Goal: Task Accomplishment & Management: Use online tool/utility

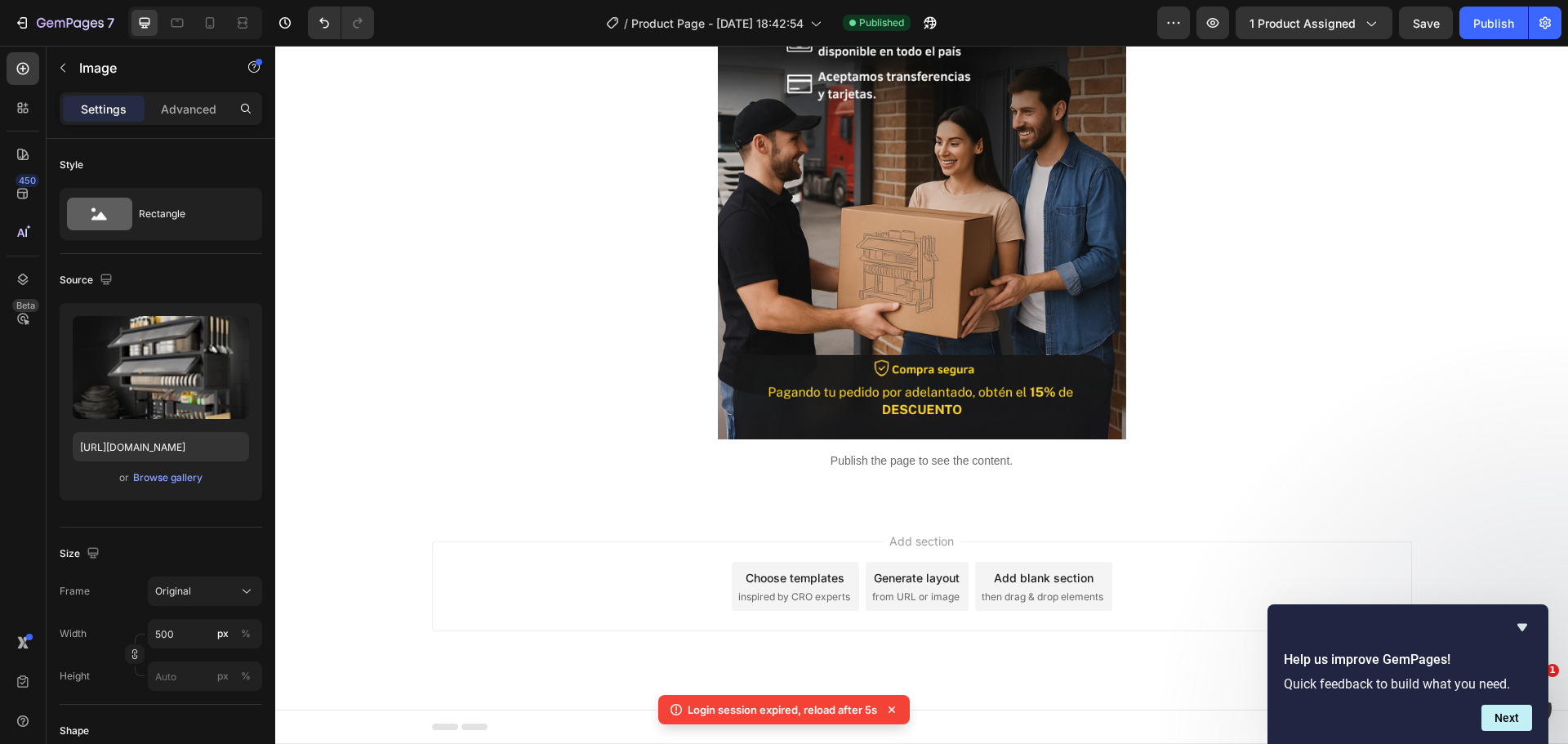
scroll to position [582, 0]
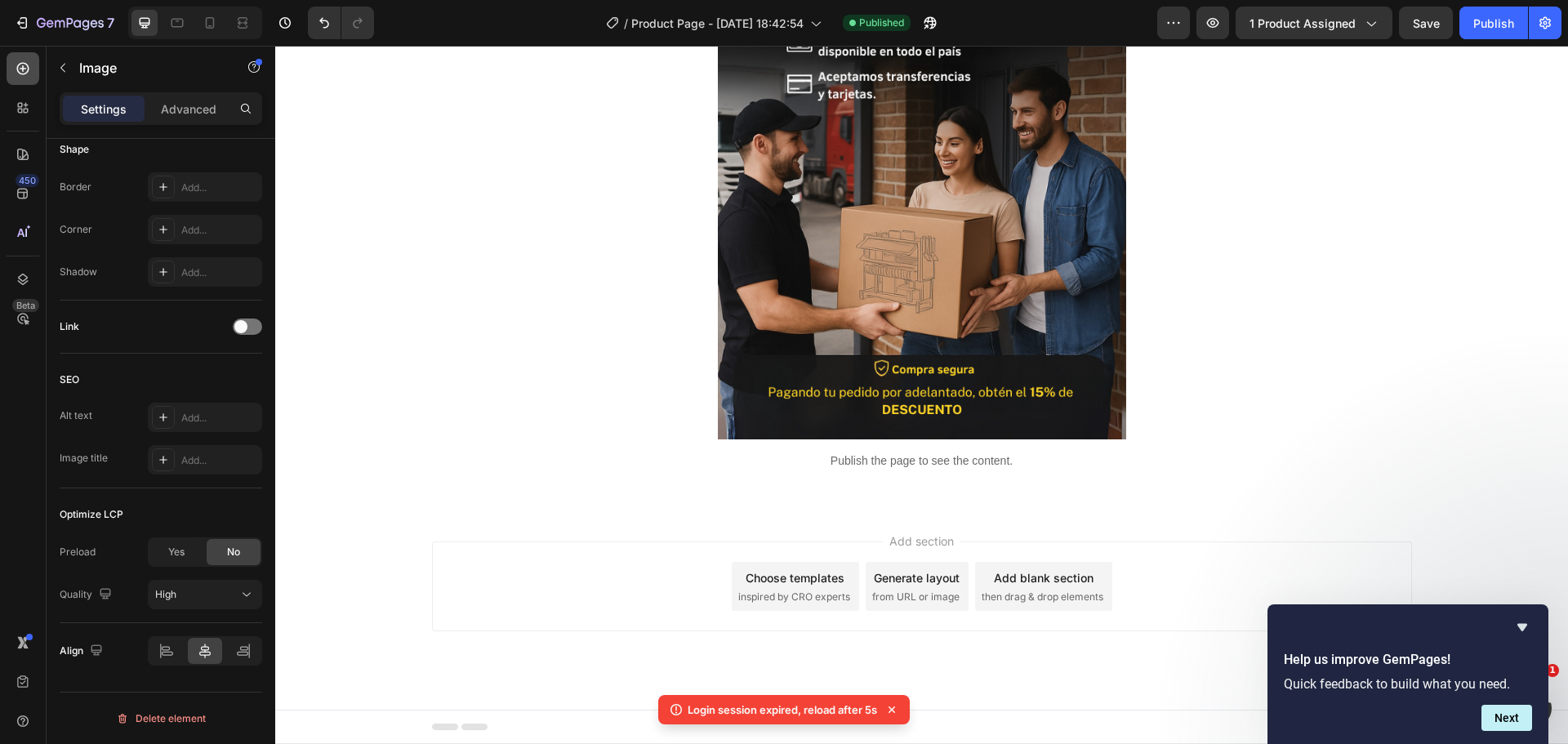
click at [20, 70] on icon at bounding box center [22, 68] width 16 height 16
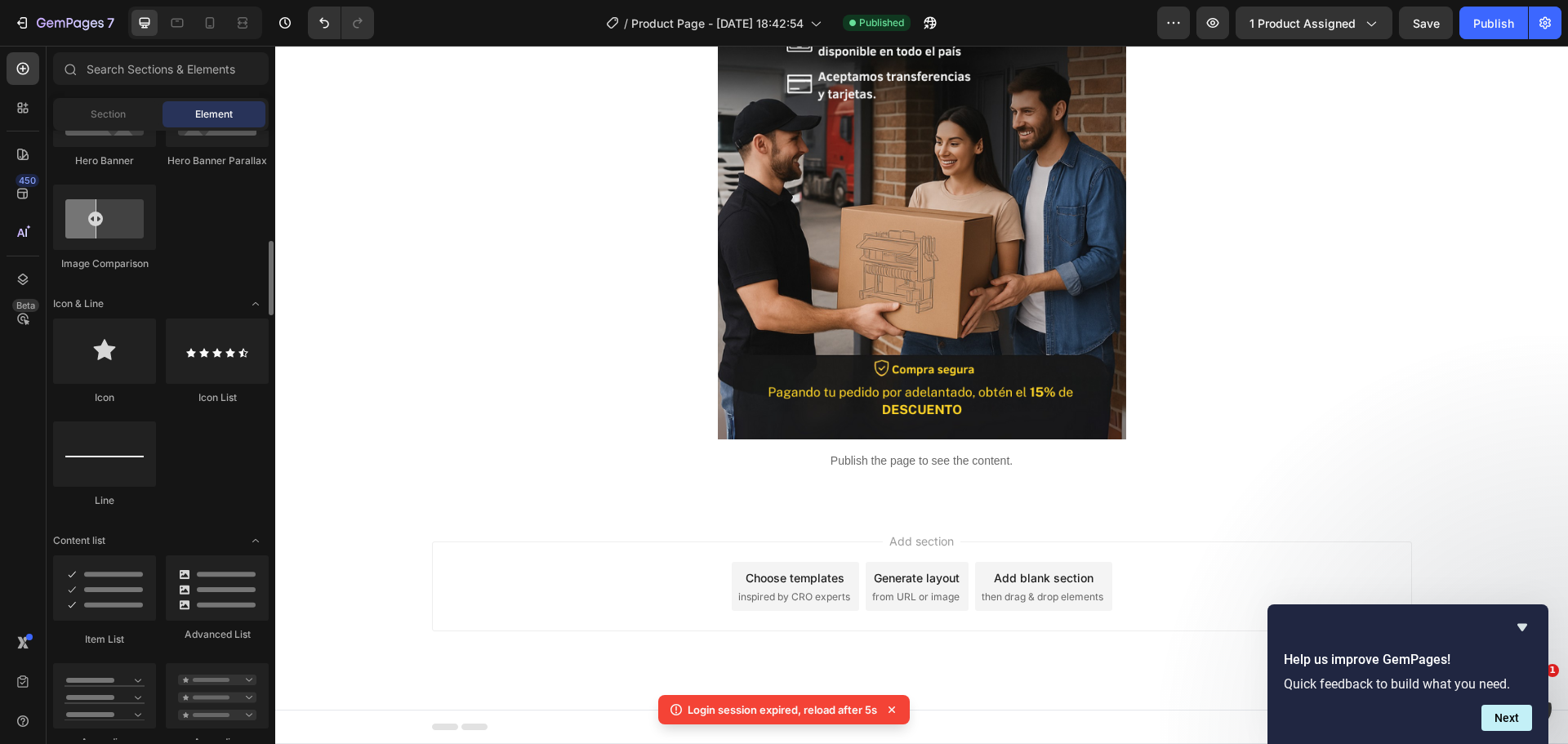
scroll to position [1307, 0]
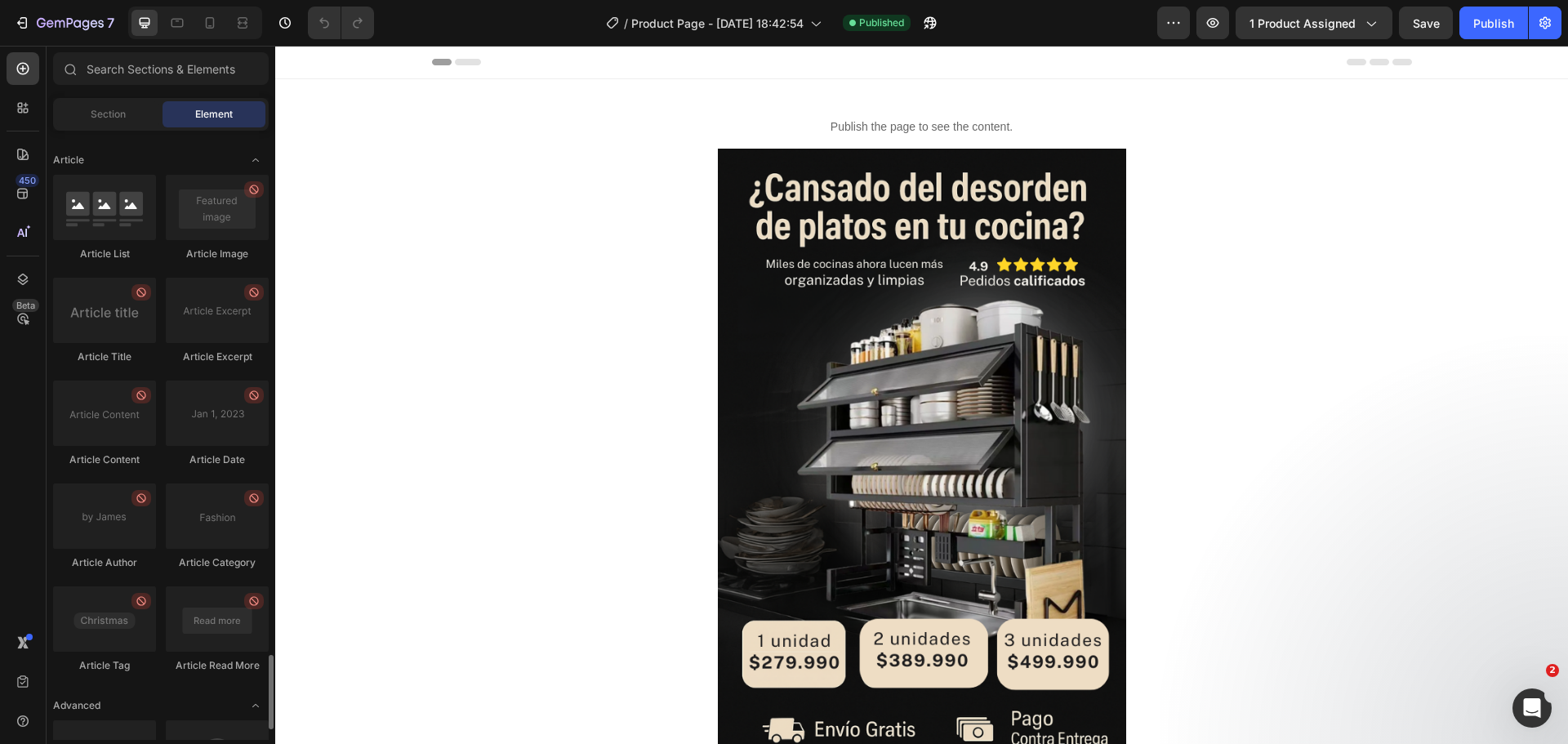
scroll to position [4339, 0]
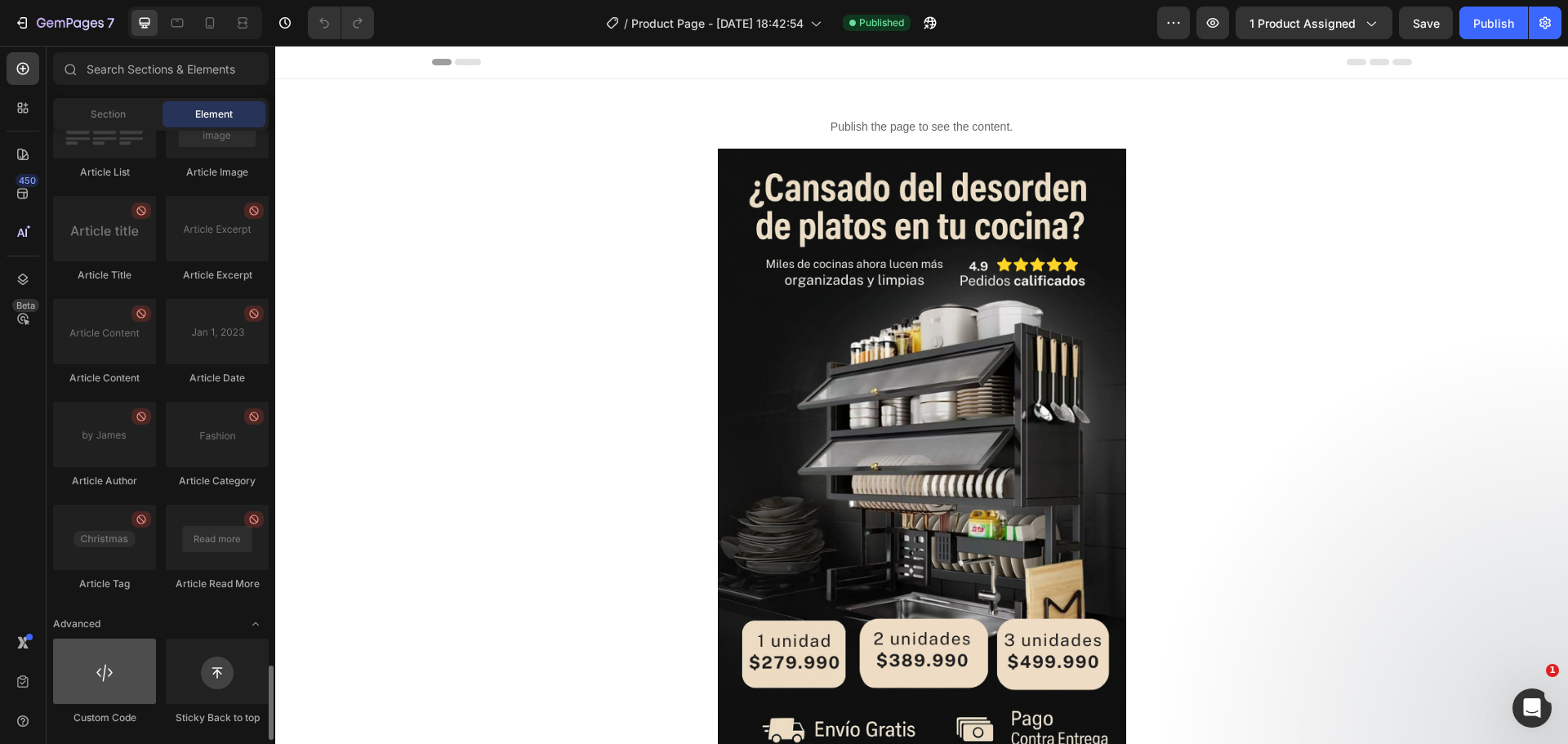
click at [116, 680] on div at bounding box center [104, 671] width 103 height 66
click at [92, 677] on div at bounding box center [104, 671] width 103 height 66
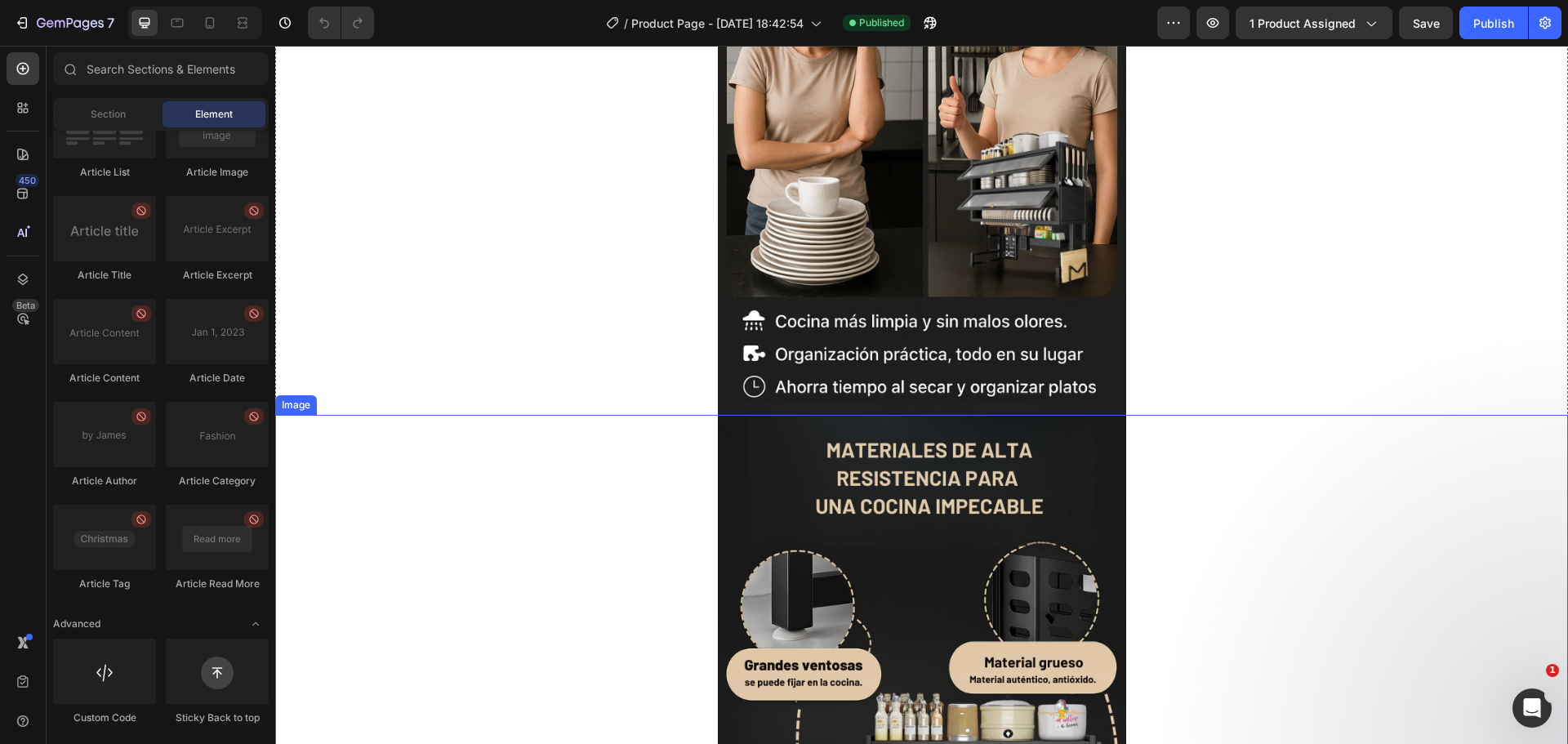
scroll to position [2206, 0]
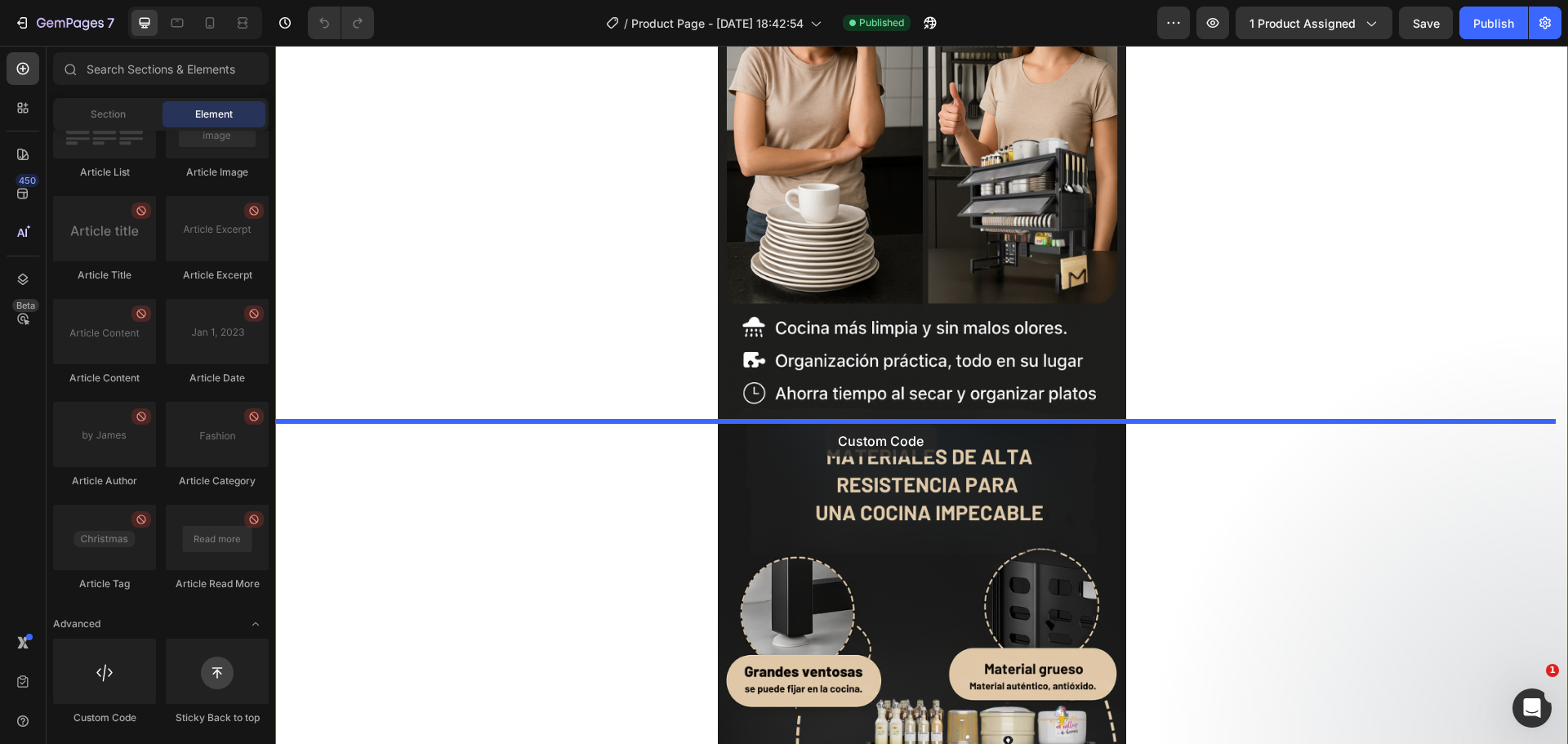
drag, startPoint x: 393, startPoint y: 700, endPoint x: 824, endPoint y: 425, distance: 511.3
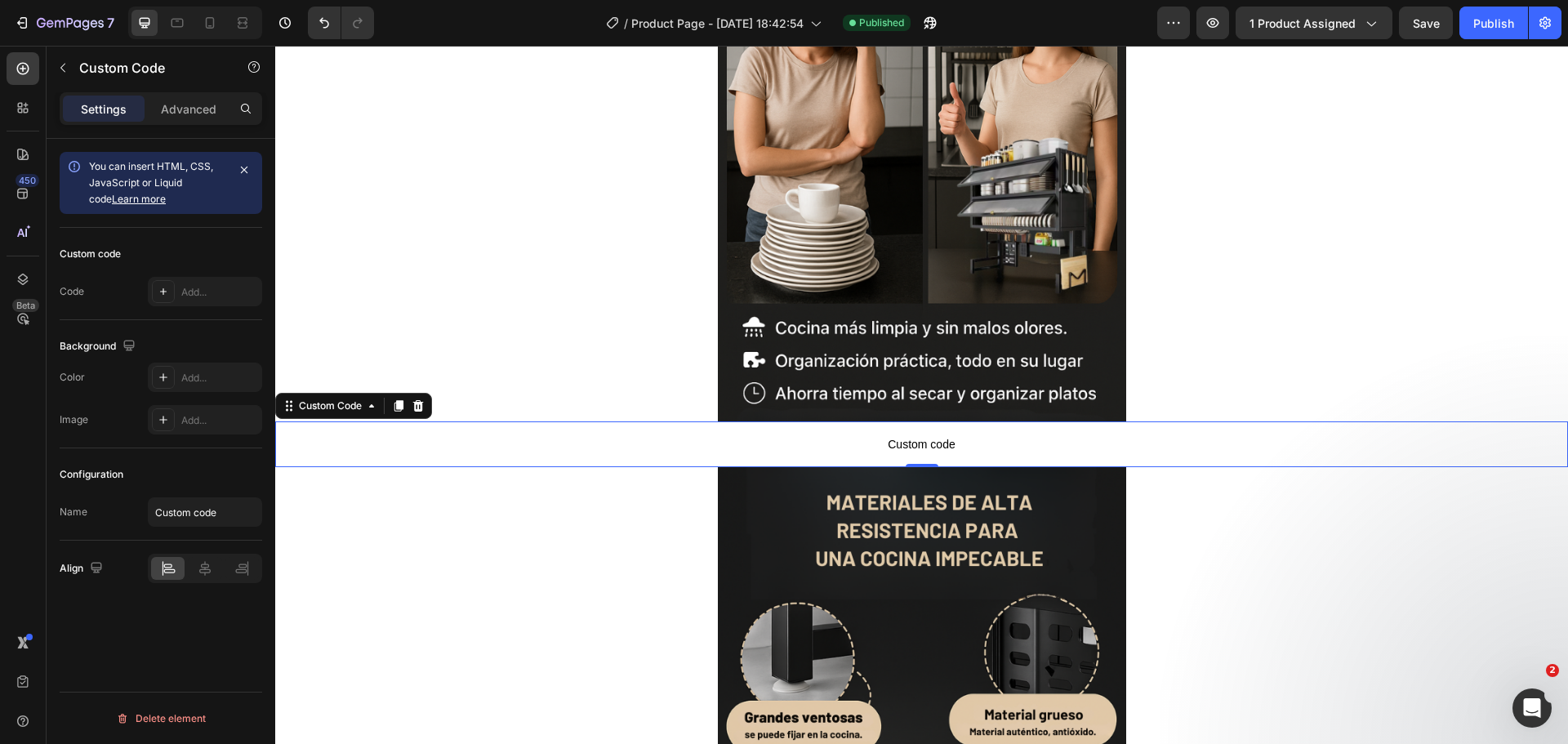
click at [806, 441] on span "Custom code" at bounding box center [921, 444] width 1293 height 20
click at [176, 292] on div "Add..." at bounding box center [205, 292] width 114 height 30
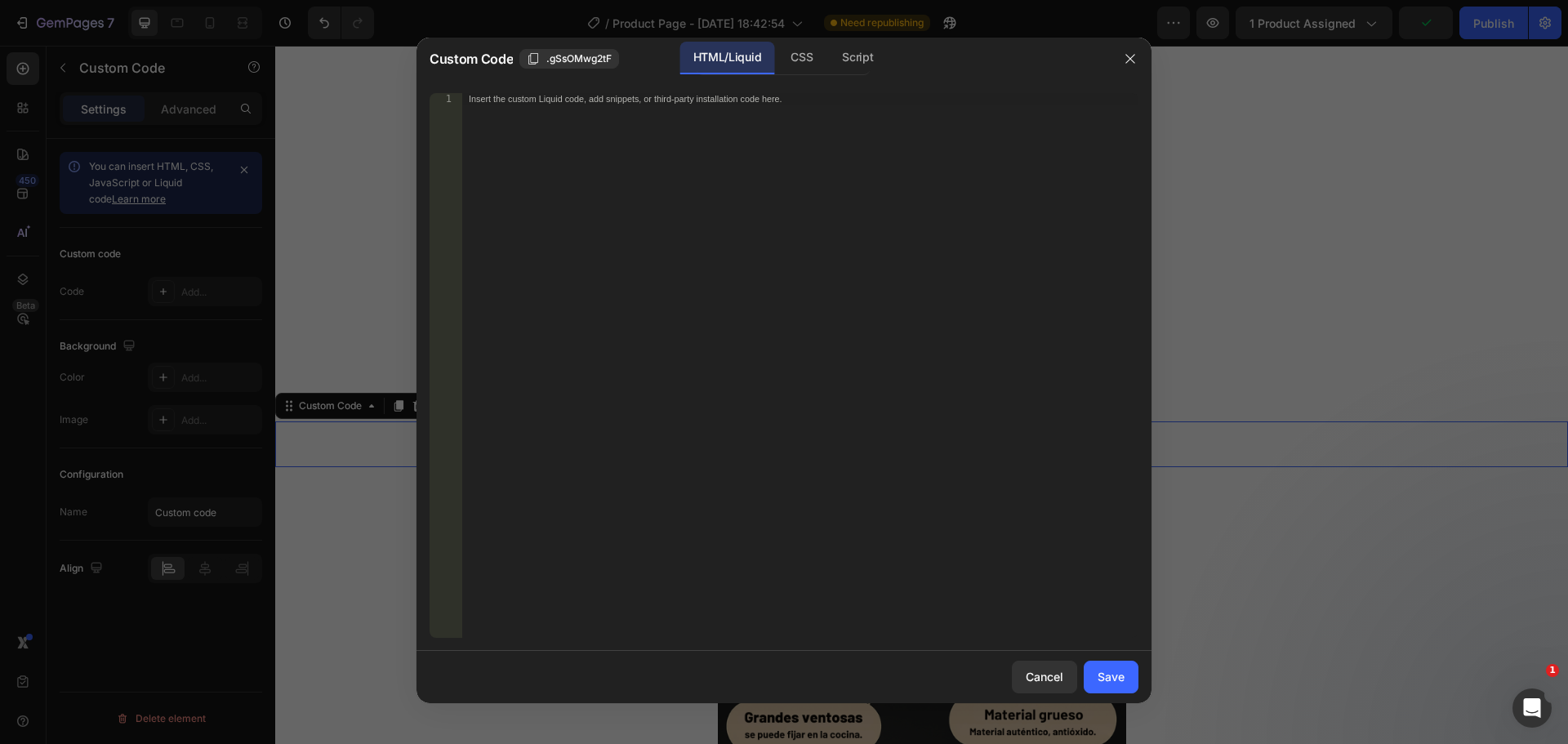
click at [549, 231] on div "Insert the custom Liquid code, add snippets, or third-party installation code h…" at bounding box center [800, 377] width 676 height 568
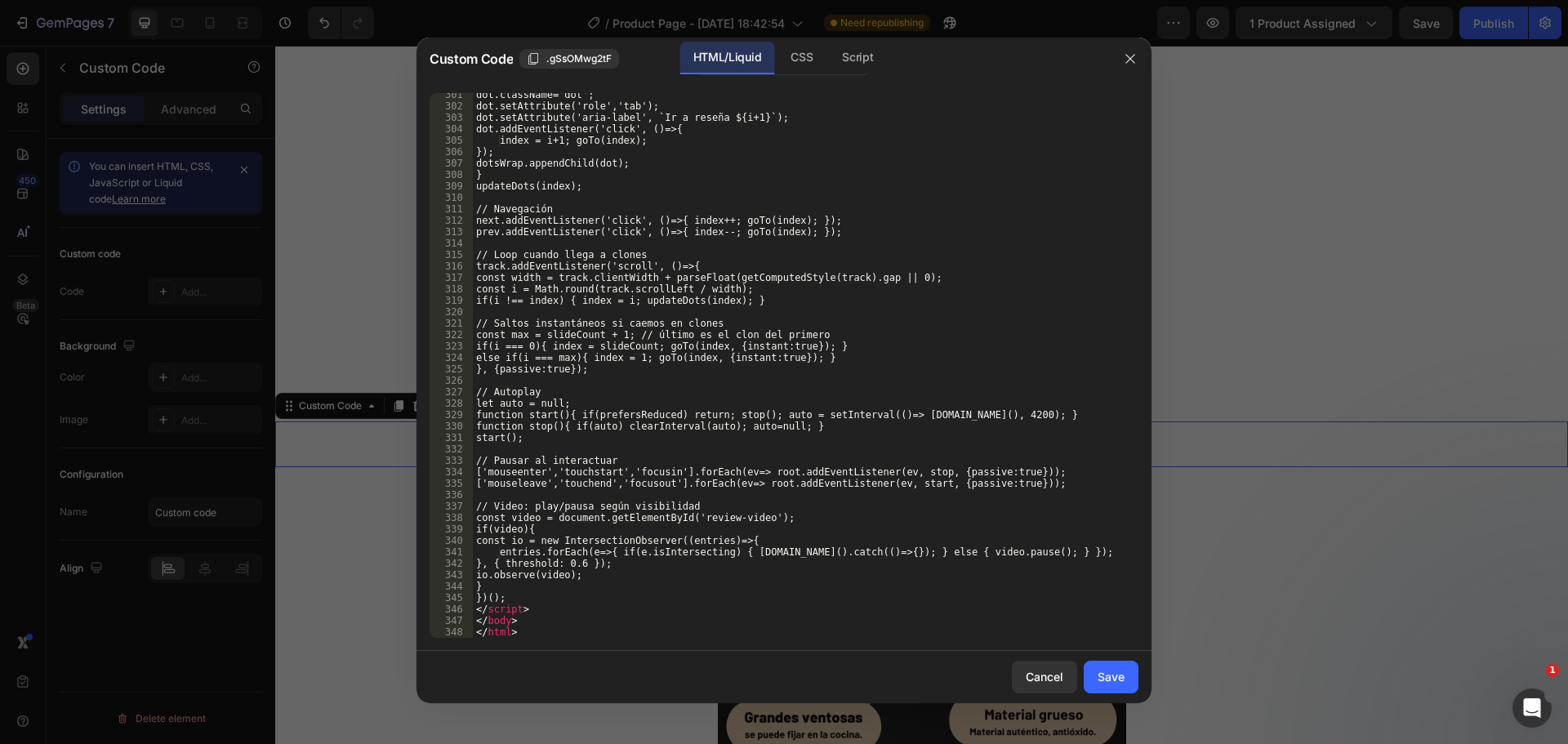
scroll to position [4030, 0]
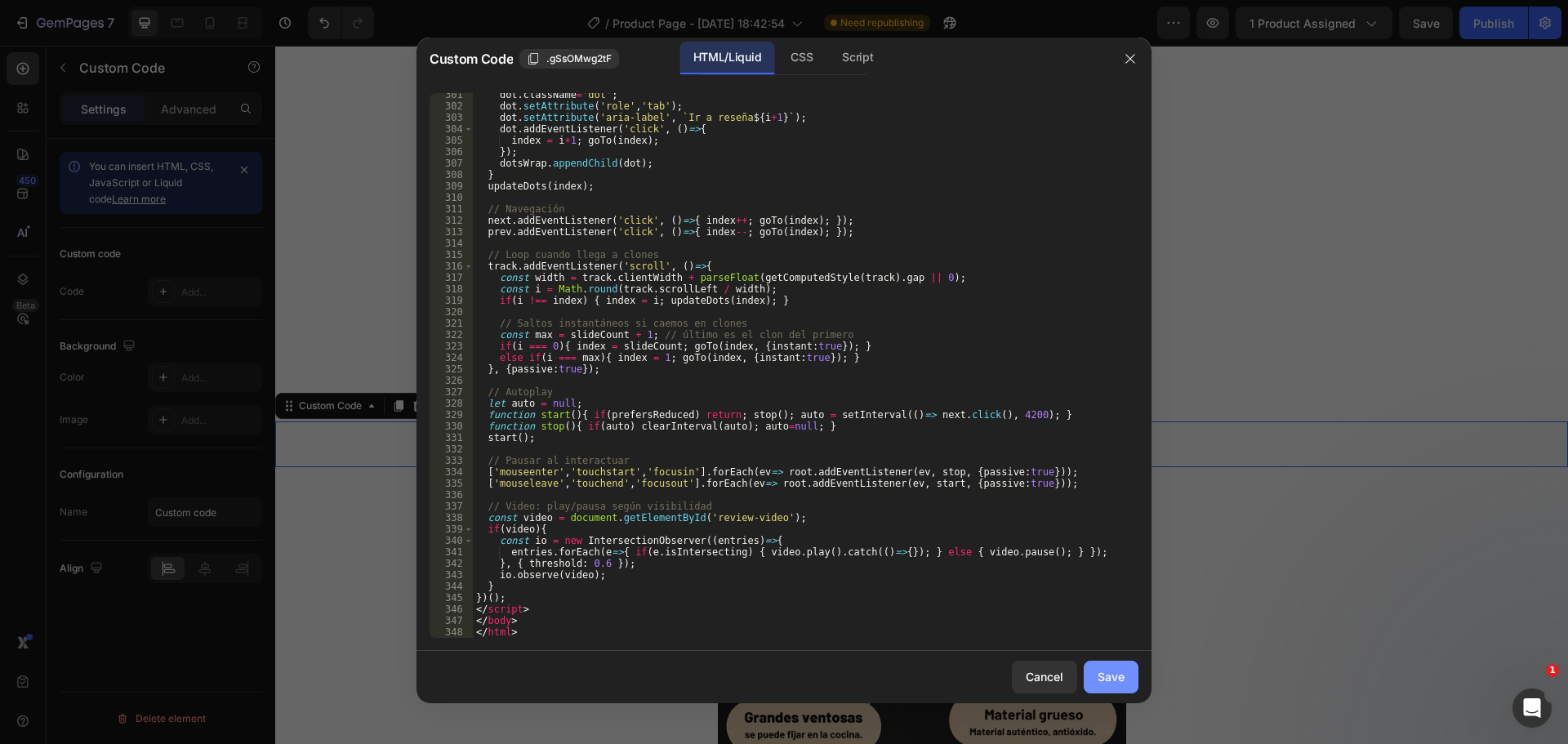
click at [1102, 678] on div "Save" at bounding box center [1111, 677] width 27 height 17
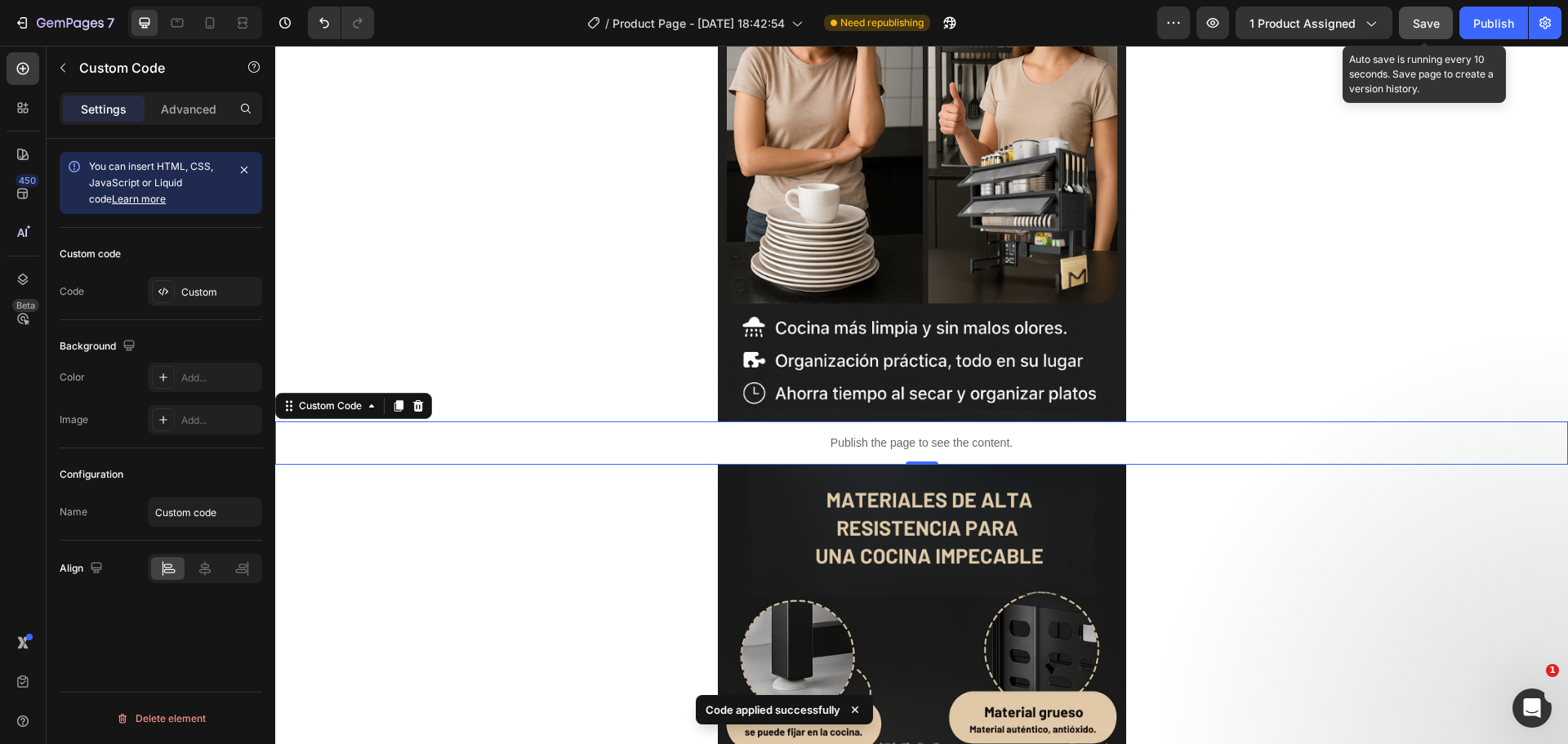
click at [1433, 22] on span "Save" at bounding box center [1426, 22] width 27 height 13
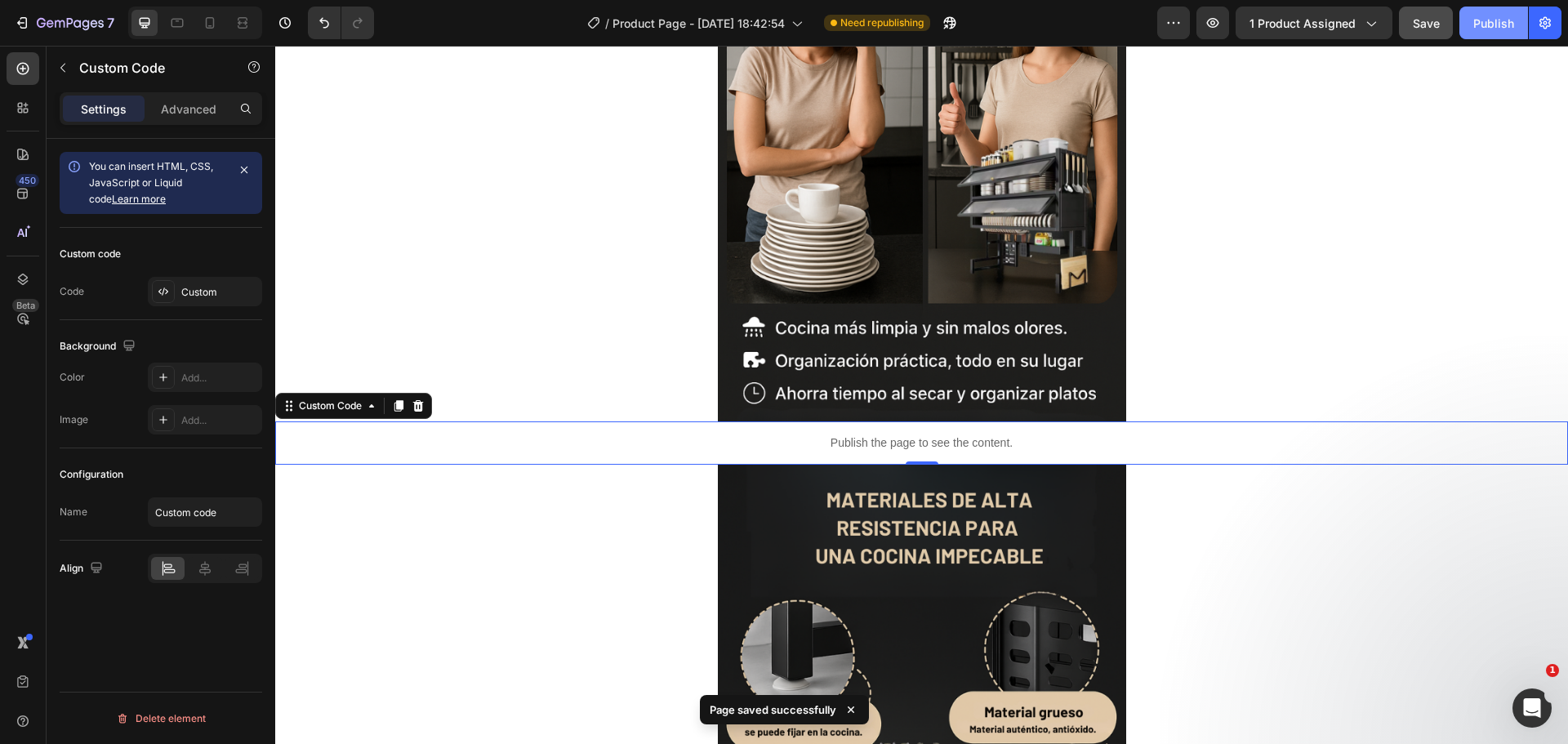
click at [1488, 34] on button "Publish" at bounding box center [1494, 22] width 68 height 32
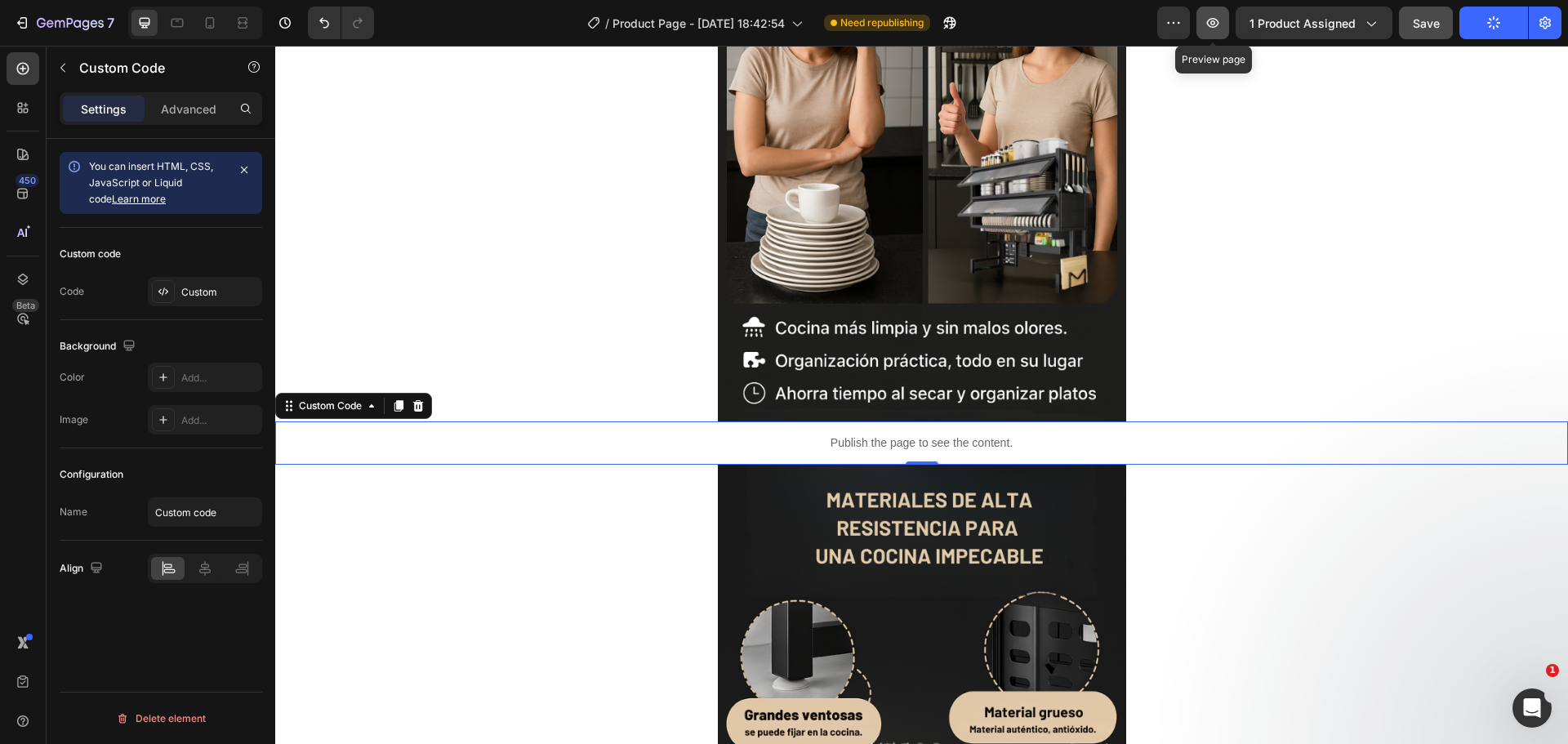
click at [1206, 18] on button "button" at bounding box center [1213, 22] width 32 height 32
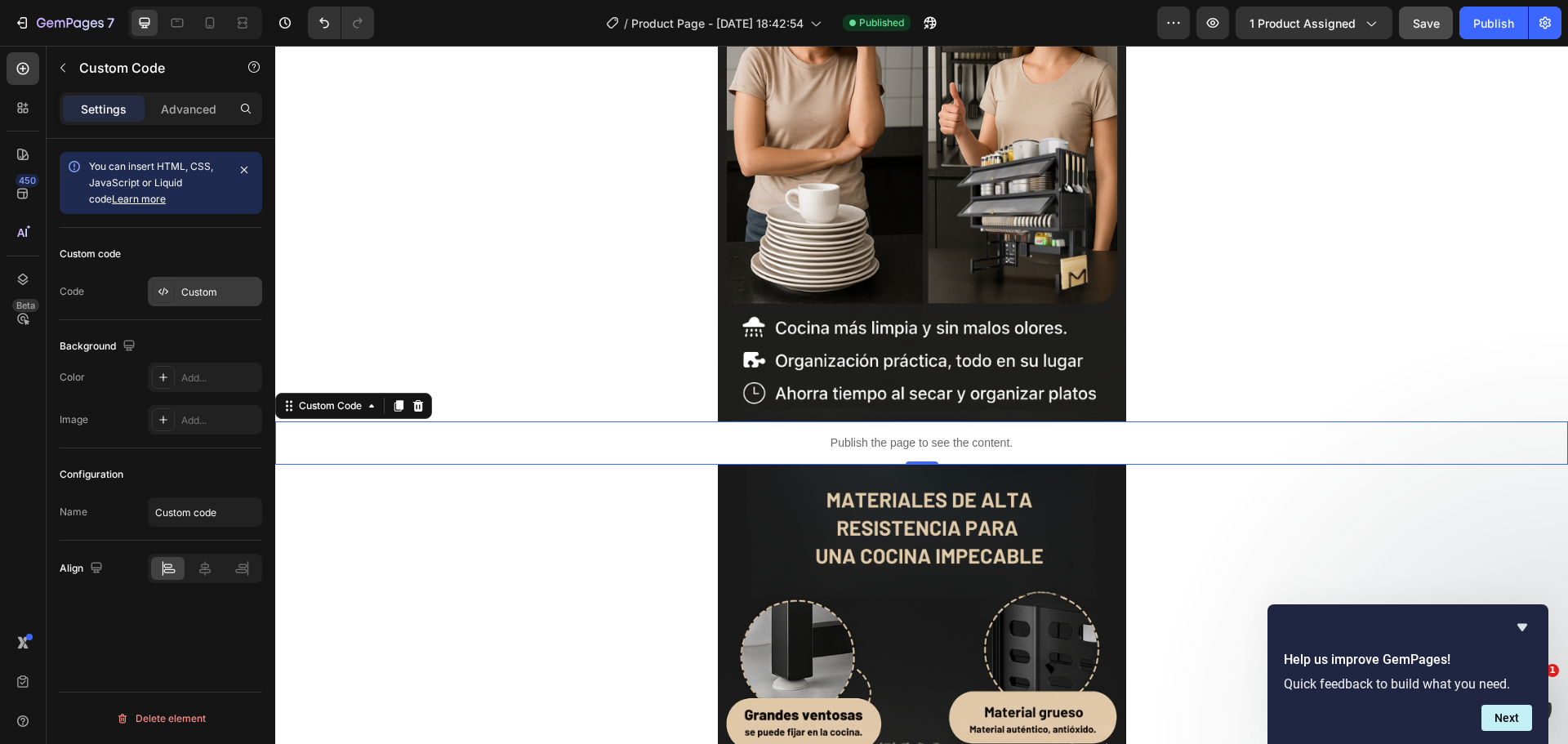
click at [191, 288] on div "Custom" at bounding box center [220, 293] width 77 height 14
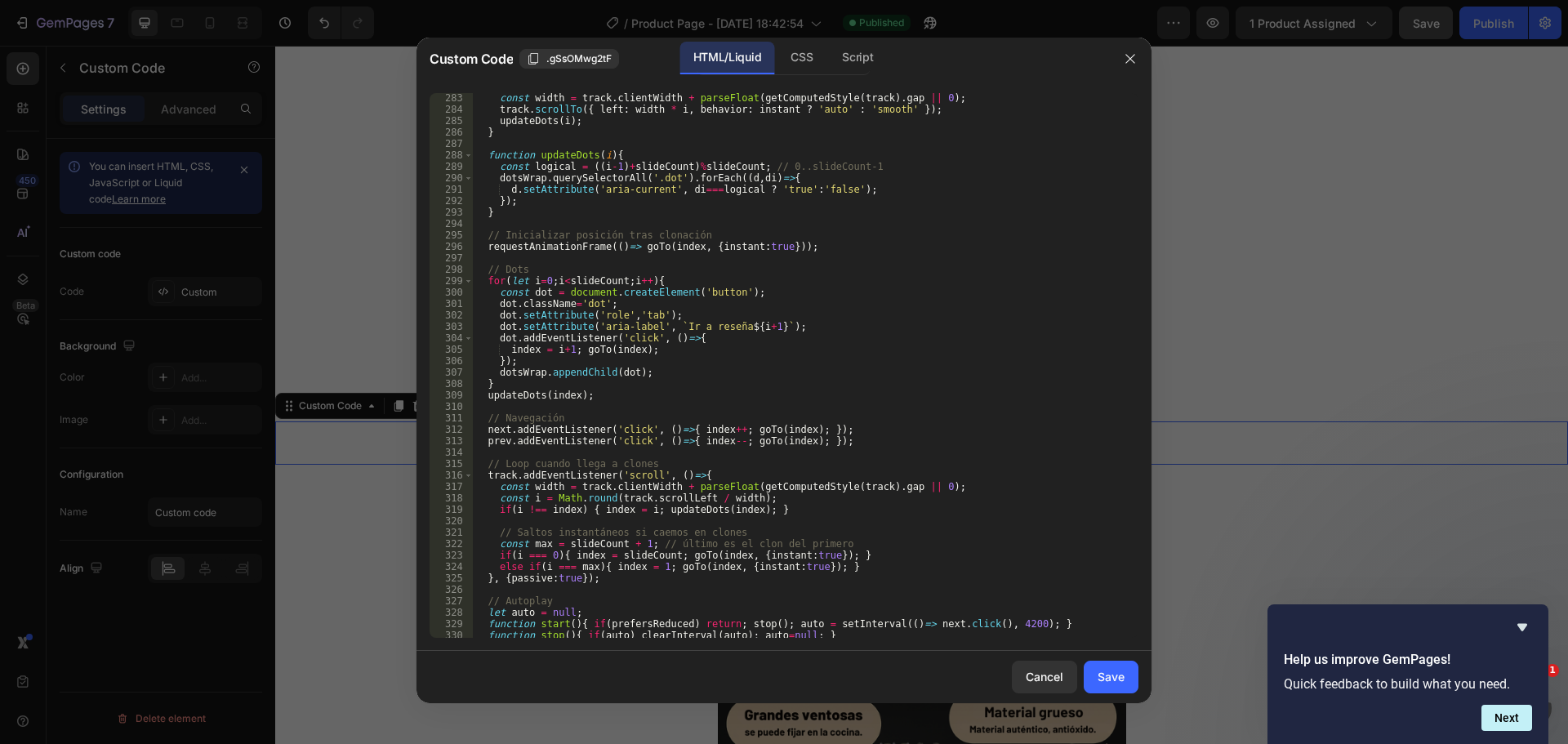
scroll to position [4041, 0]
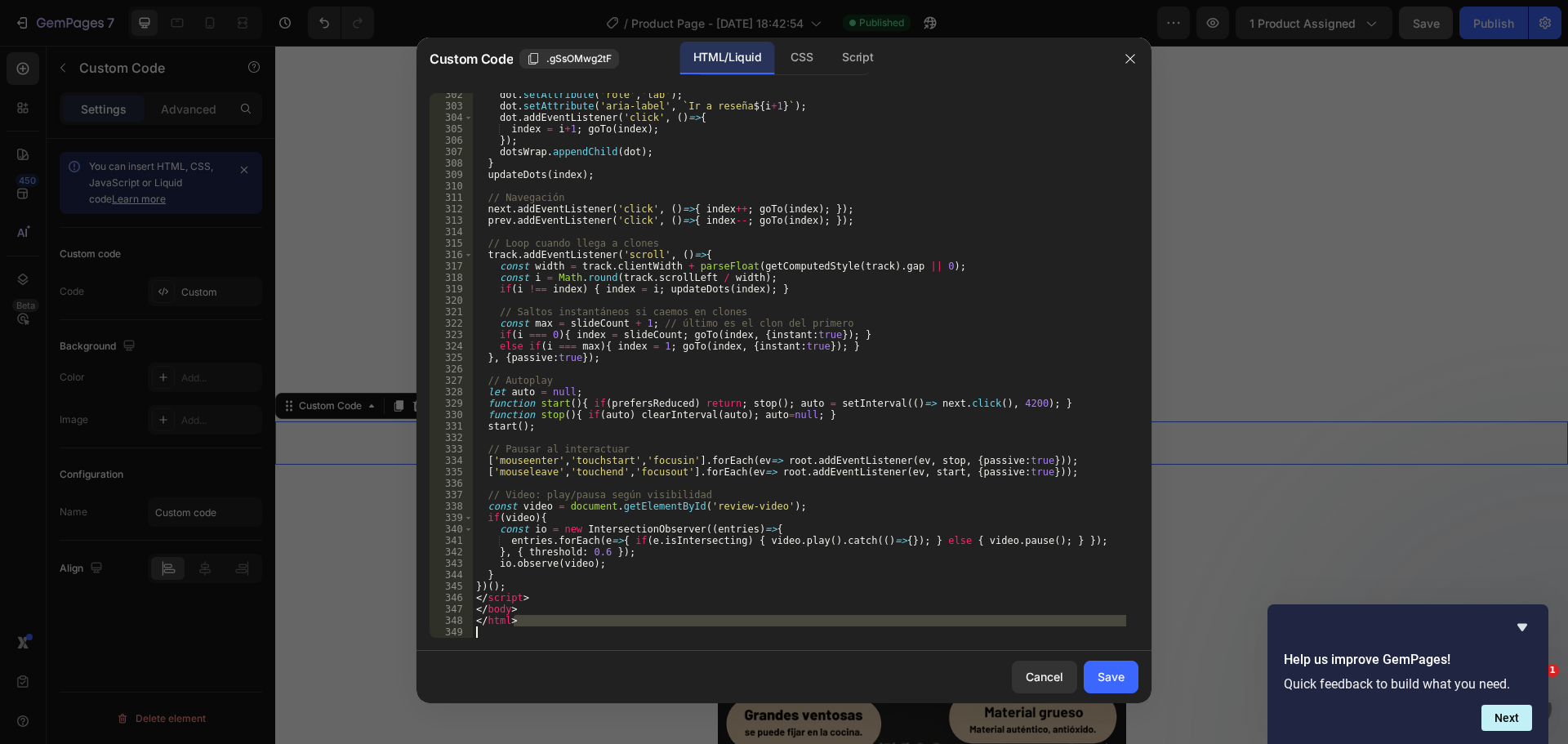
drag, startPoint x: 591, startPoint y: 626, endPoint x: 565, endPoint y: 634, distance: 27.2
click at [565, 634] on div "dot . setAttribute ( 'role' , 'tab' ) ; dot . setAttribute ( 'aria-label' , ` I…" at bounding box center [799, 372] width 653 height 568
type textarea "</html>"
click at [523, 640] on div "</html> 302 303 304 305 306 307 308 309 310 311 312 313 314 315 316 317 318 319…" at bounding box center [783, 365] width 735 height 571
click at [484, 637] on div "dot . setAttribute ( 'role' , 'tab' ) ; dot . setAttribute ( 'aria-label' , ` I…" at bounding box center [799, 365] width 653 height 545
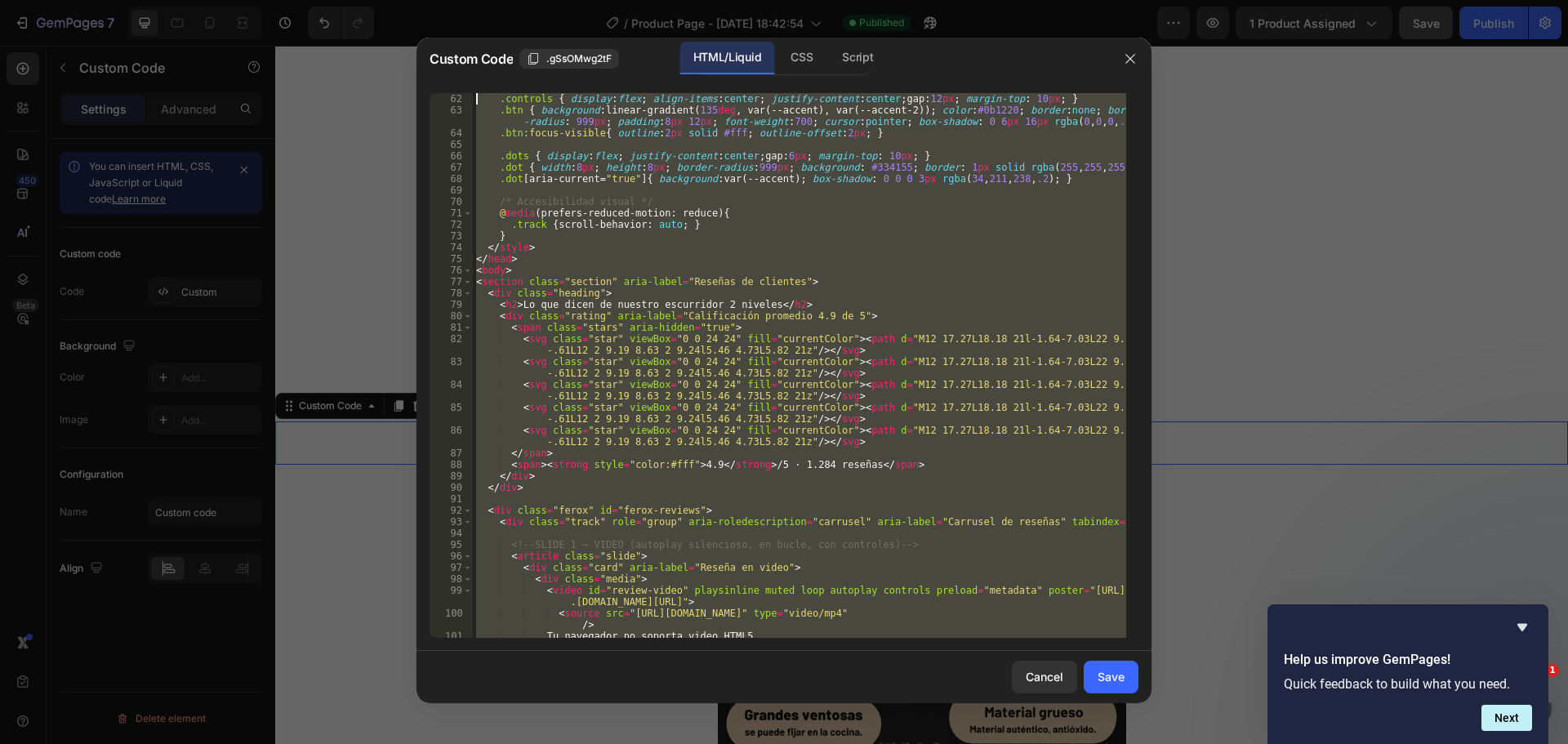
scroll to position [0, 0]
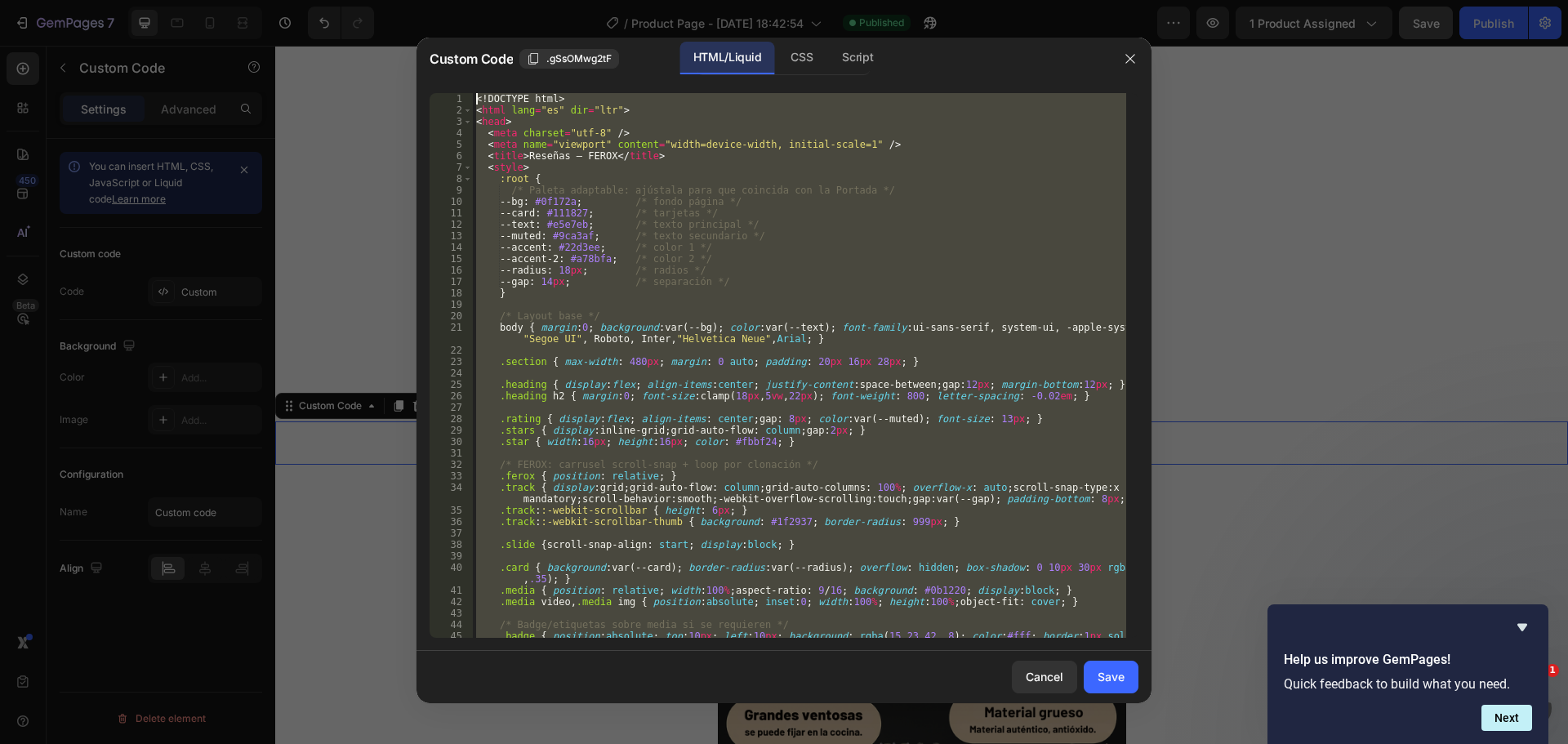
drag, startPoint x: 484, startPoint y: 637, endPoint x: 479, endPoint y: -124, distance: 761.0
click at [479, 0] on html "7 Version history / Product Page - Sep 24, 18:42:54 Published Preview 1 product…" at bounding box center [784, 0] width 1568 height 0
click at [675, 338] on div "<! DOCTYPE html > < html lang = "es" dir = "ltr" > < head > < meta charset = "u…" at bounding box center [799, 365] width 653 height 545
drag, startPoint x: 508, startPoint y: 633, endPoint x: 567, endPoint y: -148, distance: 783.2
click at [567, 0] on html "7 Version history / Product Page - Sep 24, 18:42:54 Published Preview 1 product…" at bounding box center [784, 0] width 1568 height 0
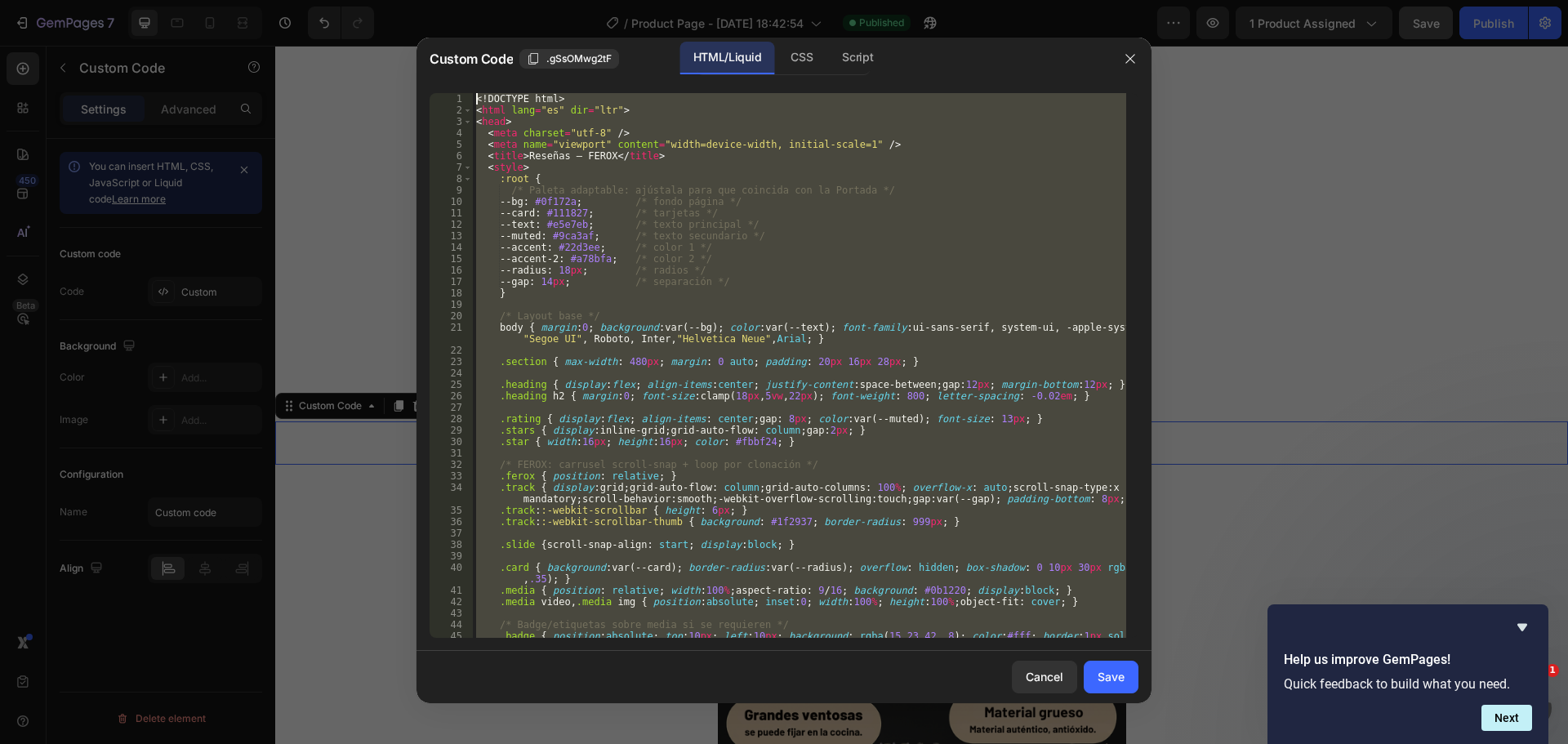
type textarea "<!DOCTYPE html> <html lang="es" dir="ltr">"
paste textarea
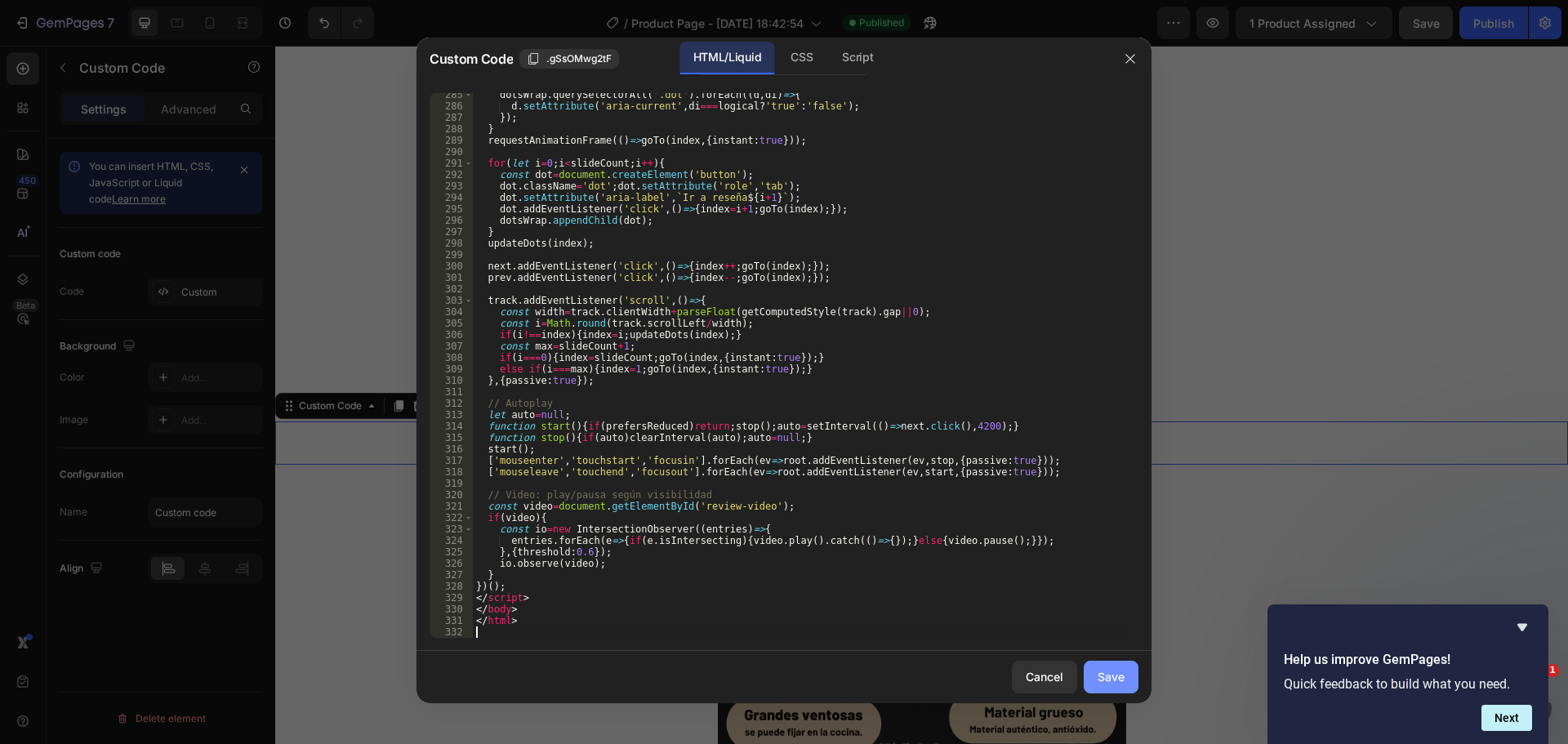
click at [1115, 691] on button "Save" at bounding box center [1111, 677] width 55 height 32
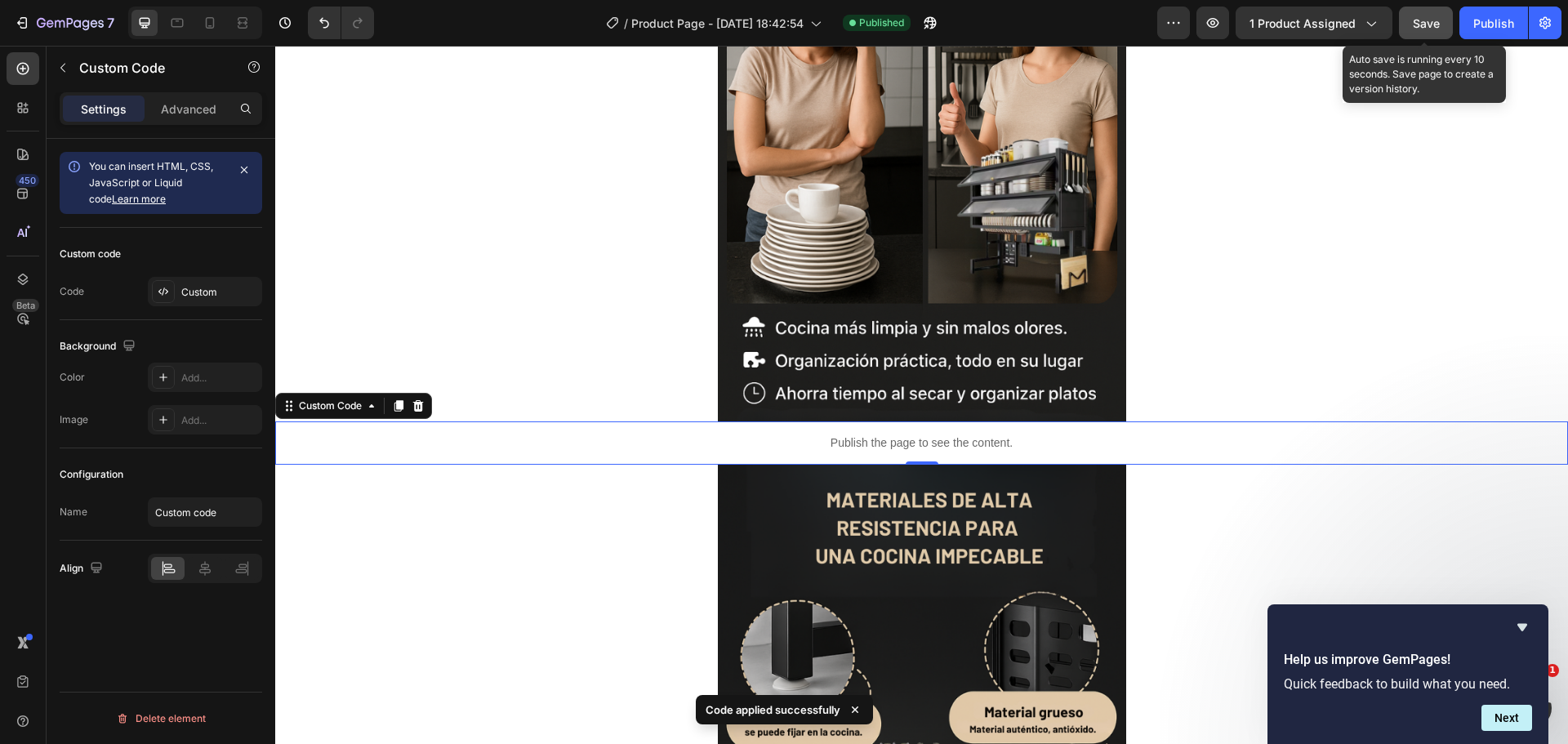
click at [1433, 18] on span "Save" at bounding box center [1426, 22] width 27 height 13
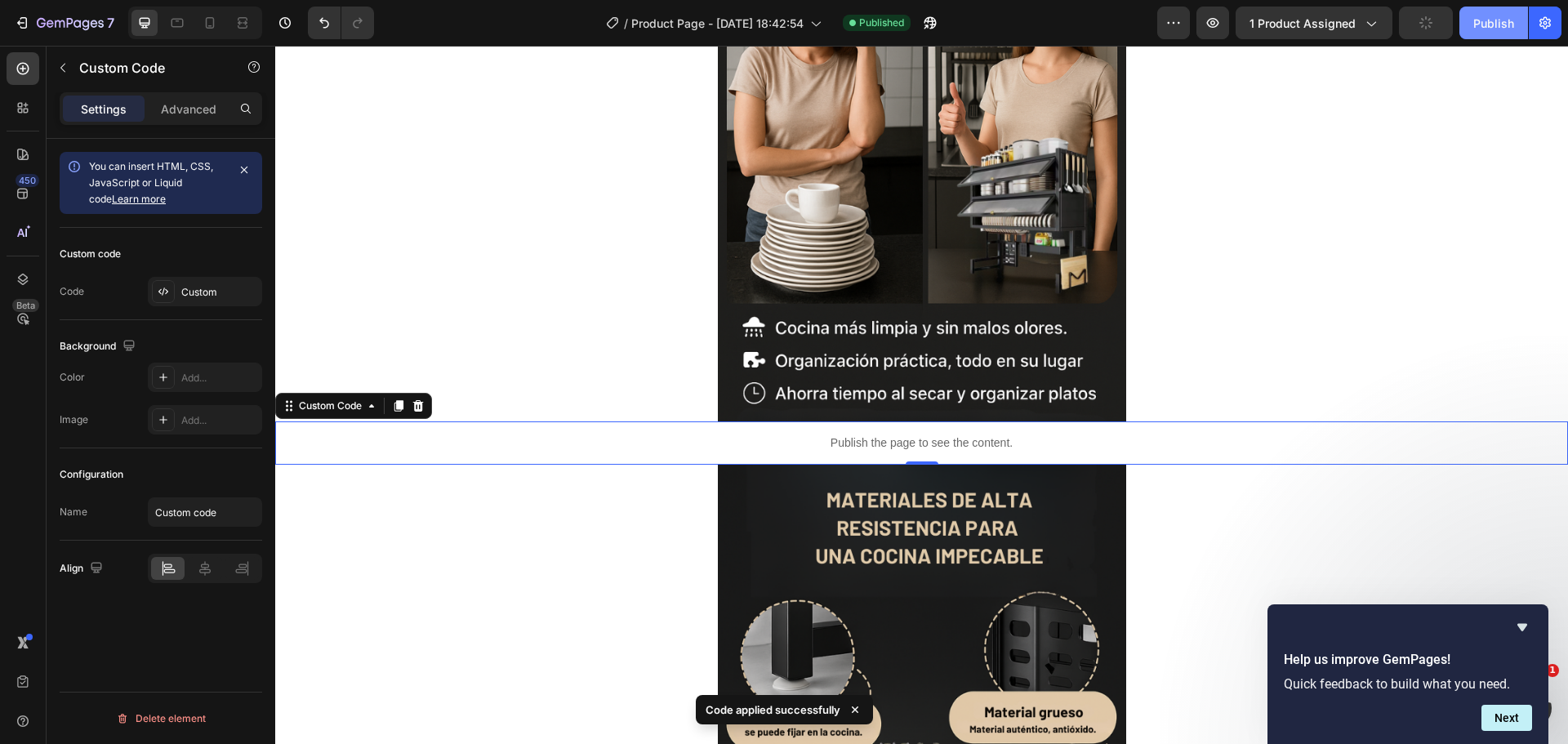
click at [1476, 20] on div "Publish" at bounding box center [1494, 22] width 41 height 17
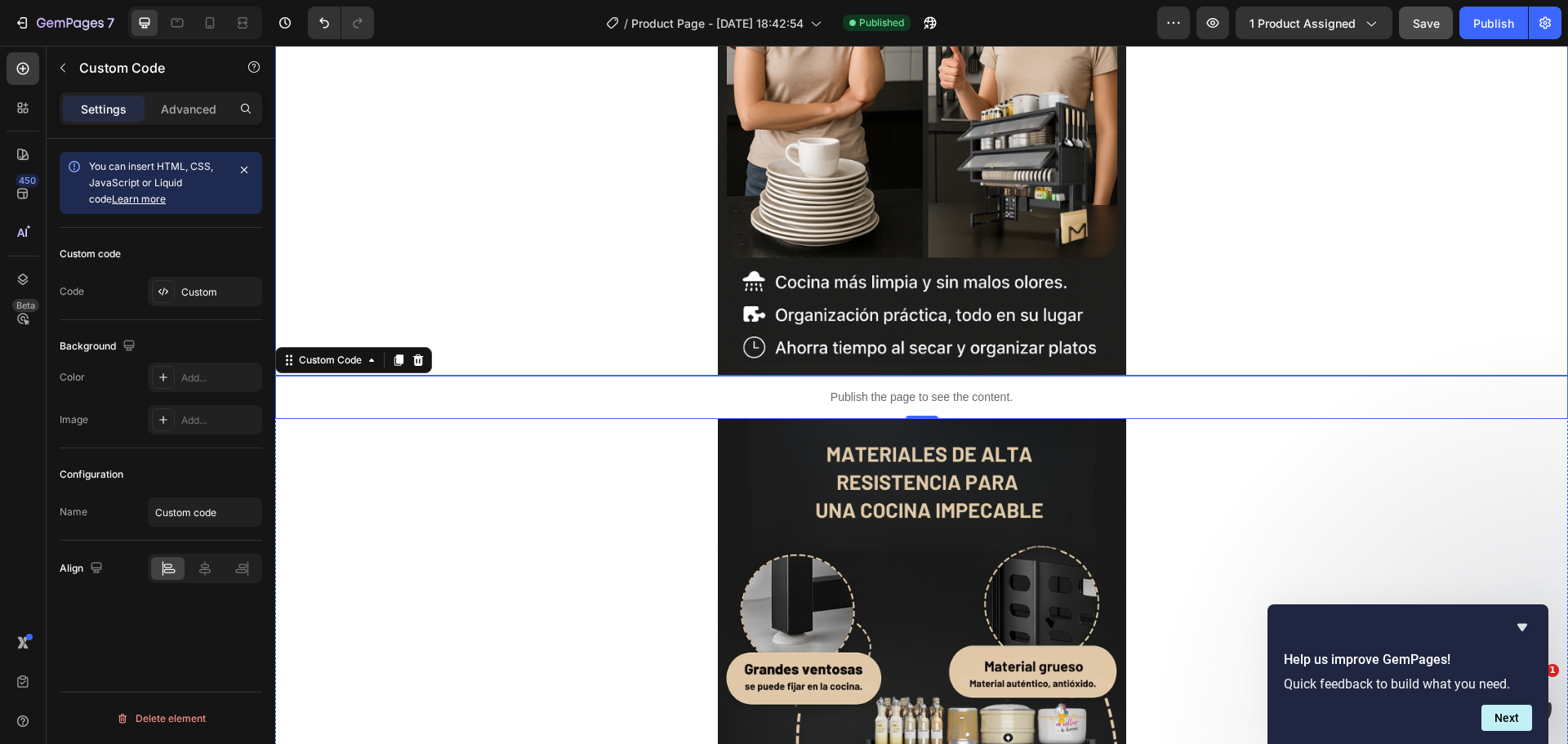
scroll to position [2206, 0]
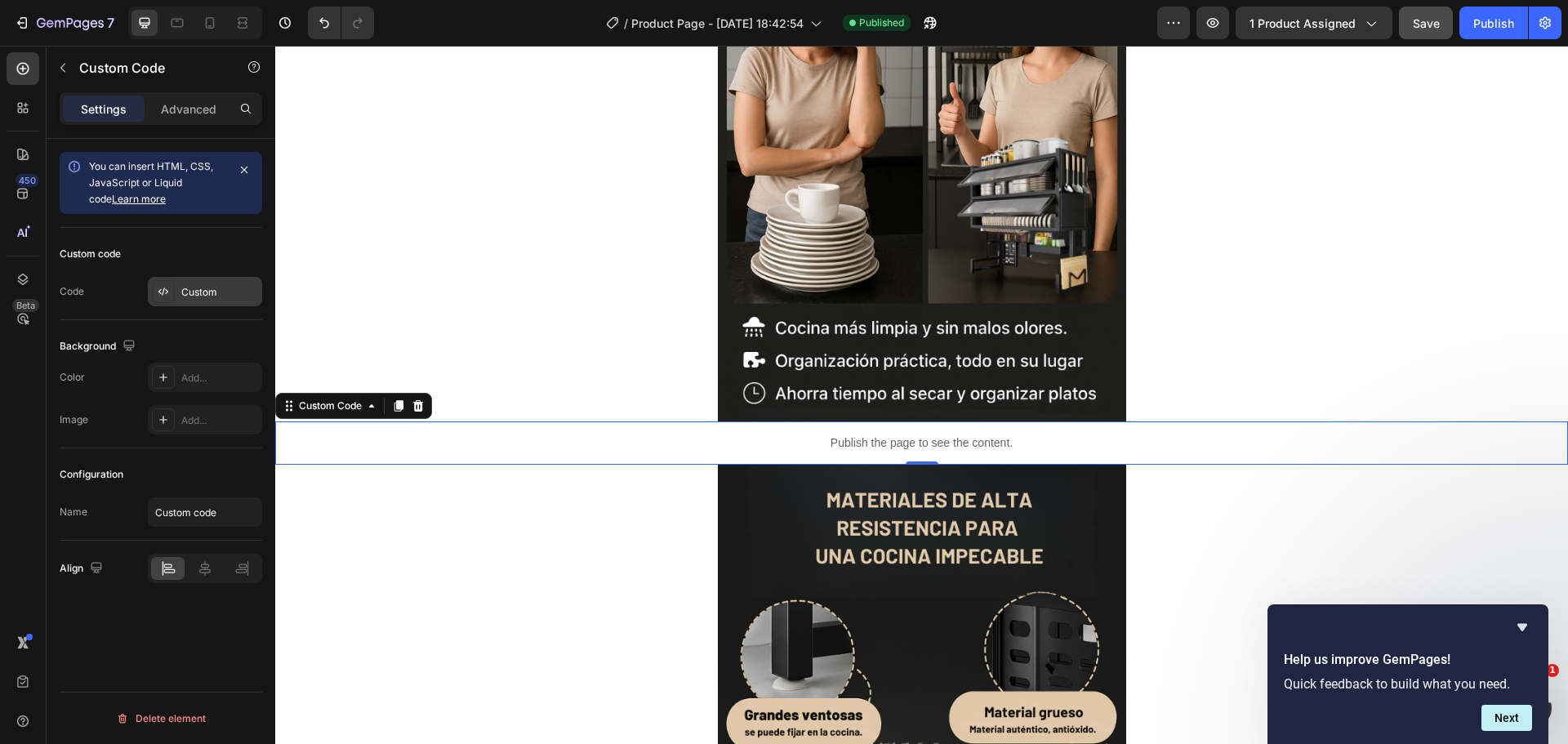
click at [205, 307] on div "Custom code Code Custom" at bounding box center [161, 274] width 203 height 92
click at [198, 300] on div "Custom" at bounding box center [205, 292] width 114 height 30
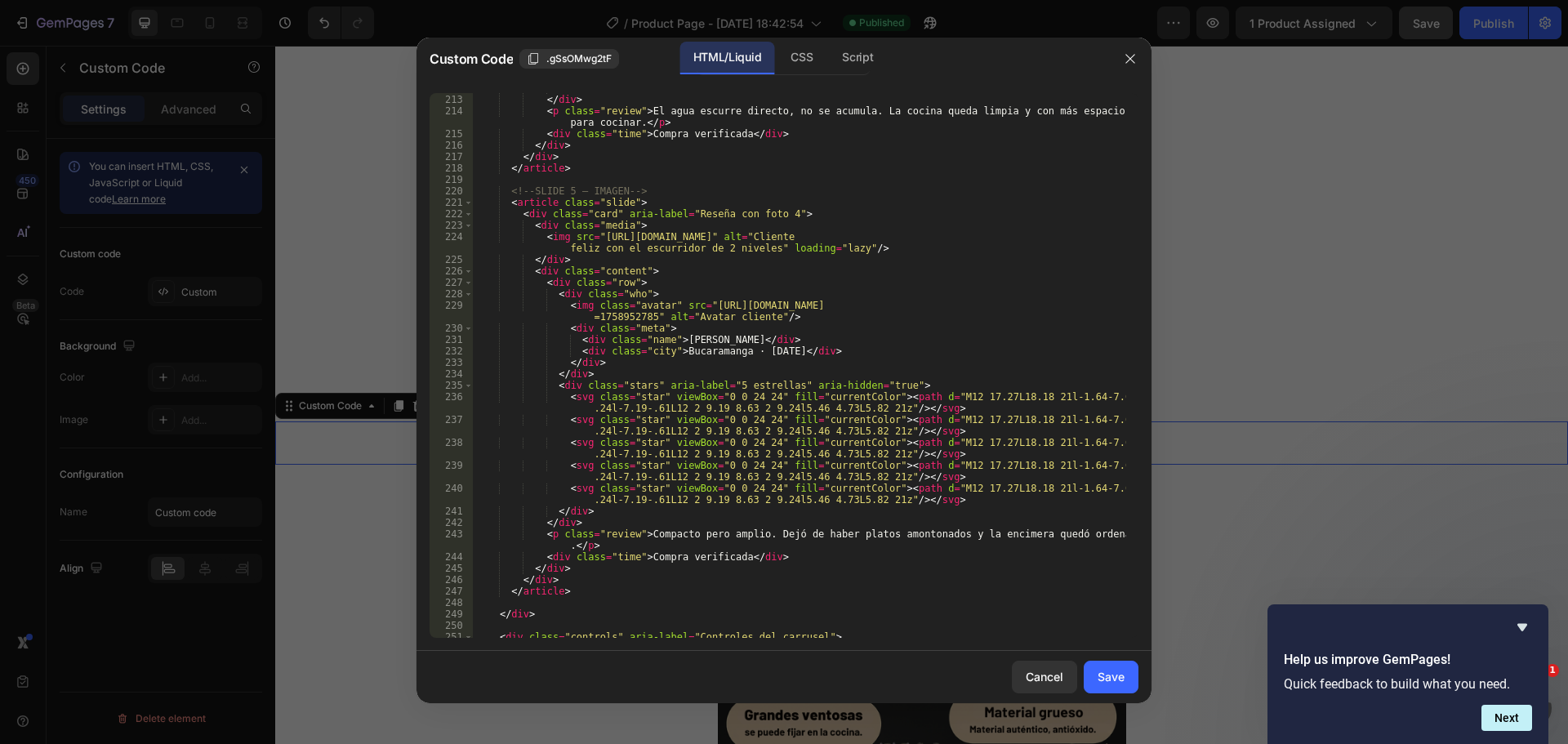
scroll to position [2896, 0]
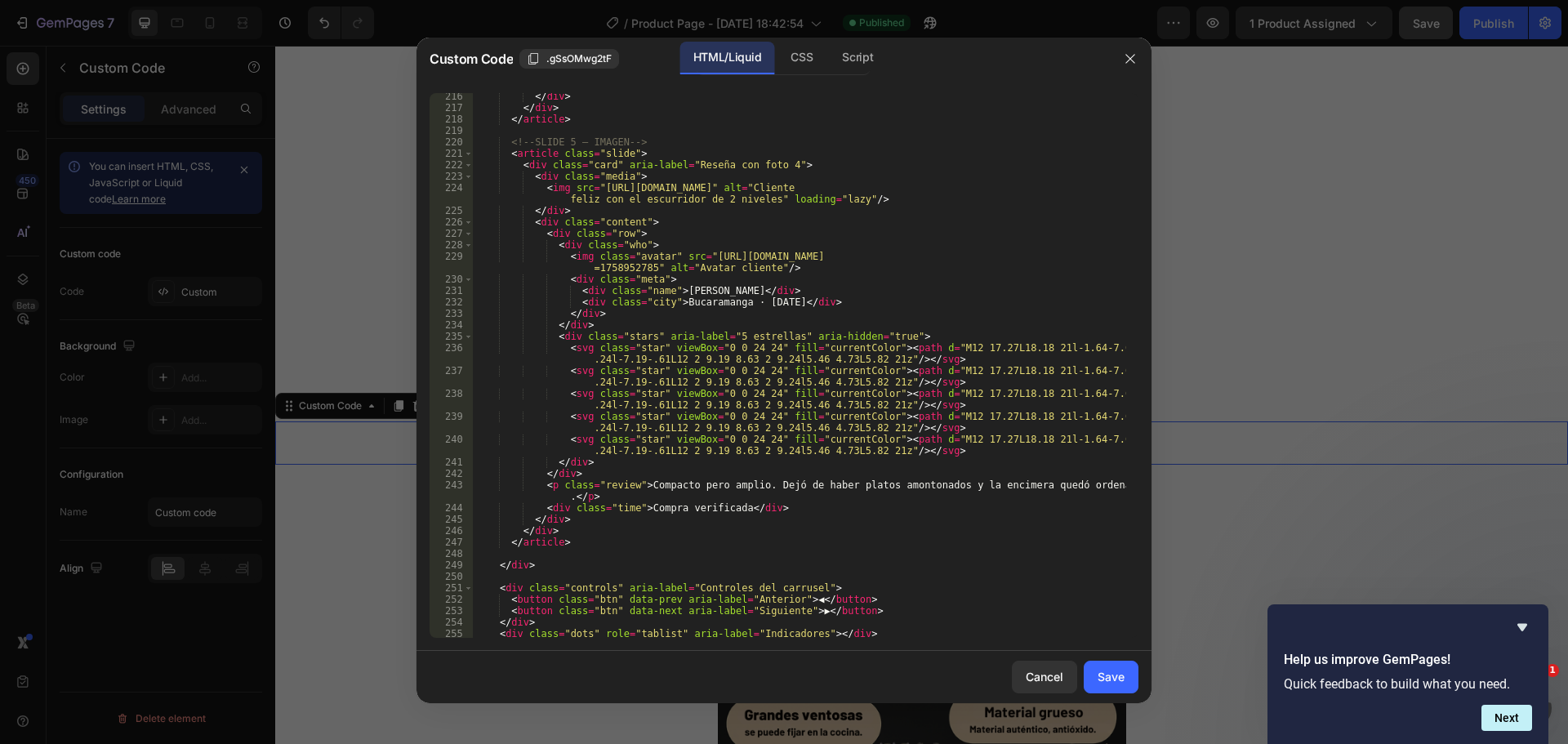
type textarea "</div>"
click at [738, 214] on div "</ div > </ div > </ article > <!-- SLIDE 5 — IMAGEN --> < article class = "sli…" at bounding box center [799, 374] width 653 height 568
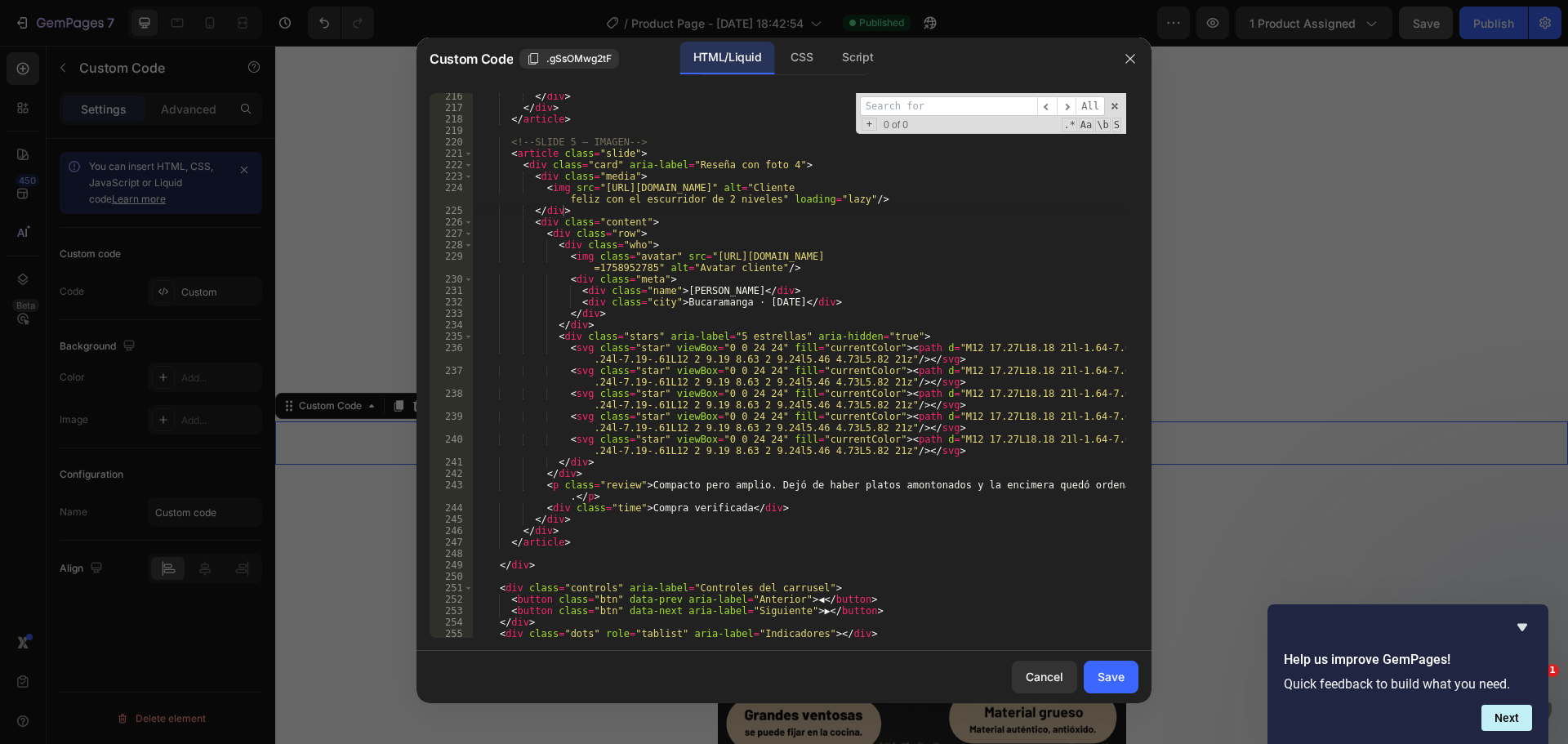
click at [911, 109] on input at bounding box center [949, 106] width 178 height 21
paste input "<style>"
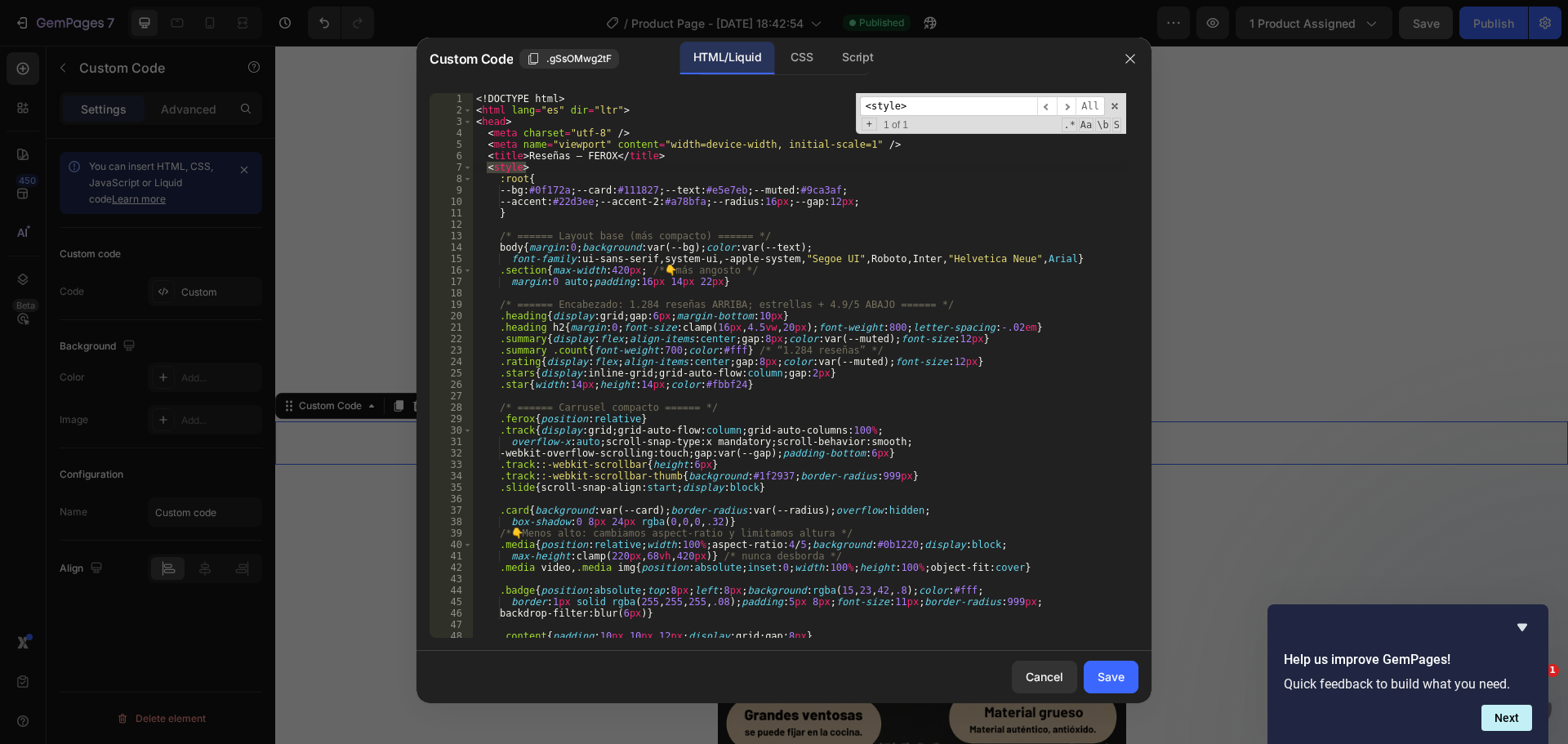
type input "<style>"
type textarea "<title>Reseñas — FEROX</title>"
click at [660, 160] on div "<! DOCTYPE html > < html lang = "es" dir = "ltr" > < head > < meta charset = "u…" at bounding box center [799, 377] width 653 height 568
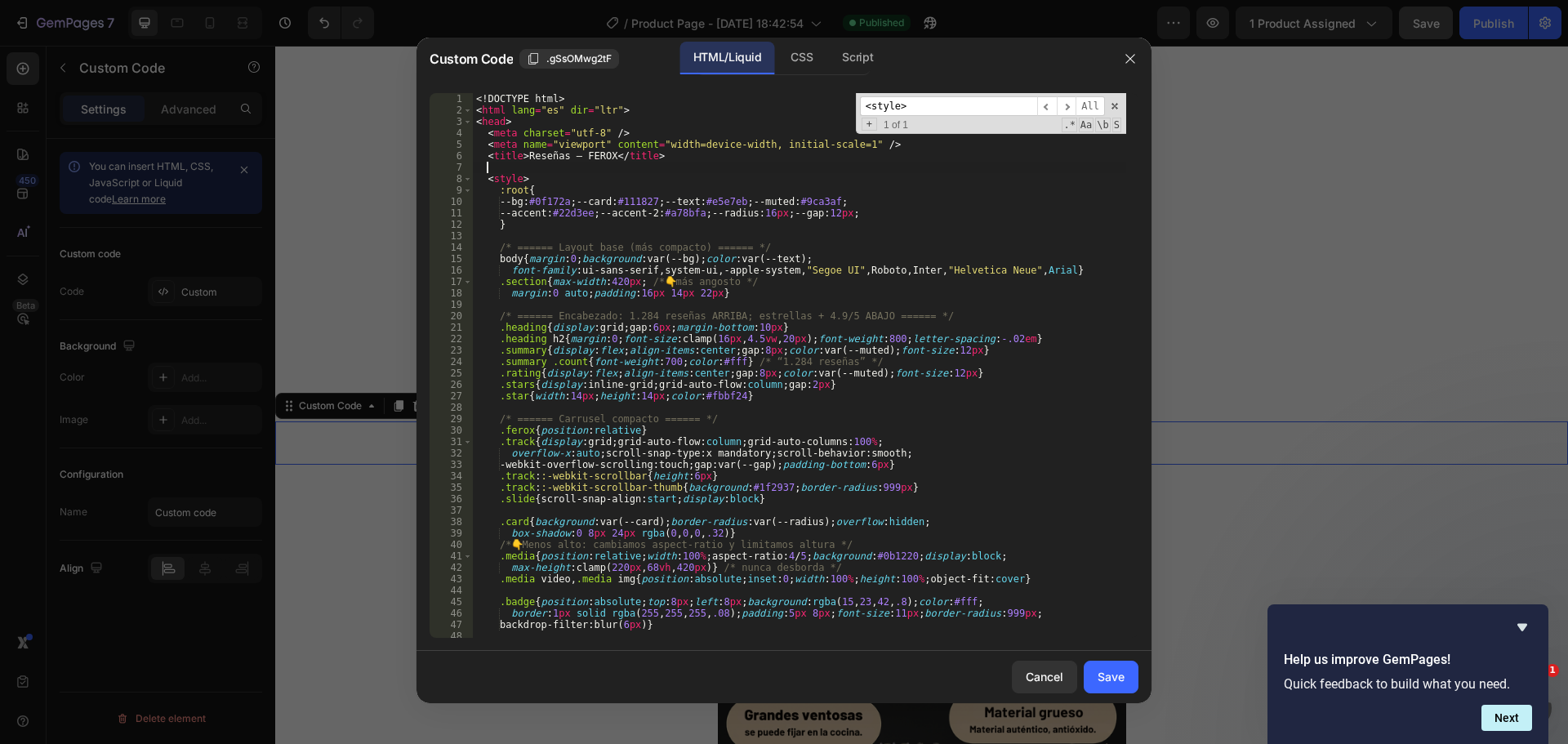
paste textarea
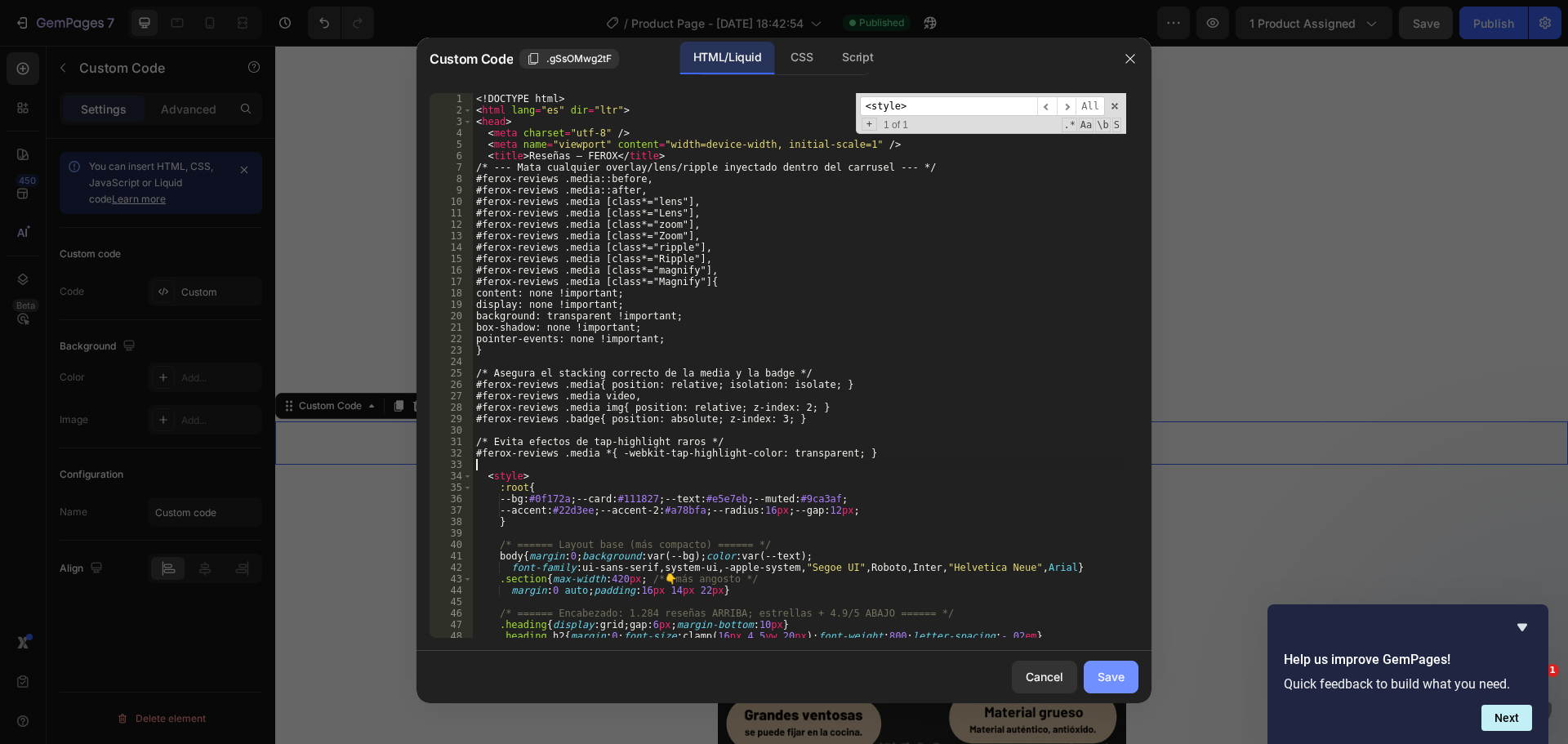
click at [1110, 674] on div "Save" at bounding box center [1111, 677] width 27 height 17
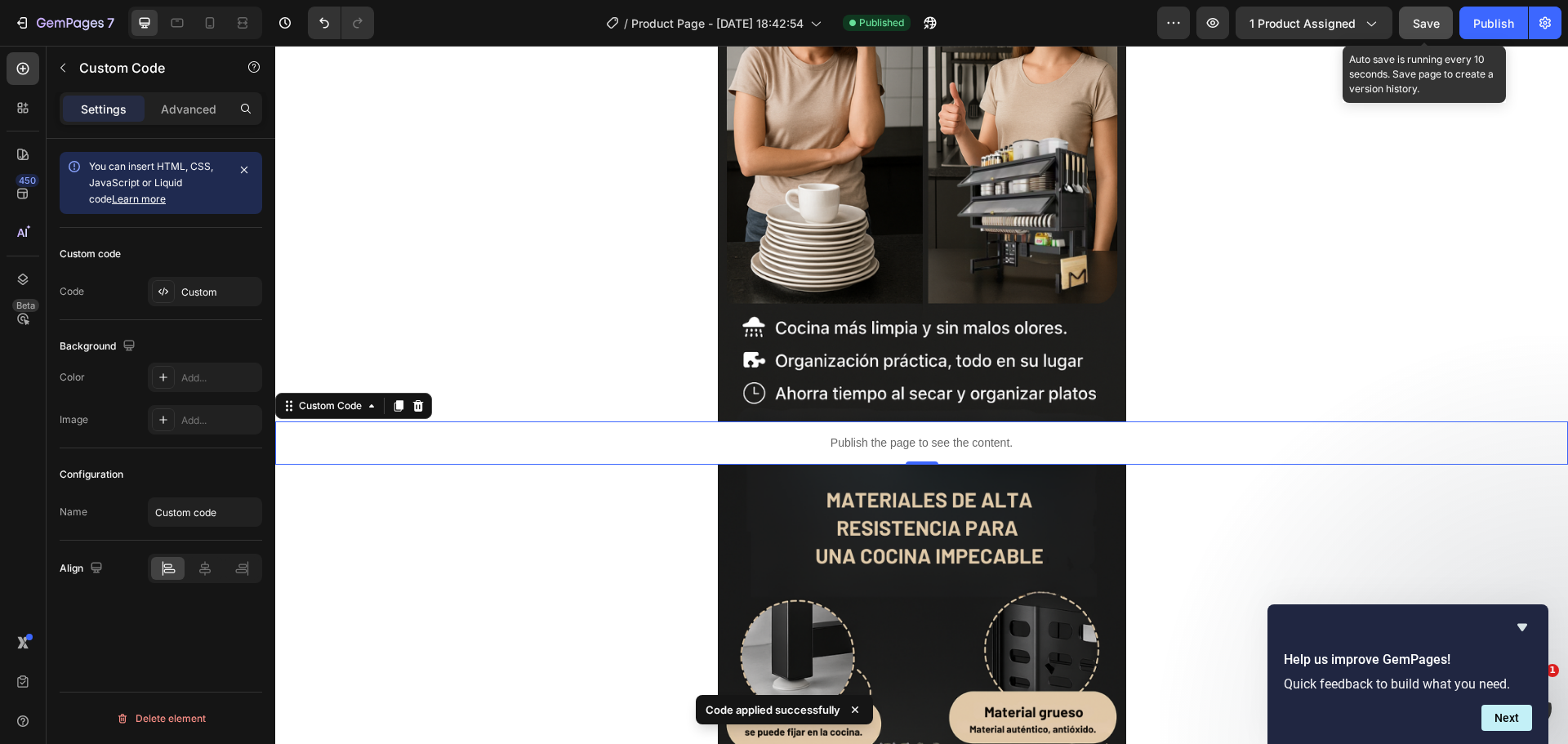
click at [1441, 15] on button "Save" at bounding box center [1425, 22] width 54 height 32
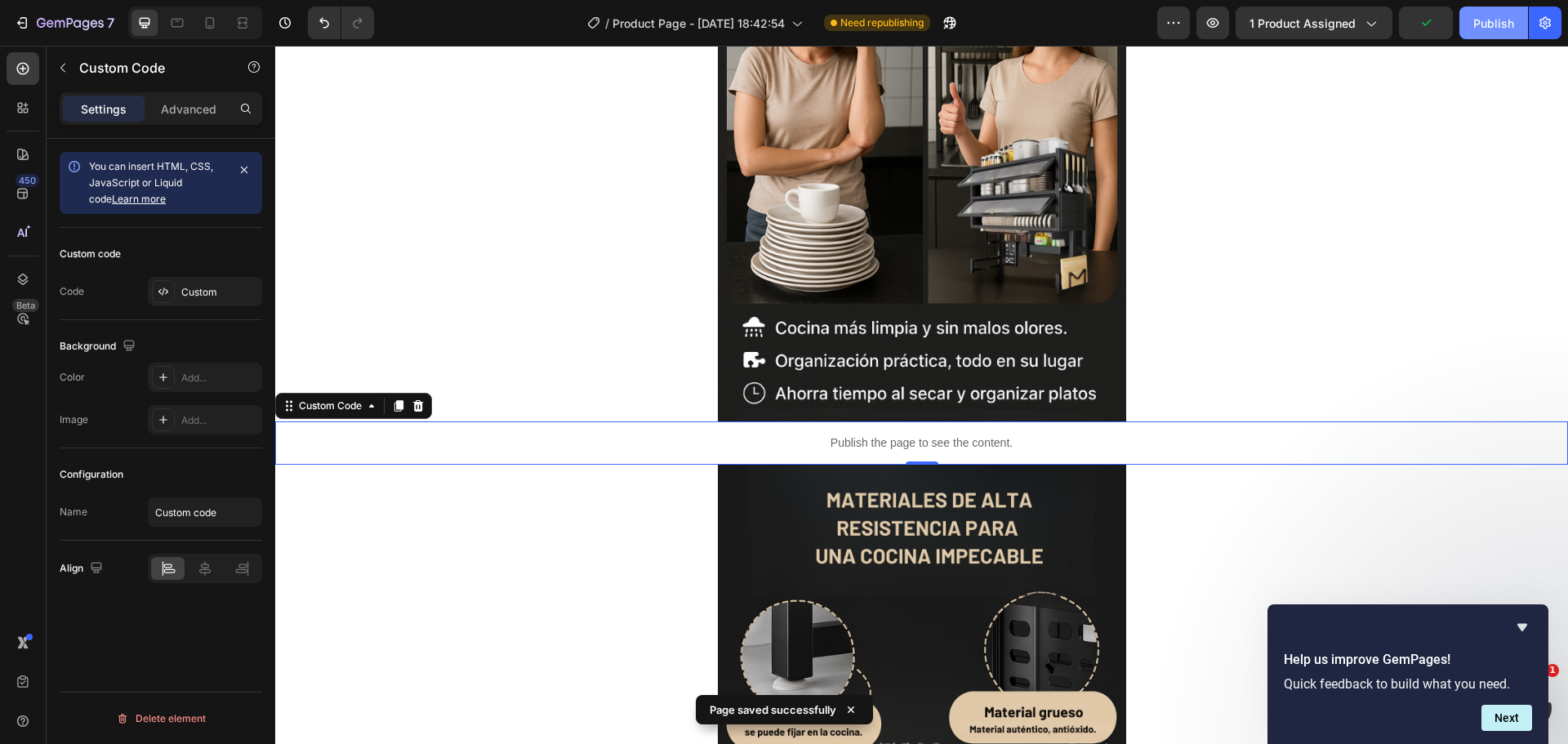
click at [1484, 17] on div "Publish" at bounding box center [1494, 22] width 41 height 17
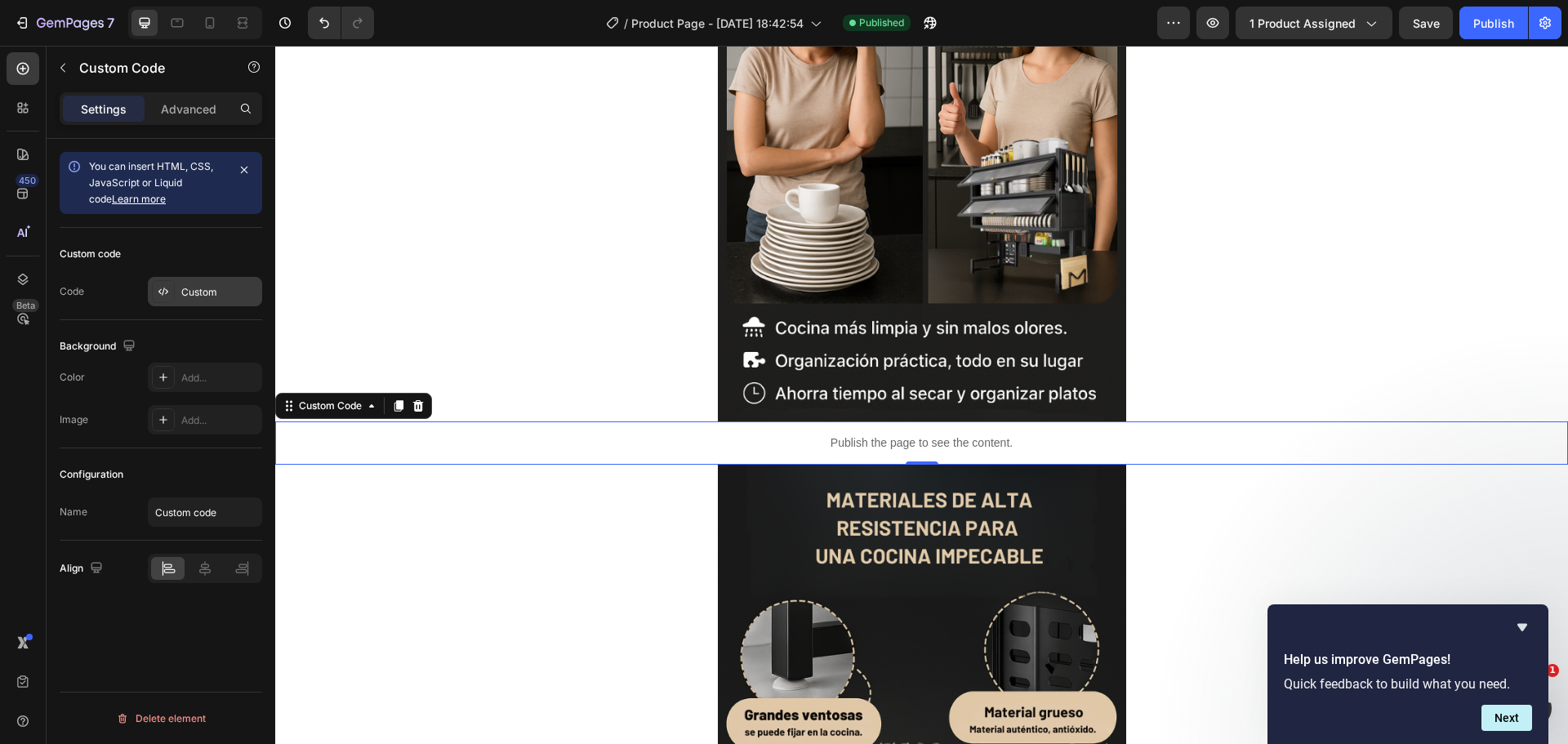
click at [205, 294] on div "Custom" at bounding box center [220, 293] width 77 height 14
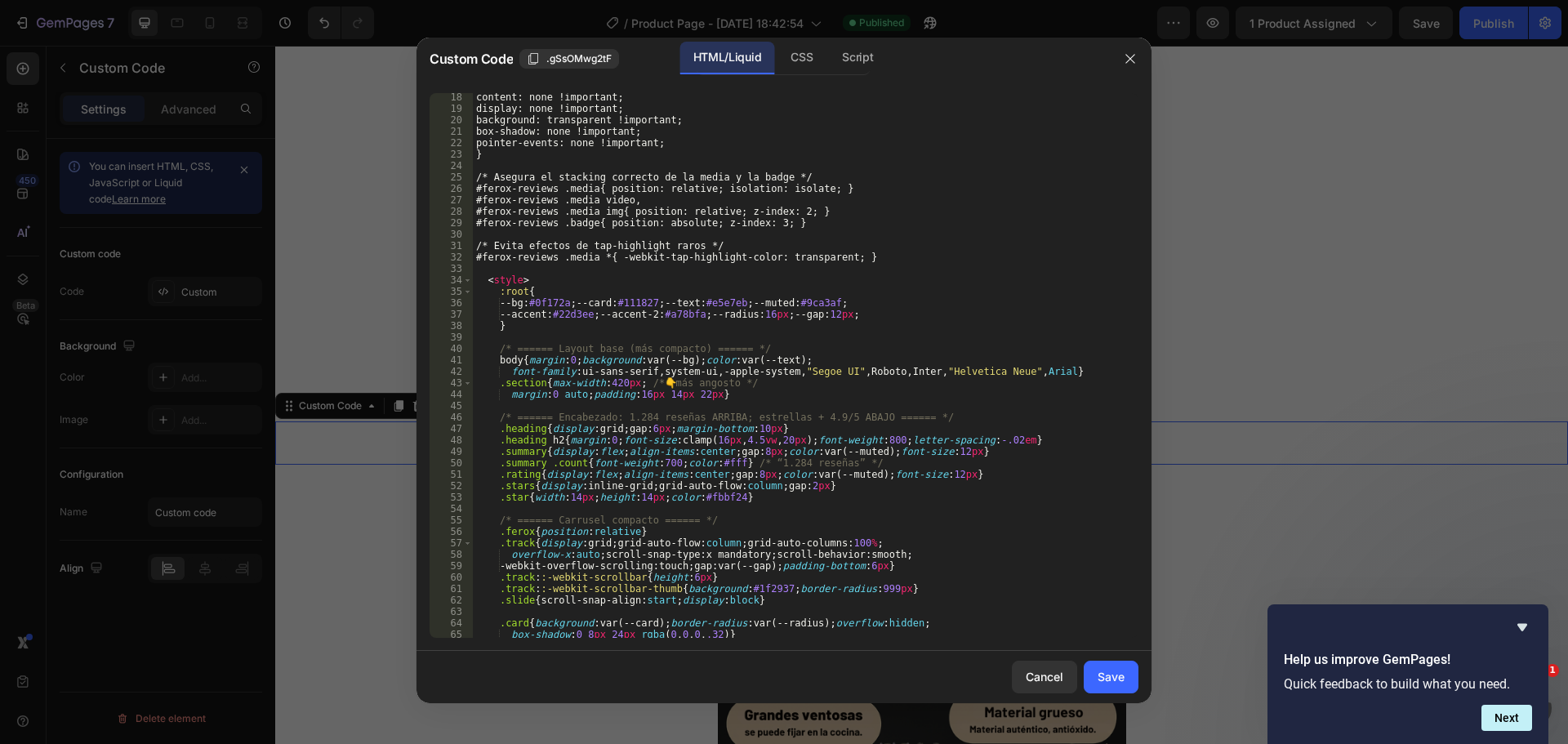
scroll to position [245, 0]
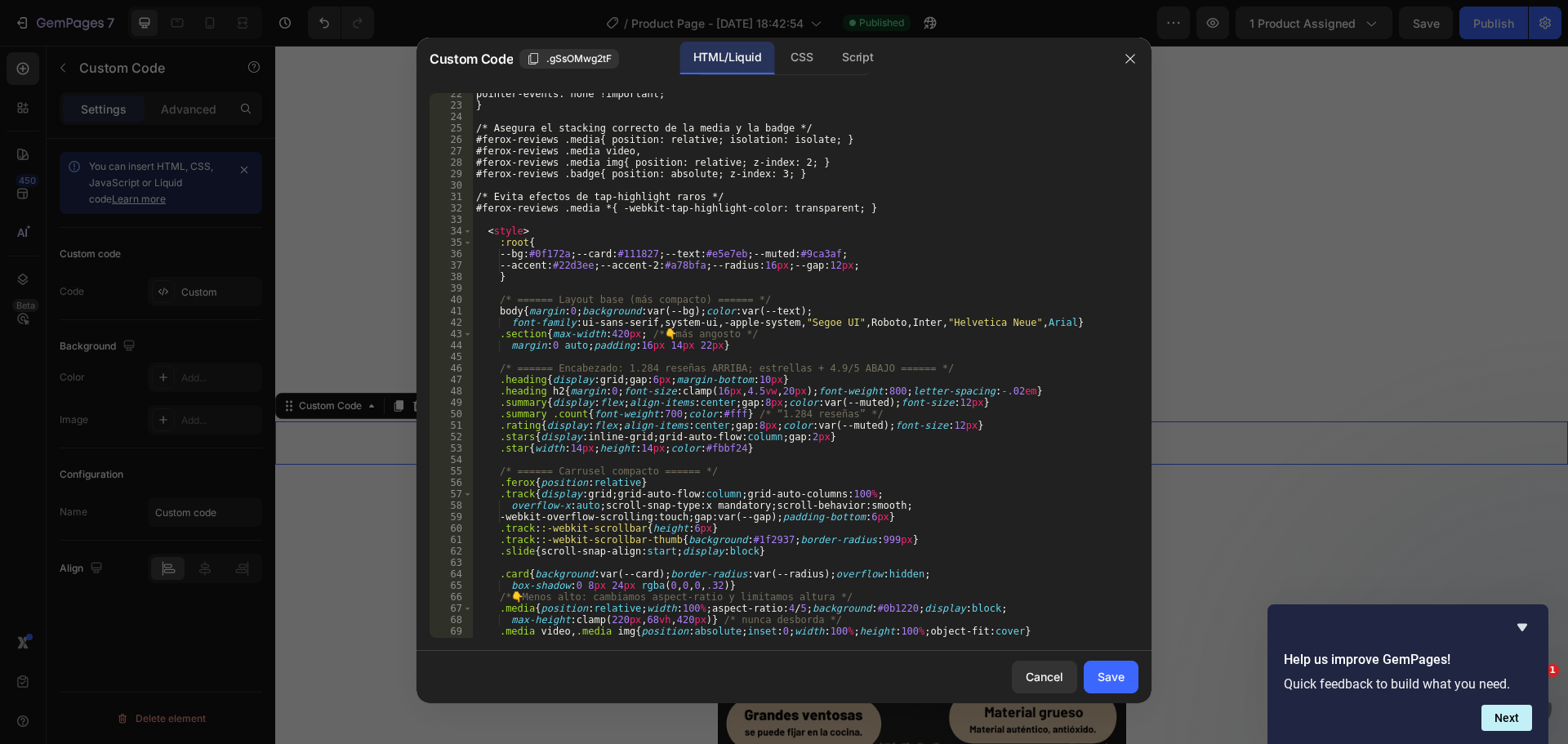
type textarea "--bg:#0f172a;--card:#111827;--text:#e5e7eb;--muted:#9ca3af;"
click at [696, 257] on div "pointer-events: none !important; } /* Asegura el stacking correcto de la media …" at bounding box center [799, 372] width 653 height 568
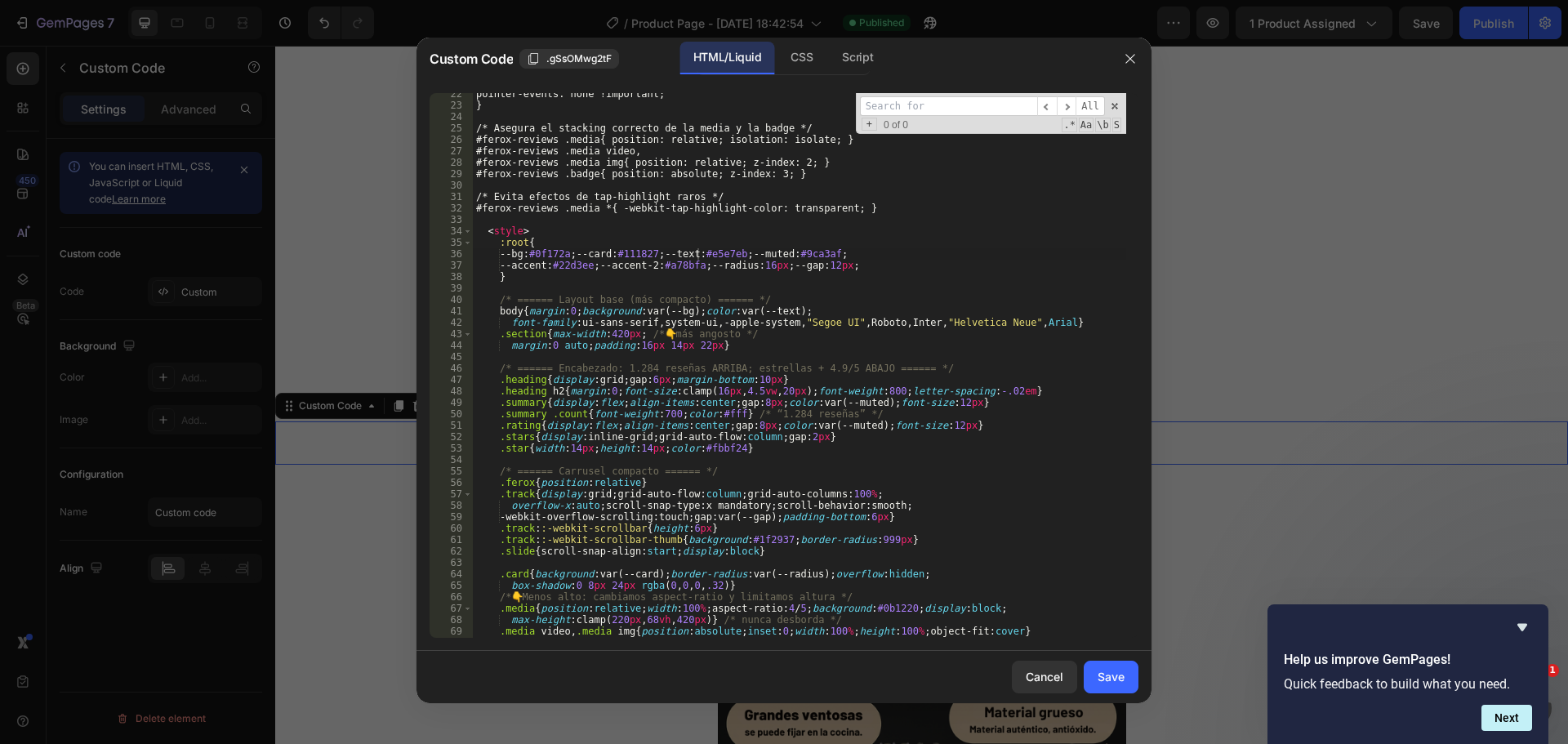
click at [915, 109] on input at bounding box center [949, 106] width 178 height 21
type input "/* --- Mata cualquier overlay/lens/ripple inyectado dentro del carrusel --- */ …"
type textarea "#ferox-reviews .badge{ position: absolute; z-index: 3; }"
click at [851, 177] on div "pointer-events: none !important; } /* Asegura el stacking correcto de la media …" at bounding box center [799, 372] width 653 height 568
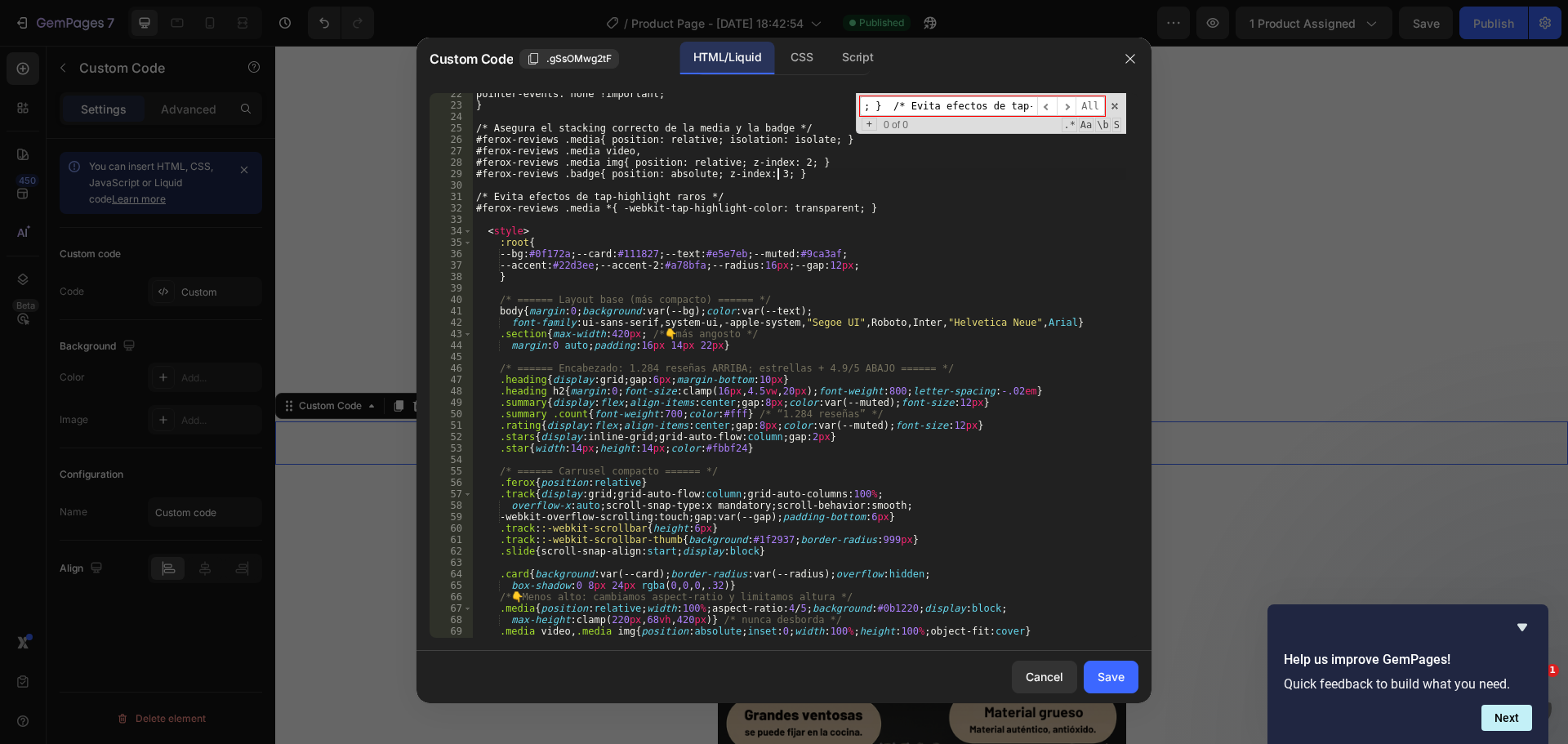
scroll to position [0, 0]
click at [898, 111] on input "/* --- Mata cualquier overlay/lens/ripple inyectado dentro del carrusel --- */ …" at bounding box center [949, 106] width 178 height 21
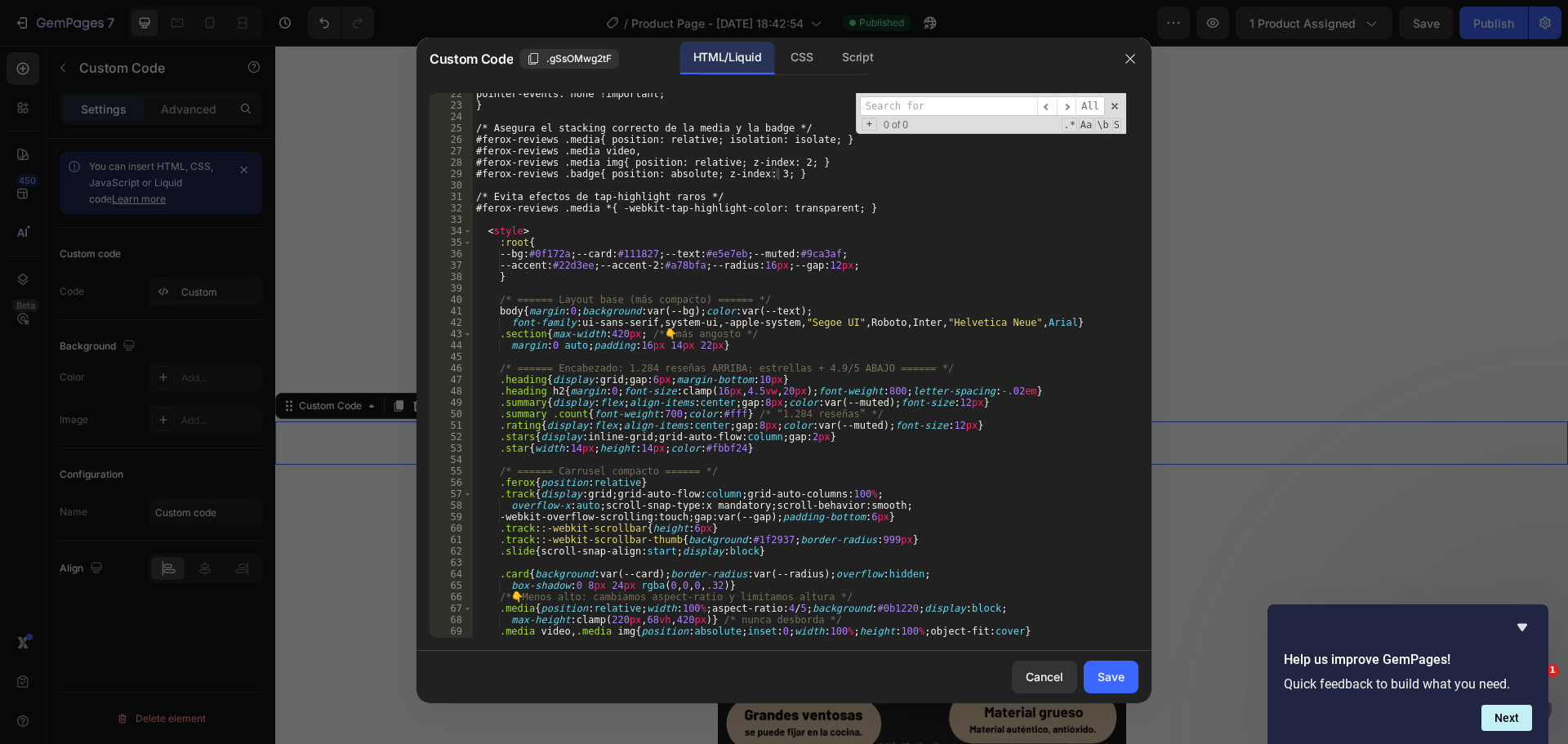
click at [902, 116] on input at bounding box center [949, 106] width 178 height 21
paste input "Mata cualquier overlay"
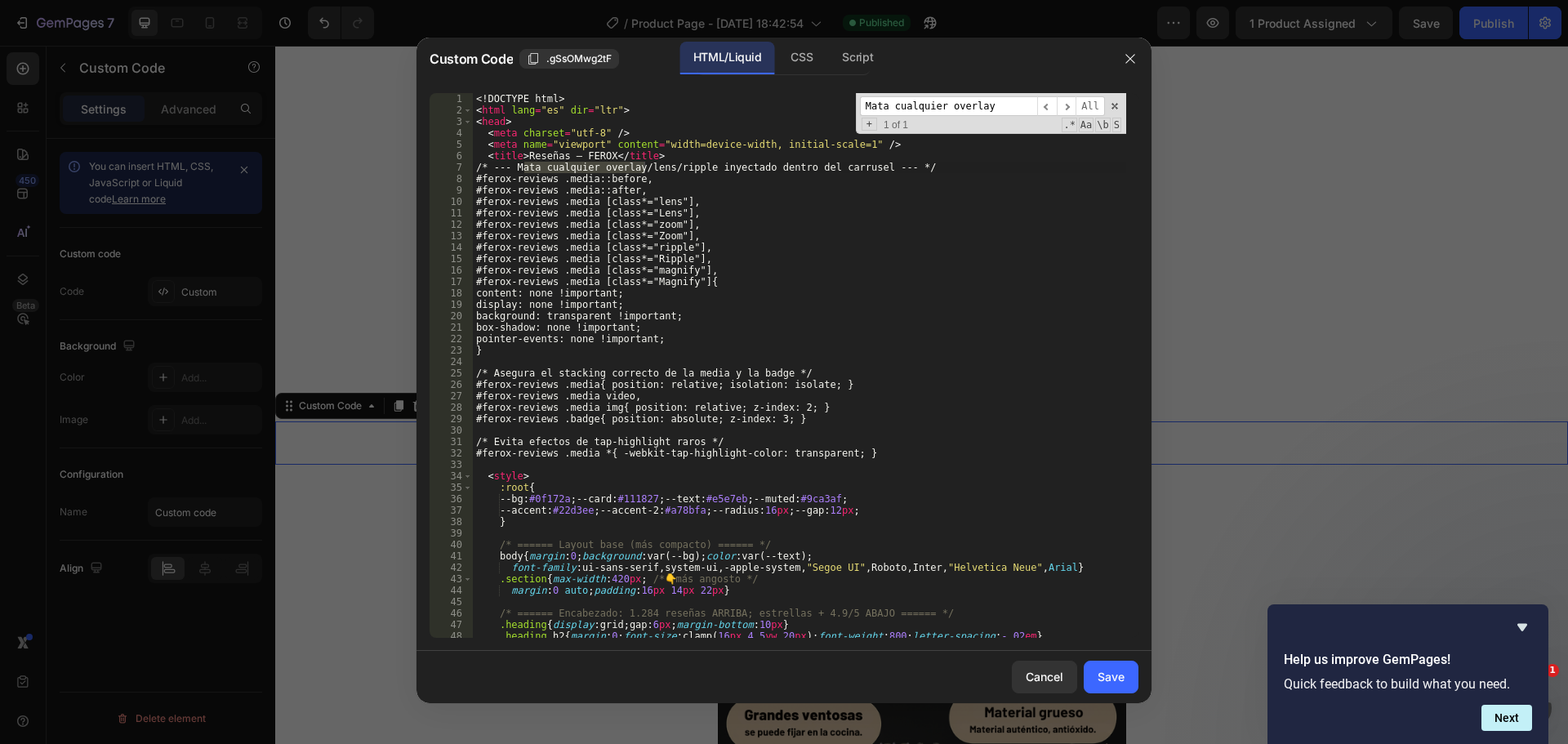
type input "Mata cualquier overlay"
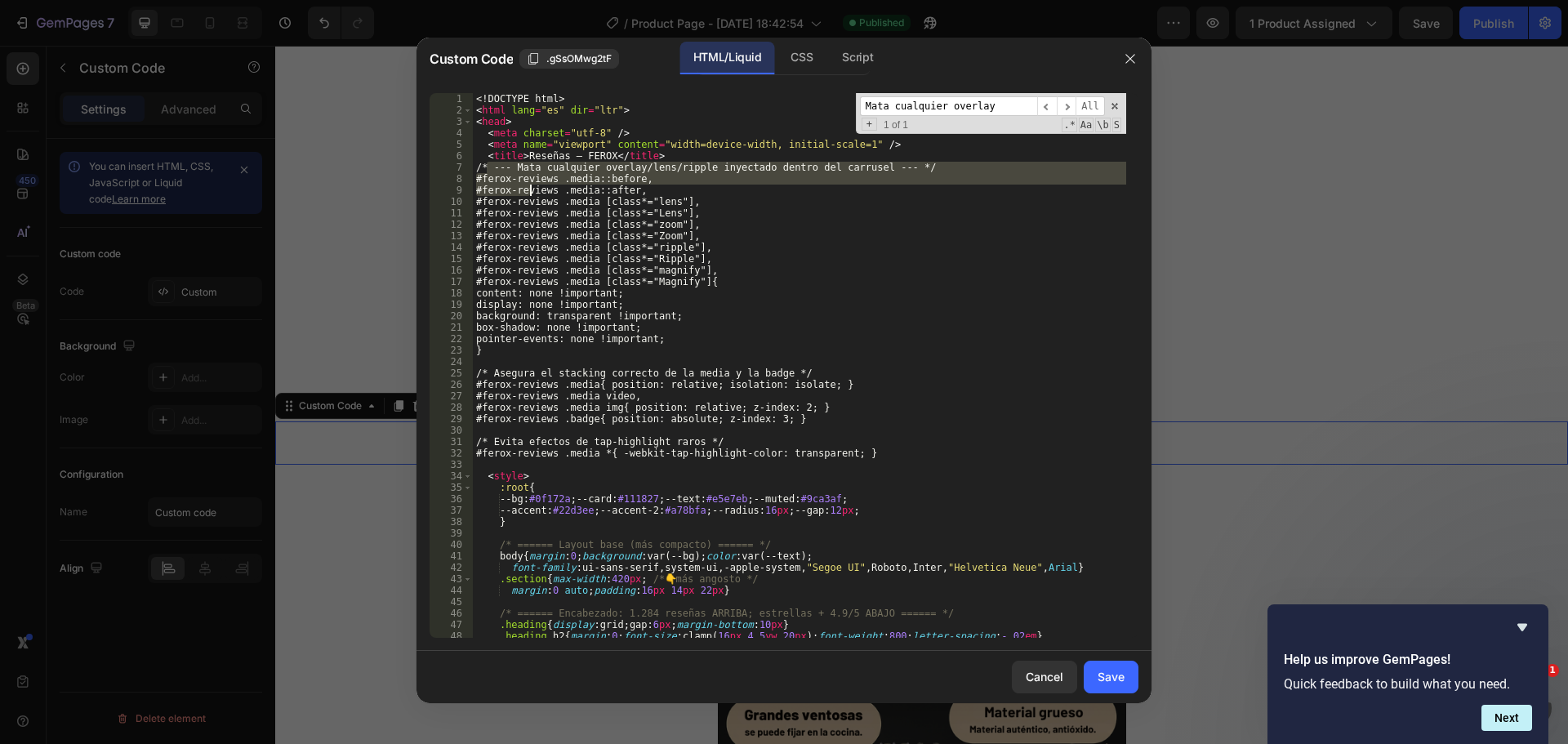
click at [531, 192] on div "<! DOCTYPE html > < html lang = "es" dir = "ltr" > < head > < meta charset = "u…" at bounding box center [799, 365] width 653 height 545
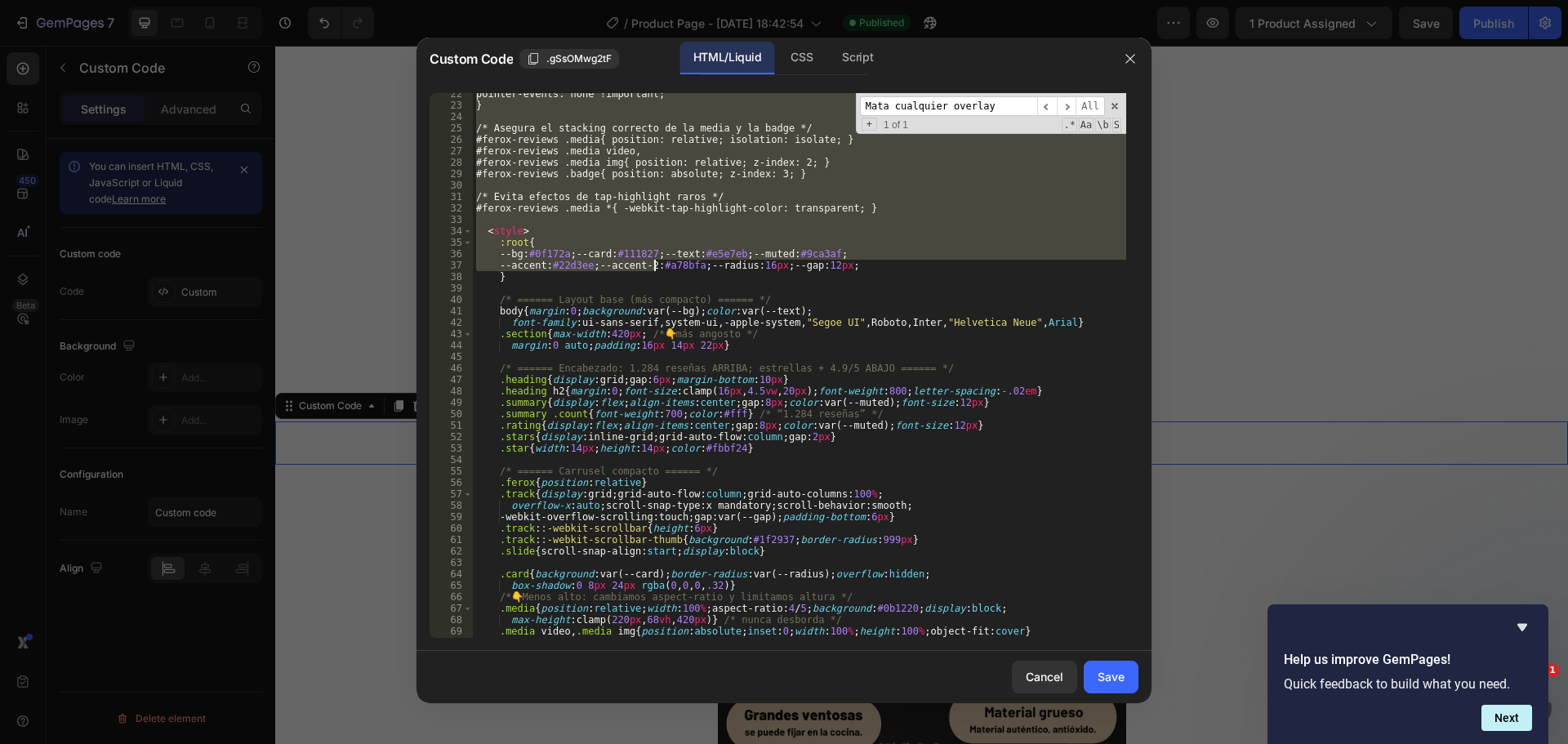
scroll to position [294, 0]
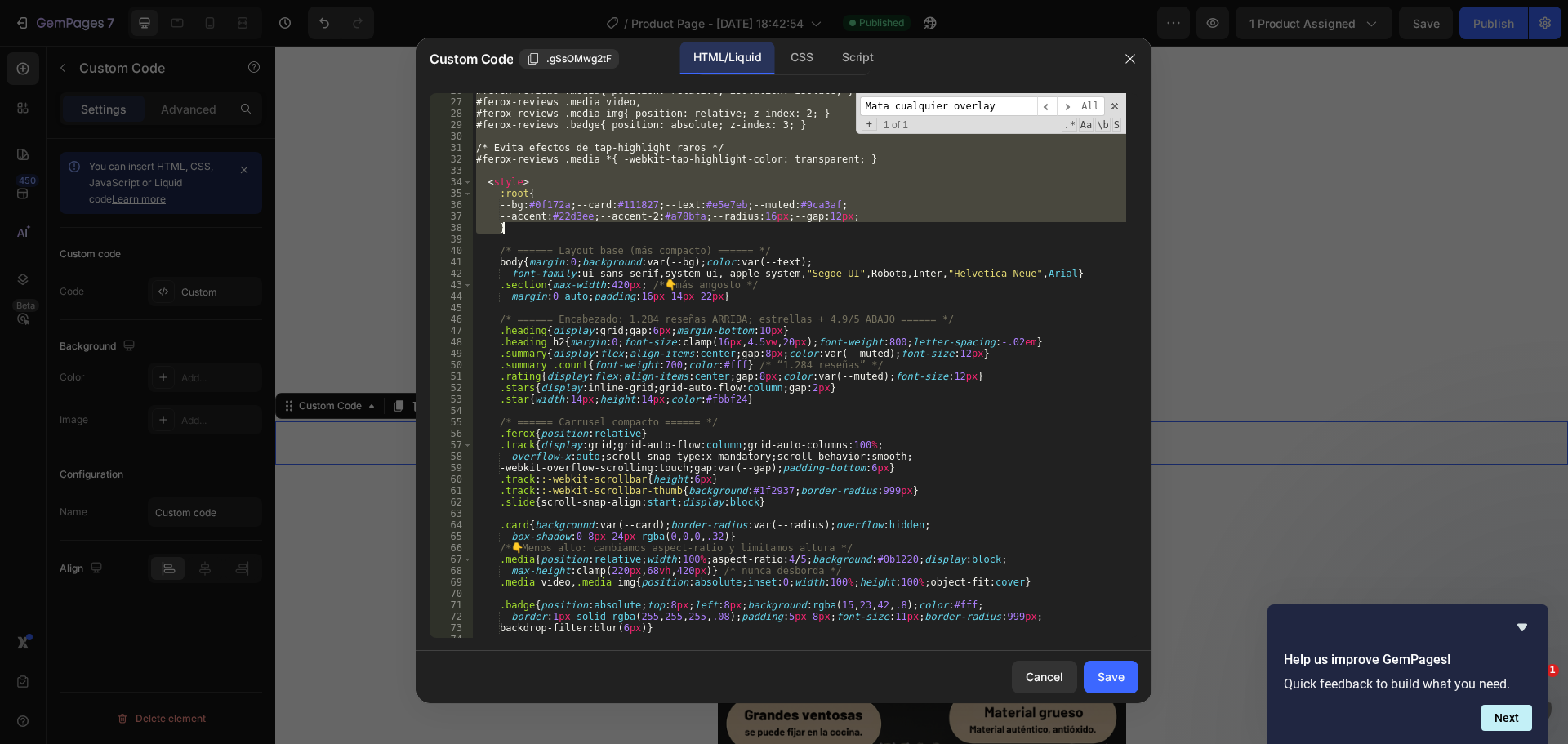
drag, startPoint x: 483, startPoint y: 169, endPoint x: 673, endPoint y: 223, distance: 197.5
click at [673, 225] on div "#ferox-reviews .media{ position: relative; isolation: isolate; } #ferox-reviews…" at bounding box center [799, 369] width 653 height 568
type textarea "--accent:#22d3ee;--accent-2:#a78bfa;--radius:16px;--gap:12px; }"
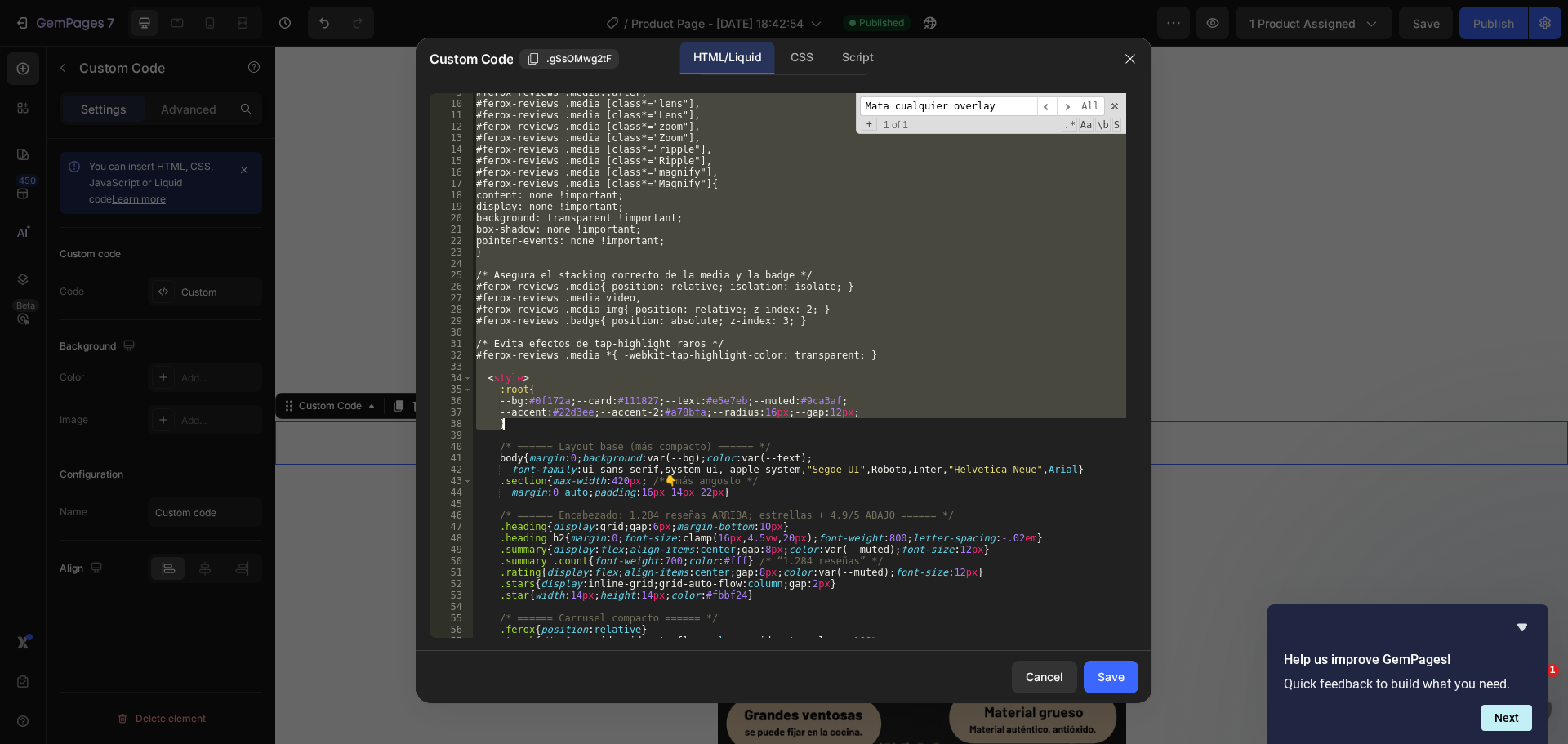
scroll to position [49, 0]
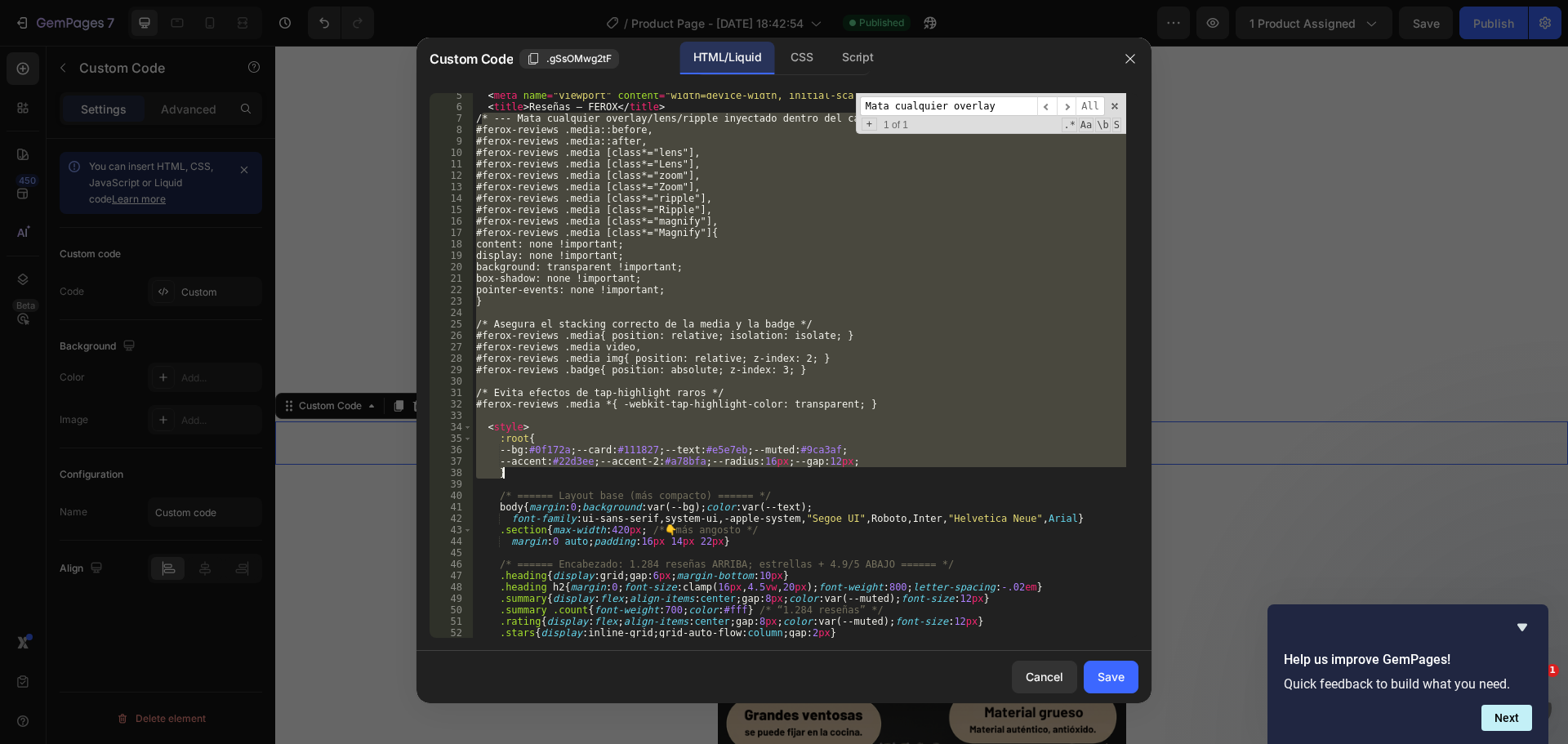
click at [844, 384] on div "< meta name = "viewport" content = "width=device-width, initial-scale=1" /> < t…" at bounding box center [799, 365] width 653 height 545
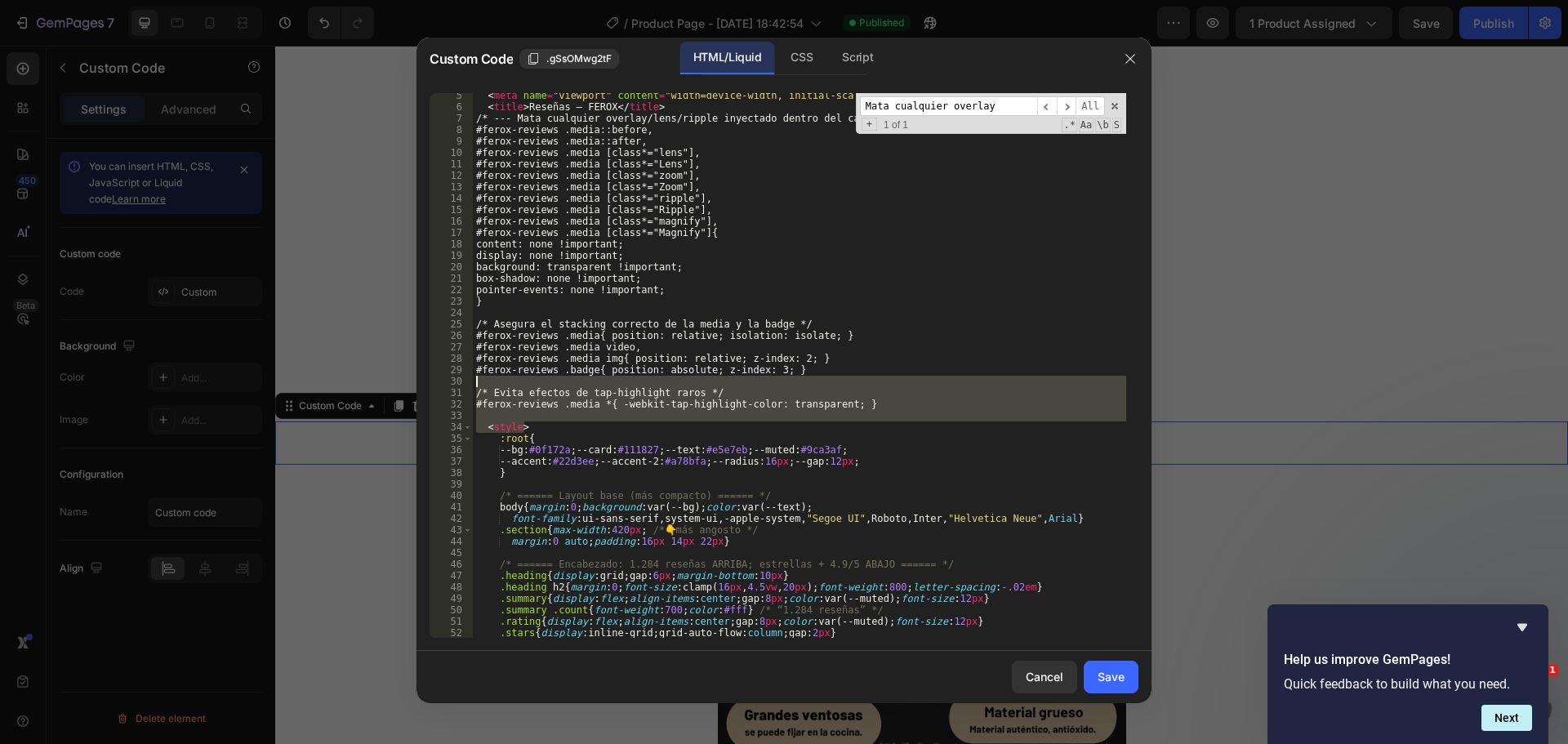
drag, startPoint x: 842, startPoint y: 422, endPoint x: 836, endPoint y: 377, distance: 45.4
click at [836, 377] on div "< meta name = "viewport" content = "width=device-width, initial-scale=1" /> < t…" at bounding box center [799, 373] width 653 height 568
click at [832, 391] on div "< meta name = "viewport" content = "width=device-width, initial-scale=1" /> < t…" at bounding box center [799, 365] width 653 height 545
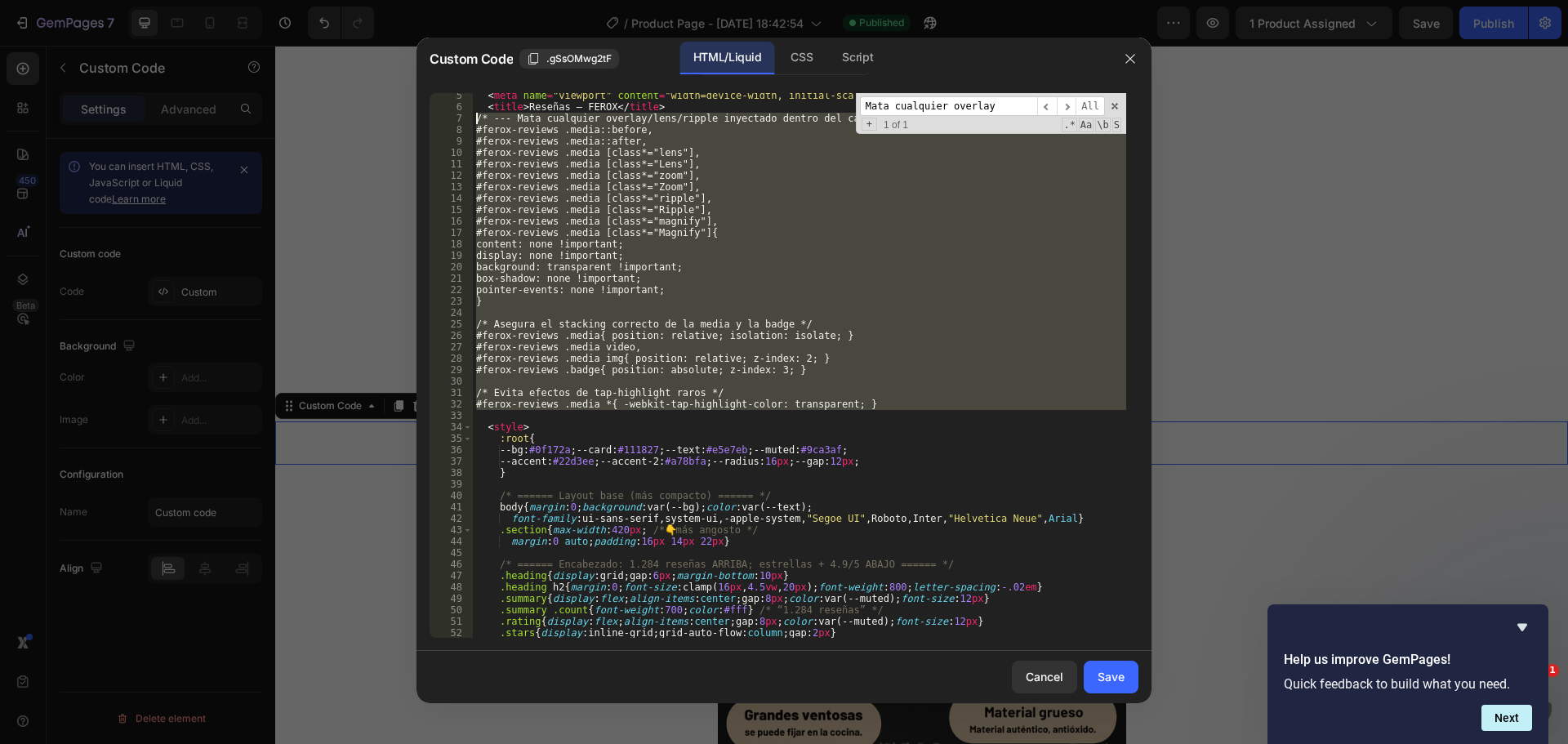
drag, startPoint x: 772, startPoint y: 416, endPoint x: 472, endPoint y: 116, distance: 424.3
click at [472, 116] on div "/* Evita efectos de tap-highlight raros */ 5 6 7 8 9 10 11 12 13 14 15 16 17 18…" at bounding box center [784, 365] width 709 height 545
type textarea "/* --- Mata cualquier overlay/lens/ripple inyectado dentro del carrusel --- */ …"
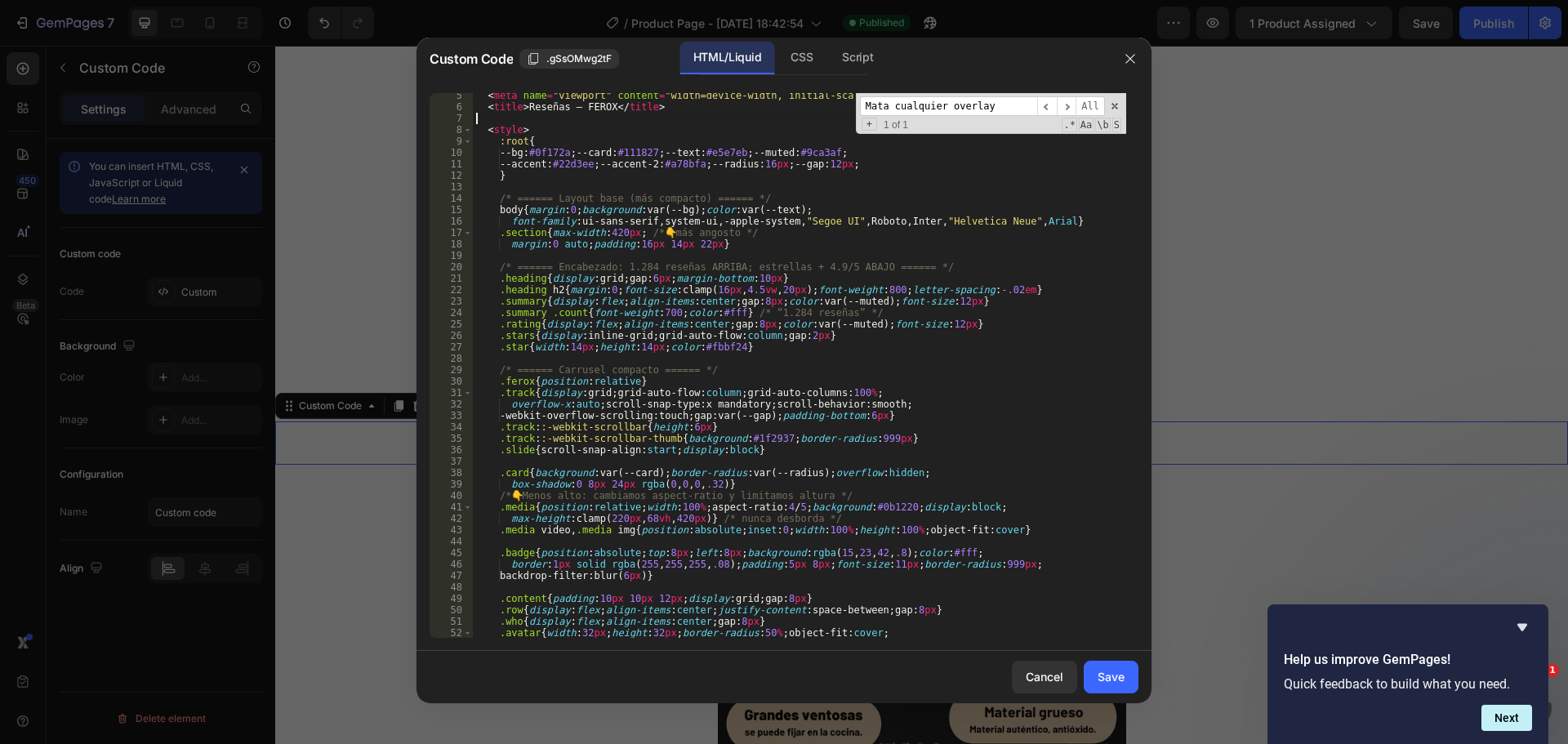
scroll to position [0, 0]
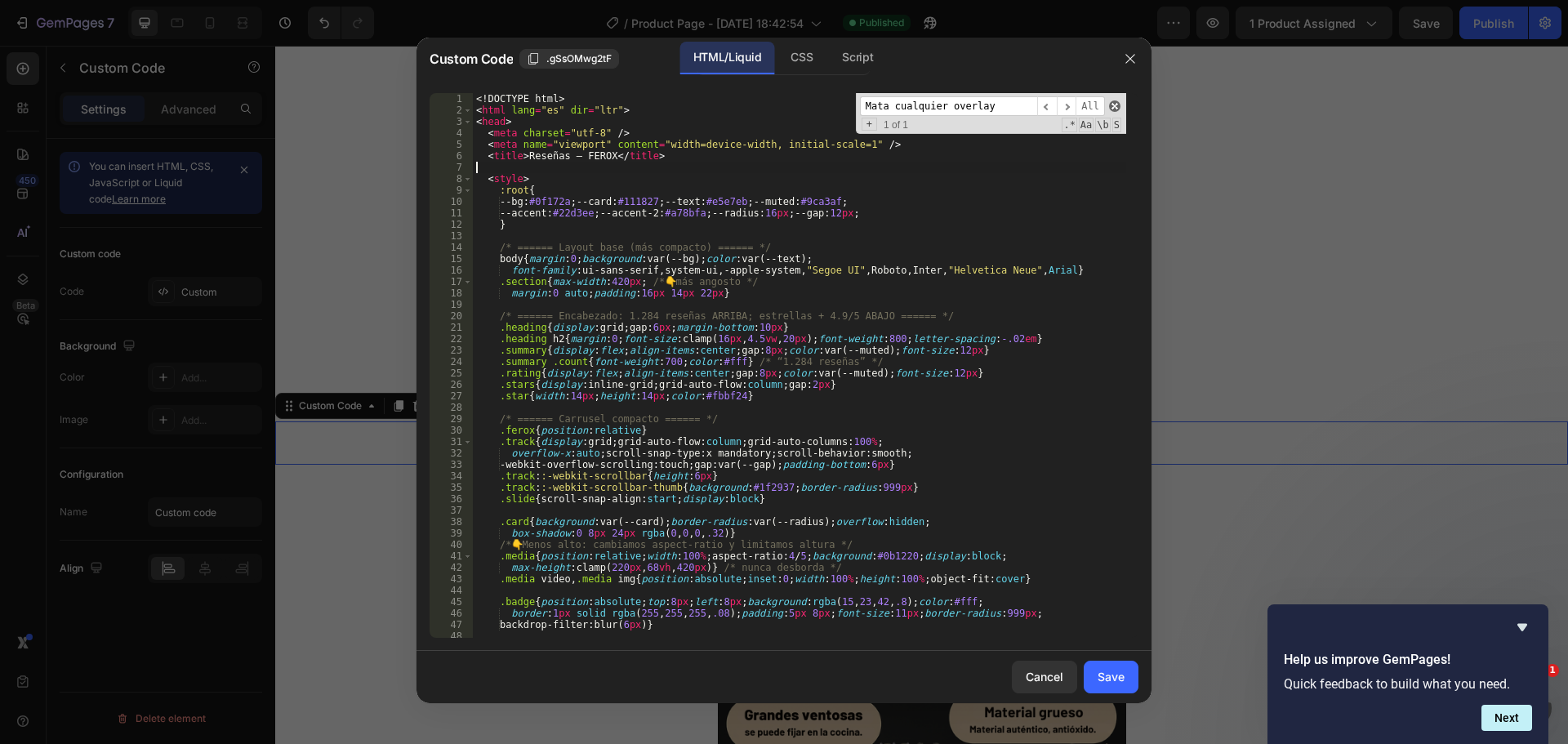
click at [1117, 110] on span at bounding box center [1114, 106] width 12 height 12
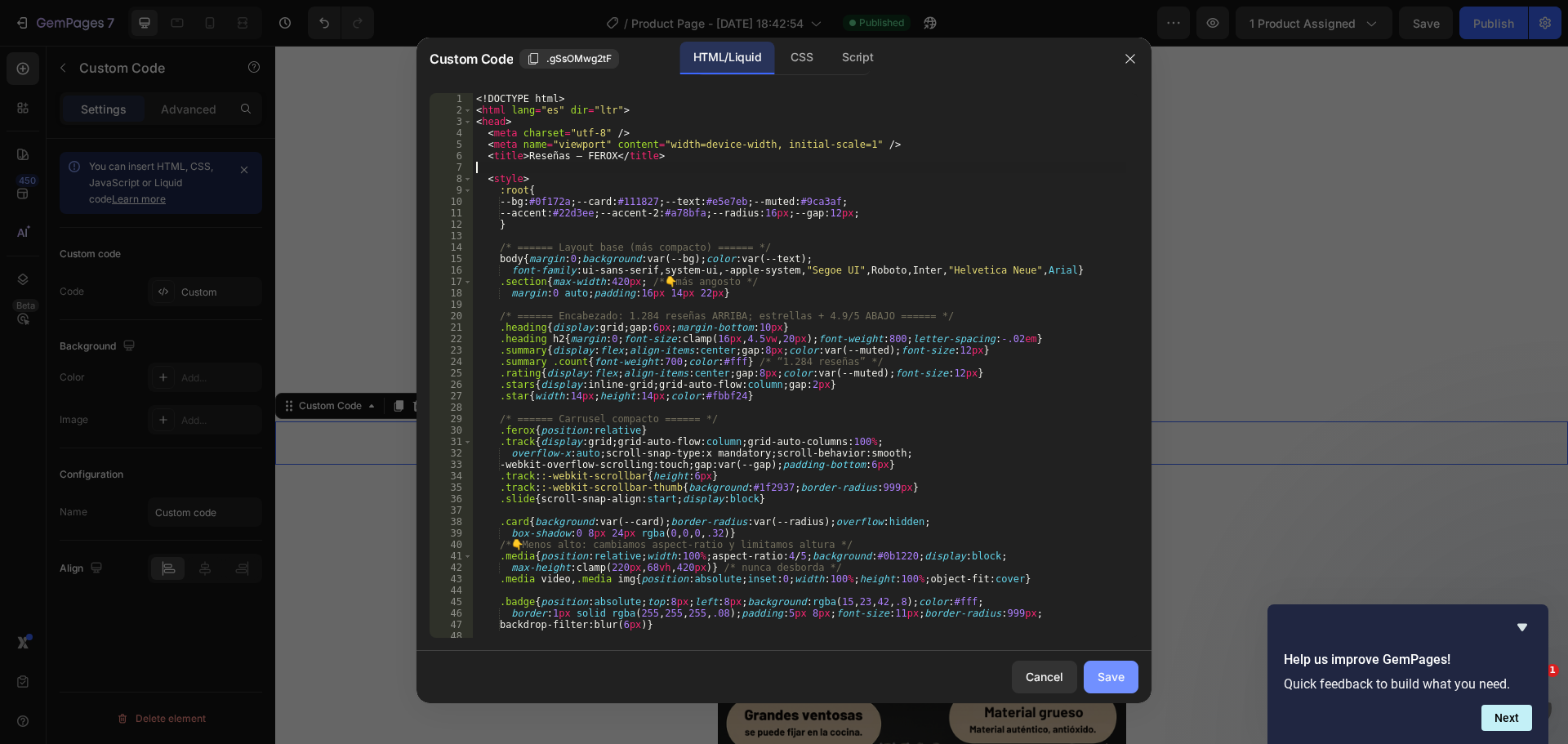
click at [1101, 678] on div "Save" at bounding box center [1111, 677] width 27 height 17
type textarea "</html>"
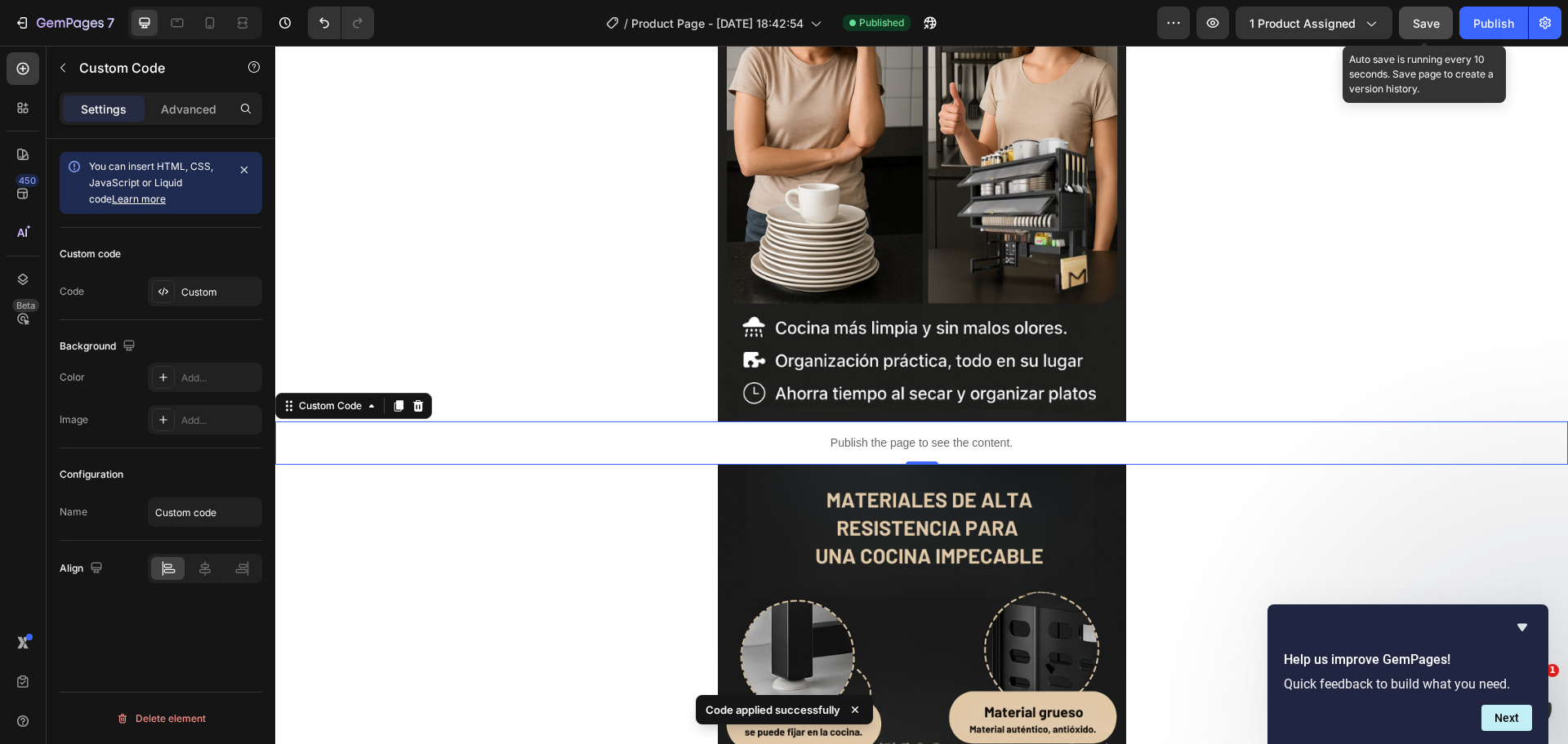
click at [1441, 37] on button "Save" at bounding box center [1425, 22] width 54 height 32
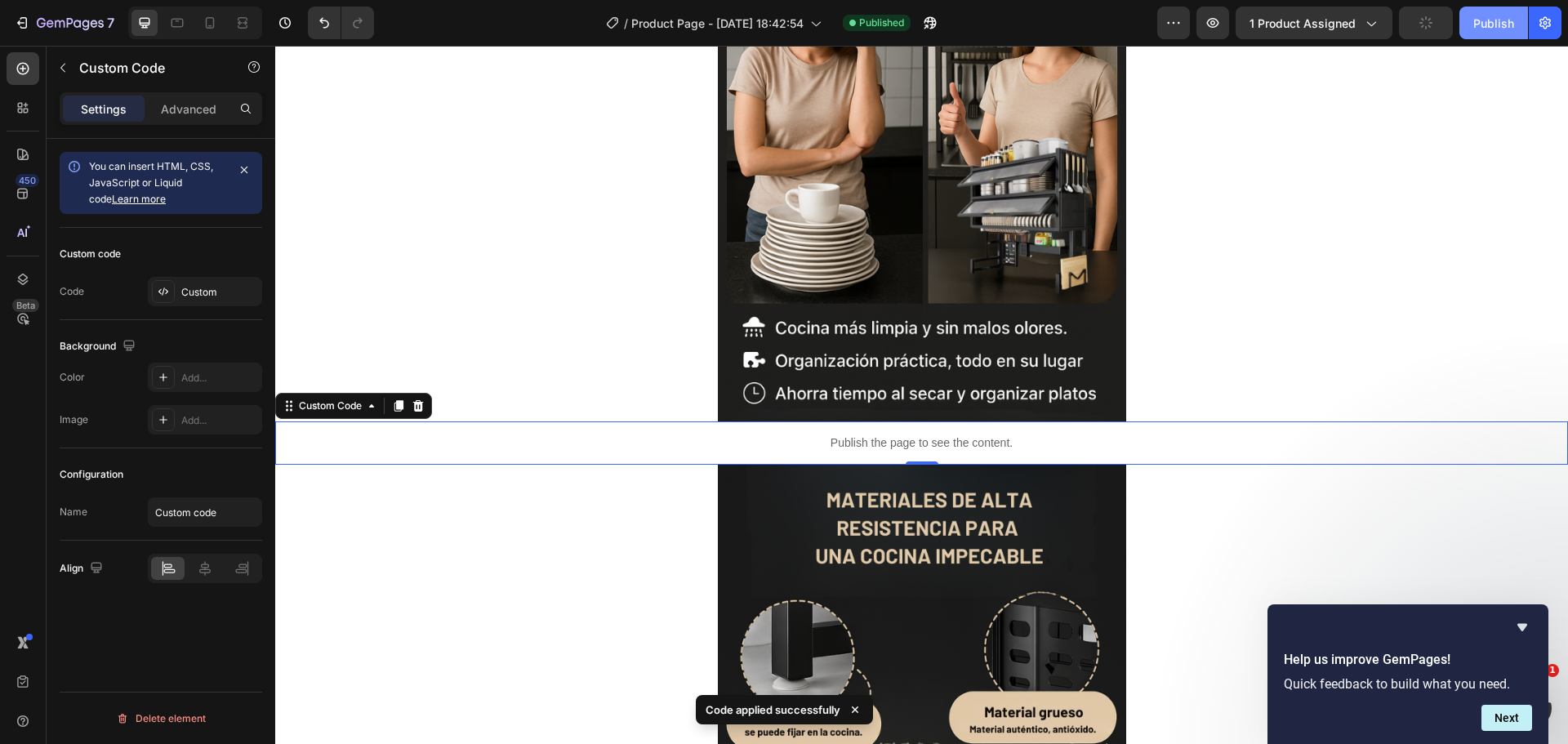
click at [1509, 25] on div "Publish" at bounding box center [1494, 22] width 41 height 17
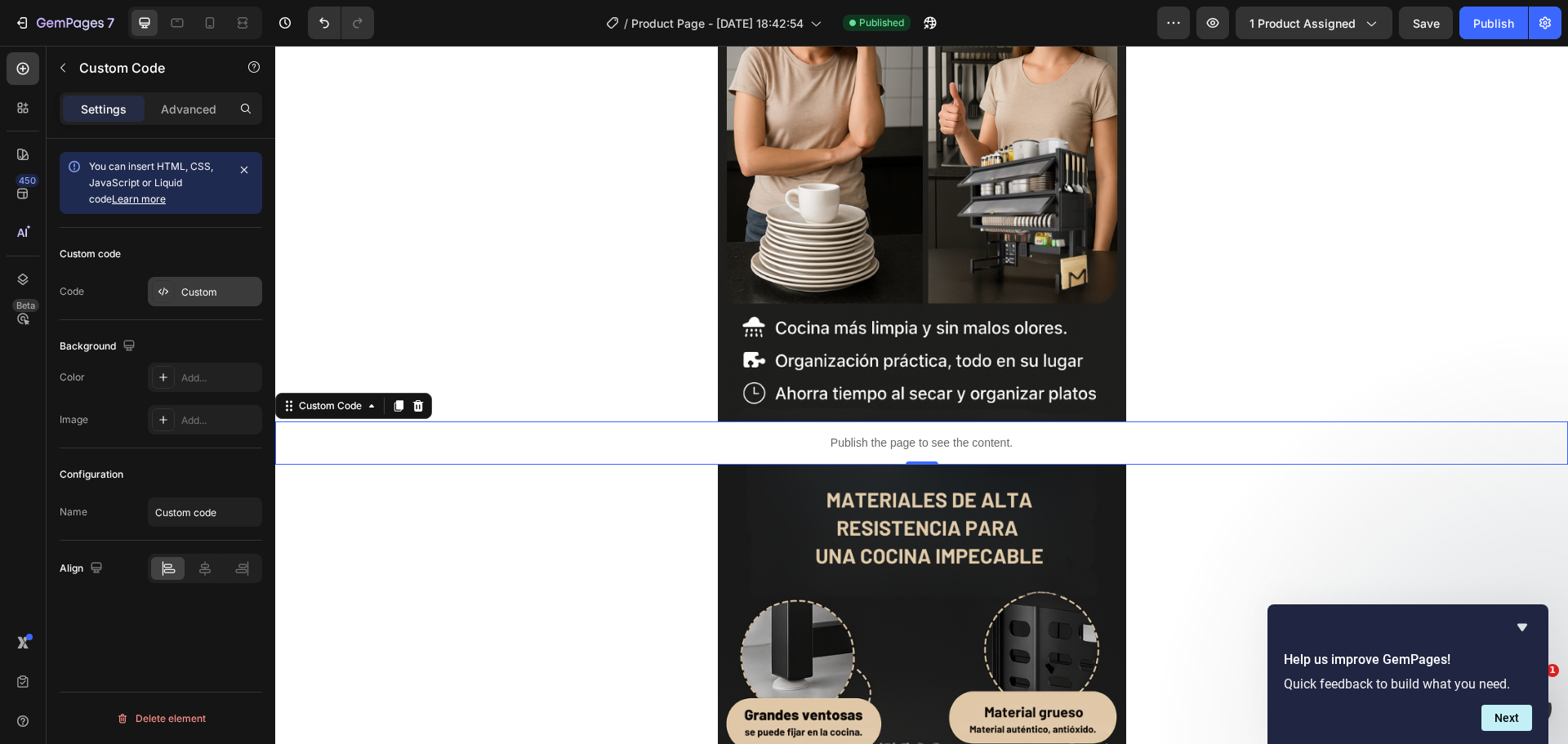
click at [194, 296] on div "Custom" at bounding box center [220, 293] width 77 height 14
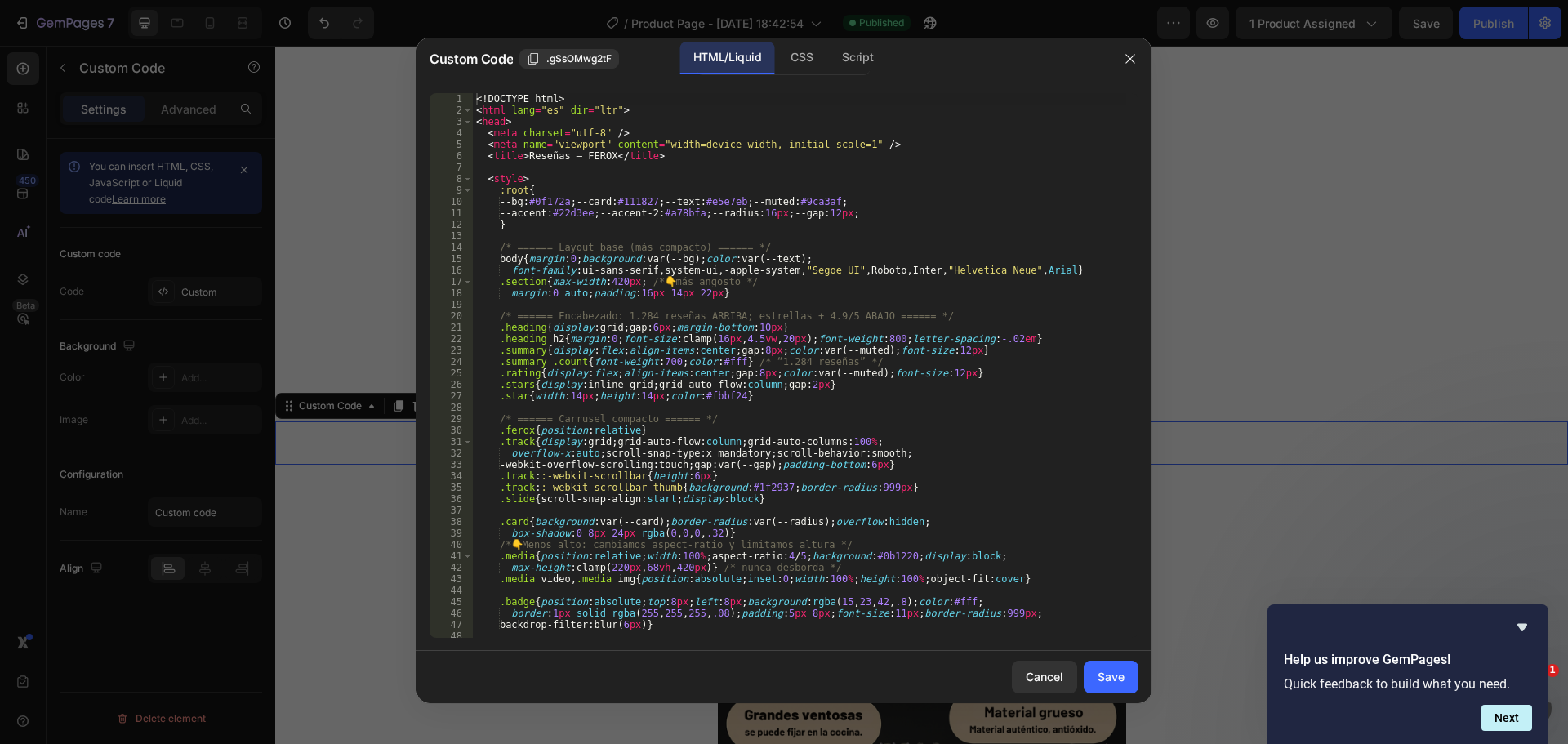
click at [785, 232] on div "<! DOCTYPE html > < html lang = "es" dir = "ltr" > < head > < meta charset = "u…" at bounding box center [799, 377] width 653 height 568
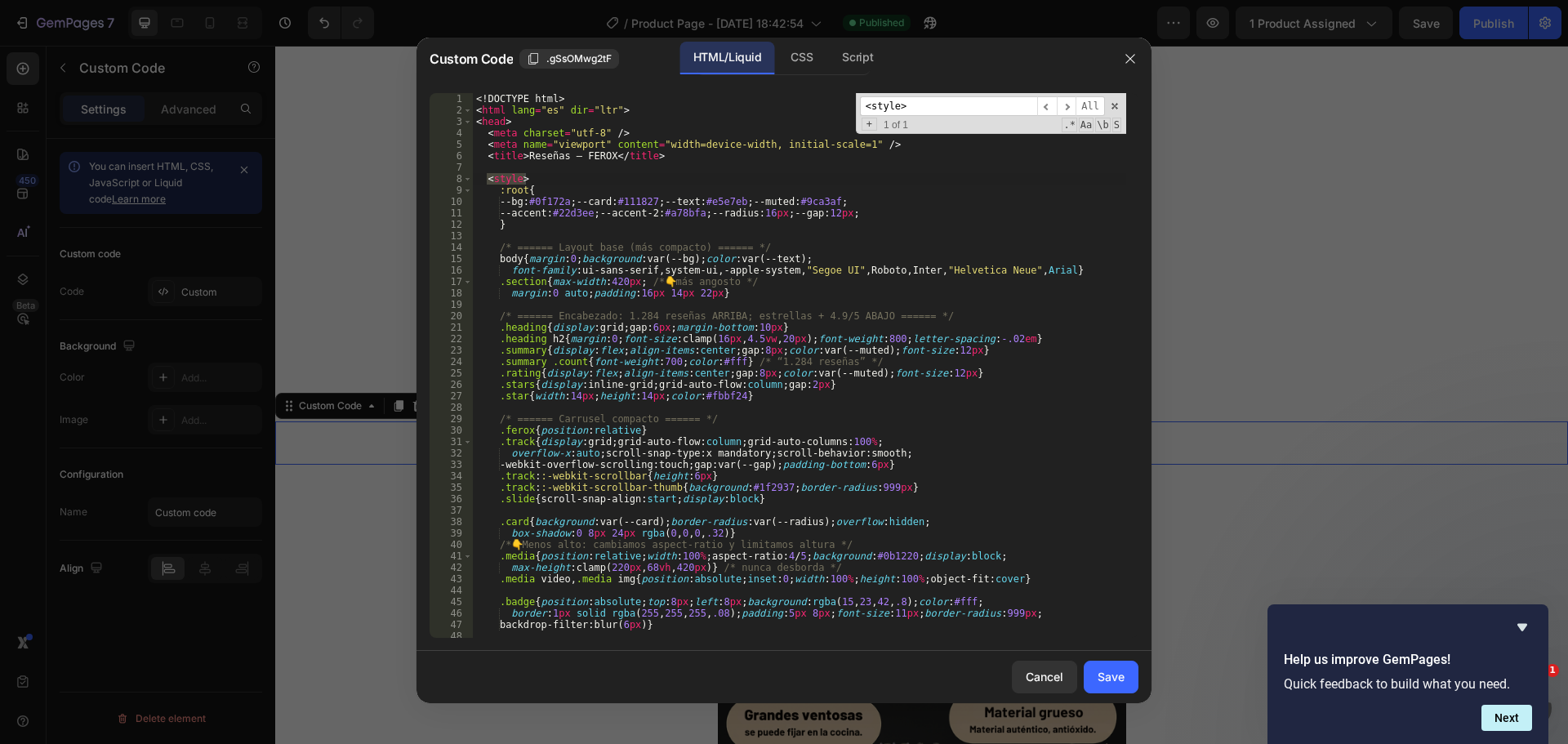
type input "<style>"
click at [956, 174] on div "<! DOCTYPE html > < html lang = "es" dir = "ltr" > < head > < meta charset = "u…" at bounding box center [799, 365] width 653 height 545
click at [532, 188] on div "<! DOCTYPE html > < html lang = "es" dir = "ltr" > < head > < meta charset = "u…" at bounding box center [799, 377] width 653 height 568
type textarea ":root{"
click at [495, 165] on div "<! DOCTYPE html > < html lang = "es" dir = "ltr" > < head > < meta charset = "u…" at bounding box center [799, 377] width 653 height 568
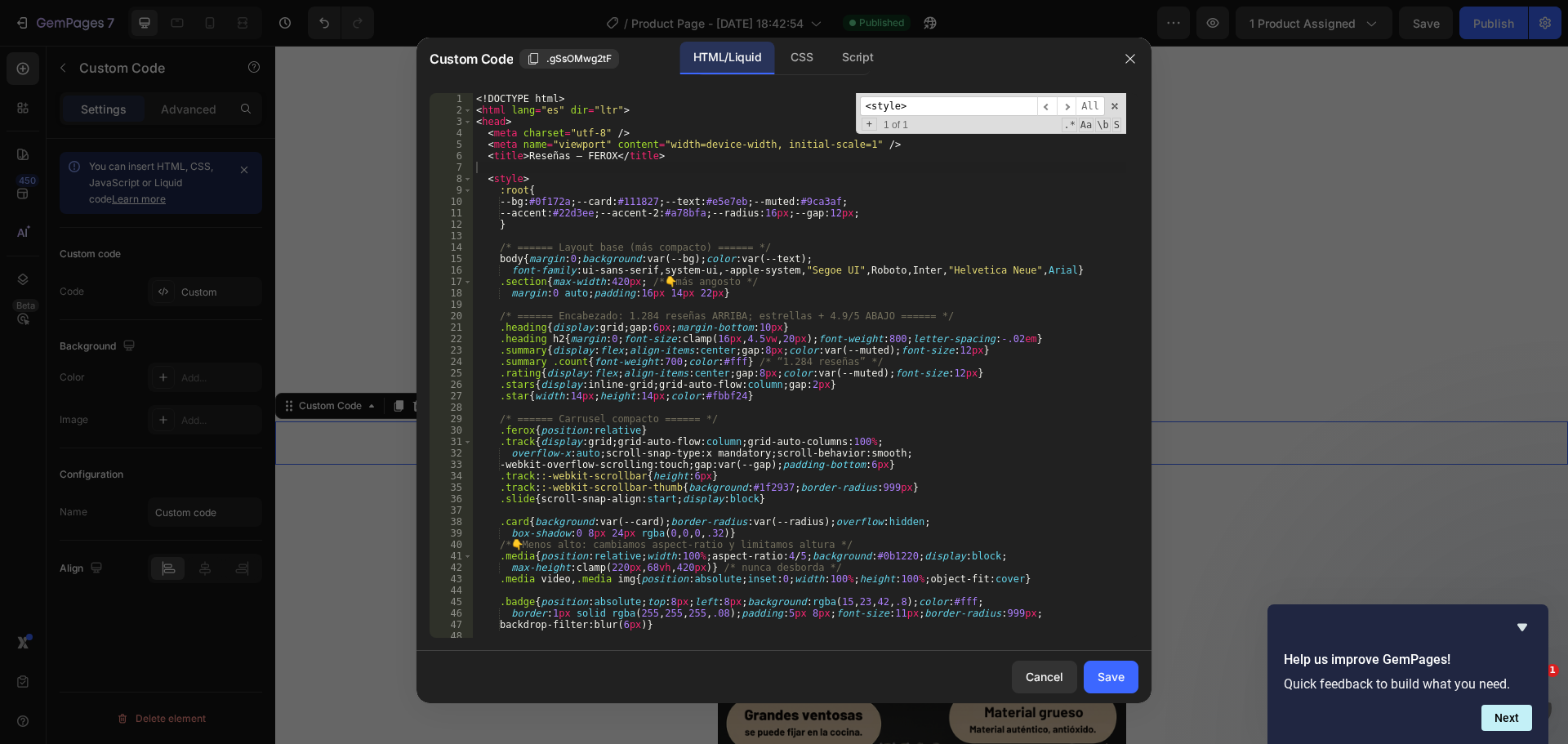
click at [536, 175] on div "<! DOCTYPE html > < html lang = "es" dir = "ltr" > < head > < meta charset = "u…" at bounding box center [799, 377] width 653 height 568
type textarea "<style>"
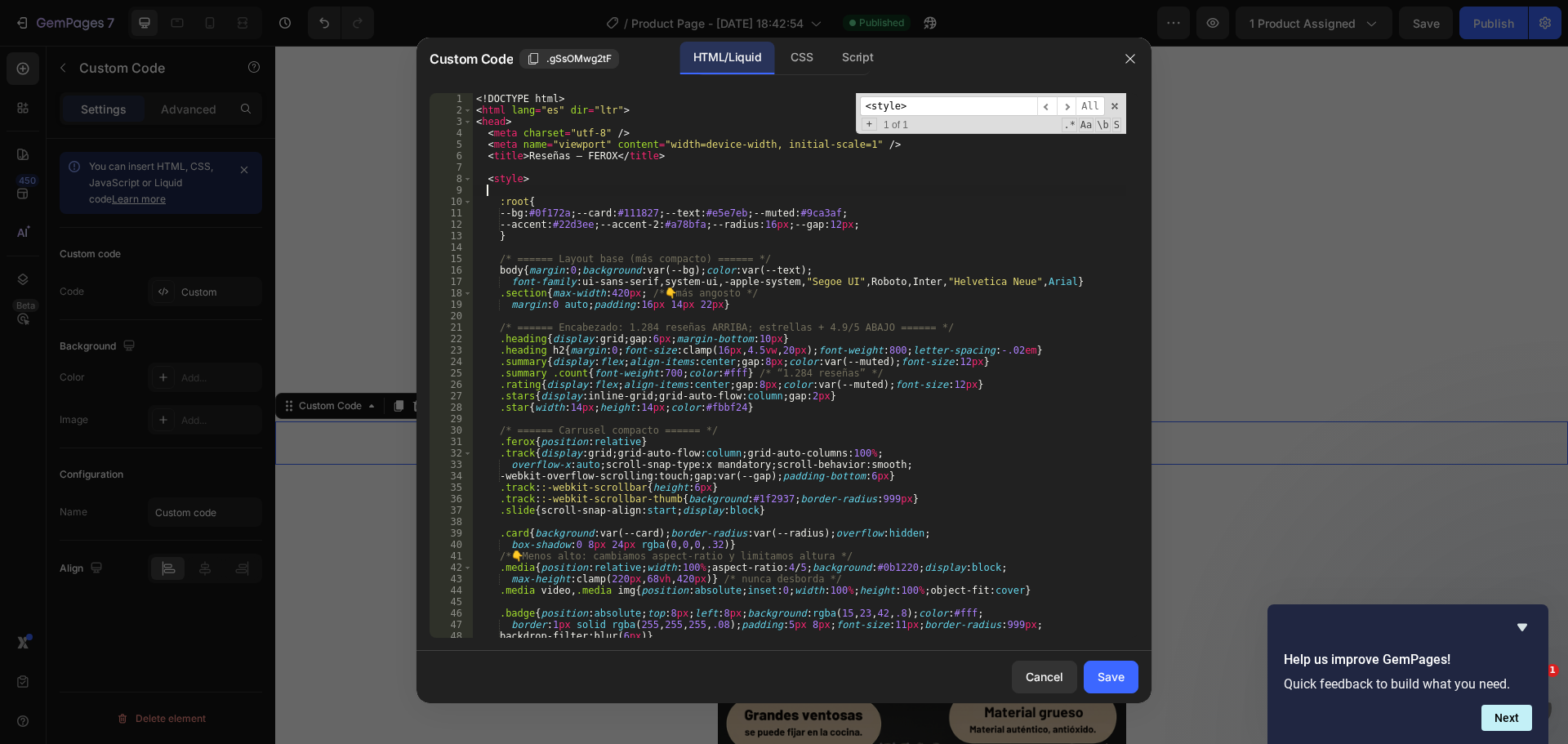
paste textarea
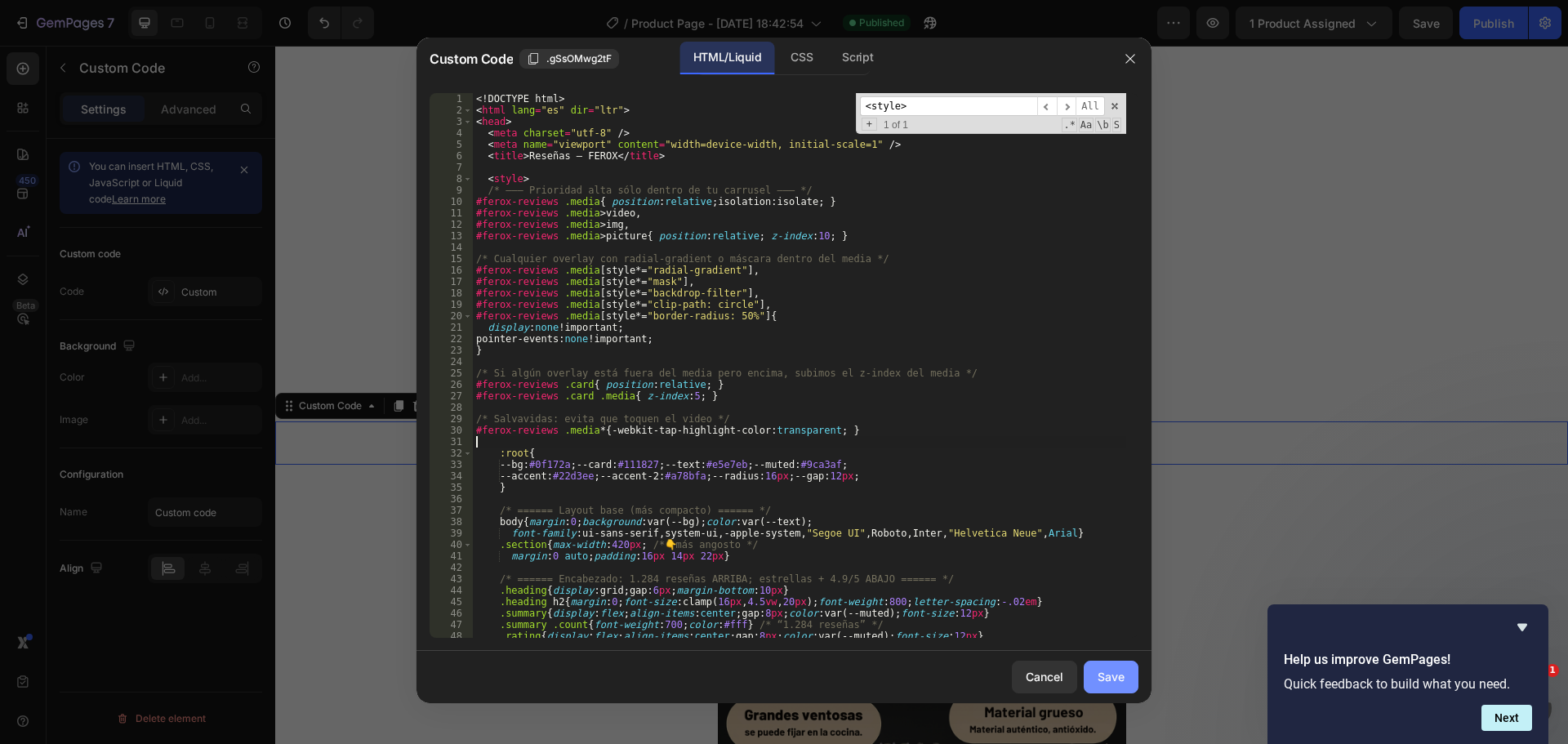
click at [1109, 684] on div "Save" at bounding box center [1111, 677] width 27 height 17
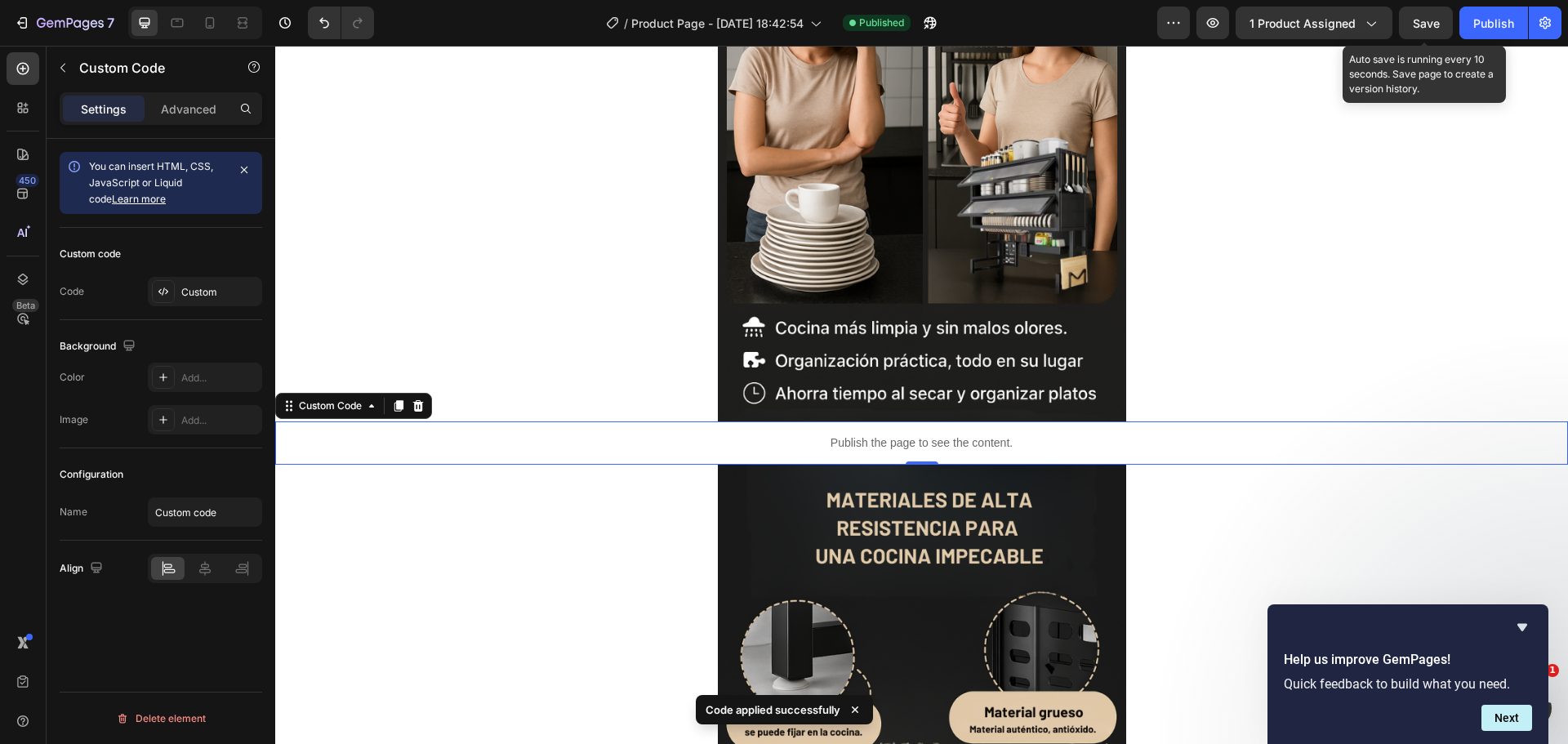
click at [1419, 16] on span "Save" at bounding box center [1426, 22] width 27 height 13
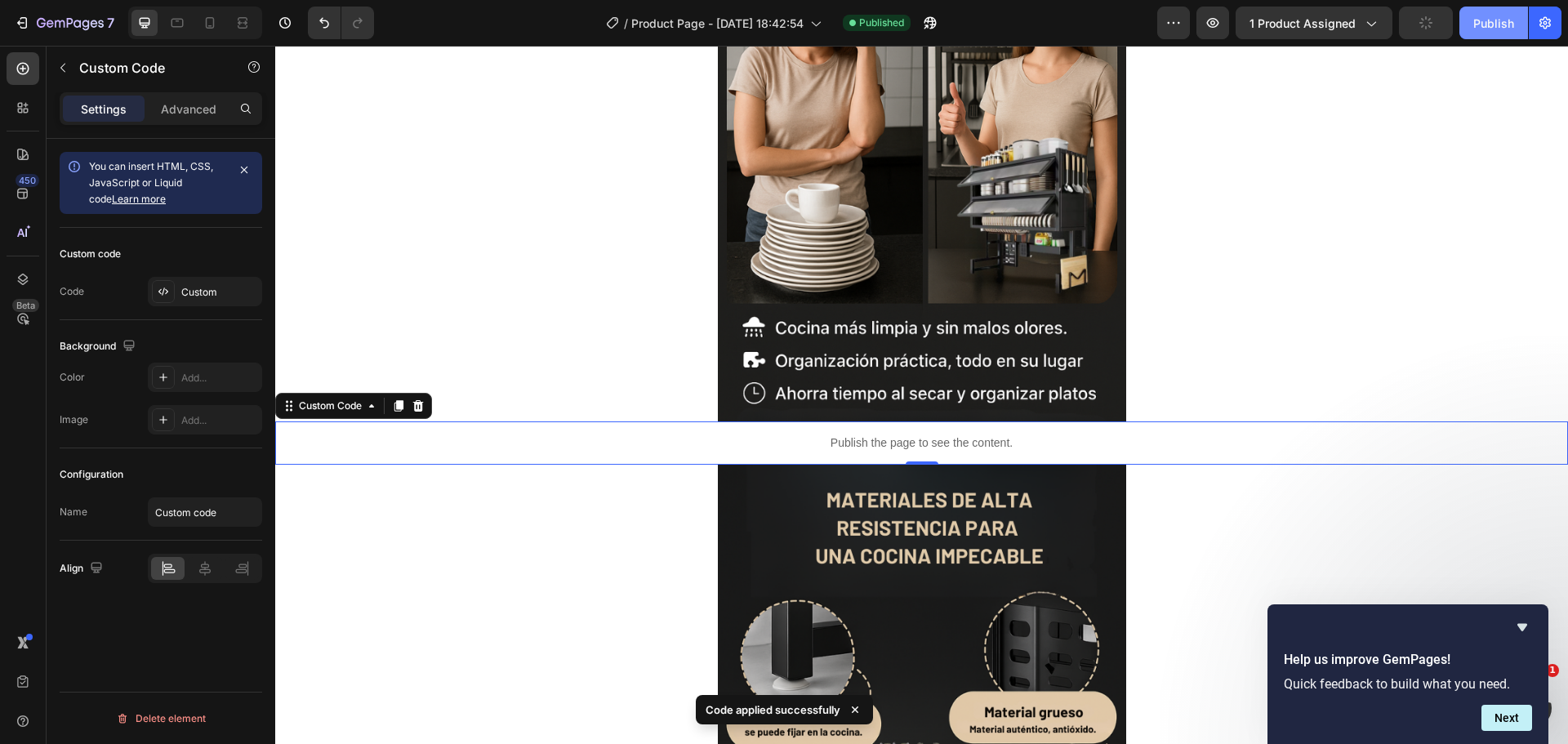
click at [1484, 31] on div "Publish" at bounding box center [1494, 22] width 41 height 17
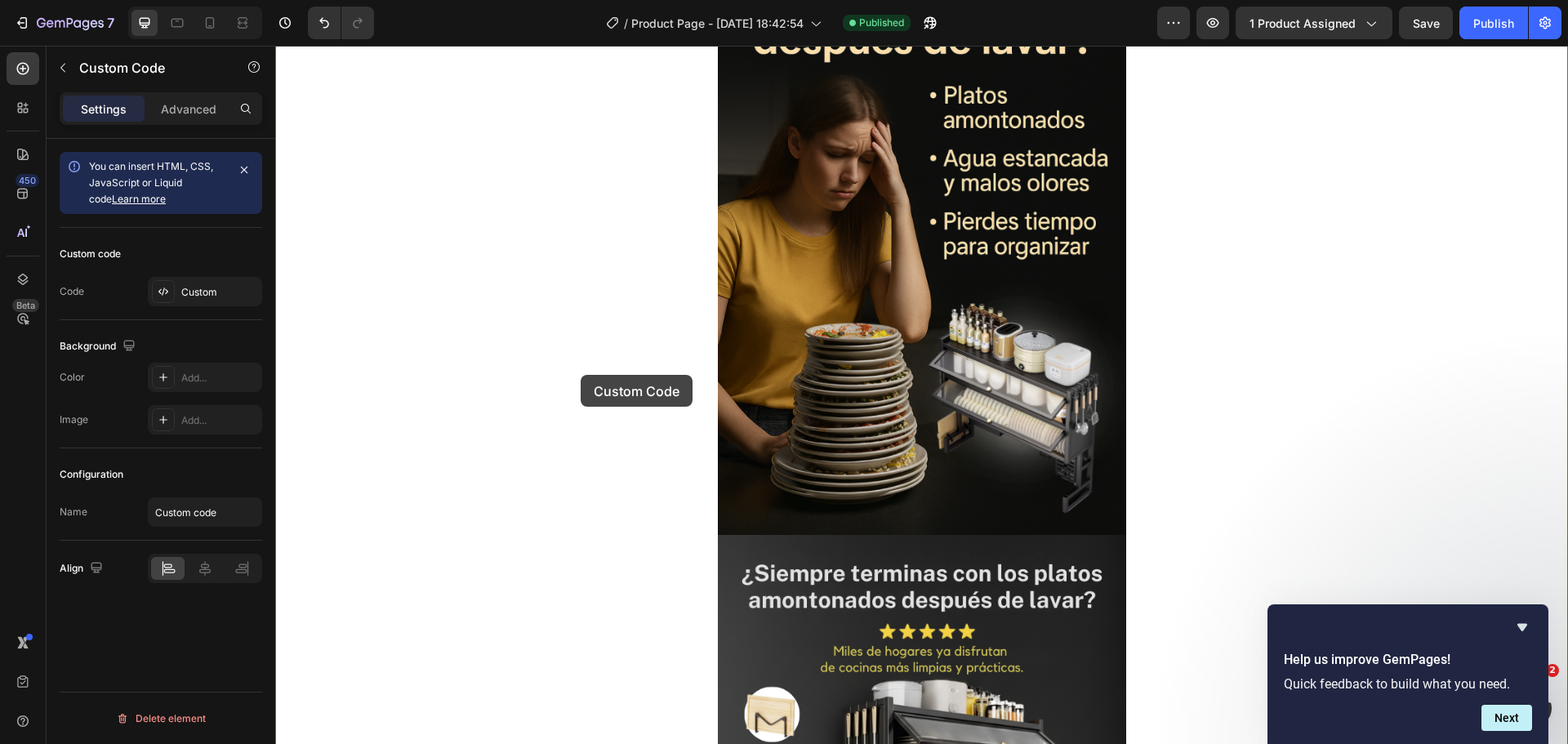
scroll to position [888, 0]
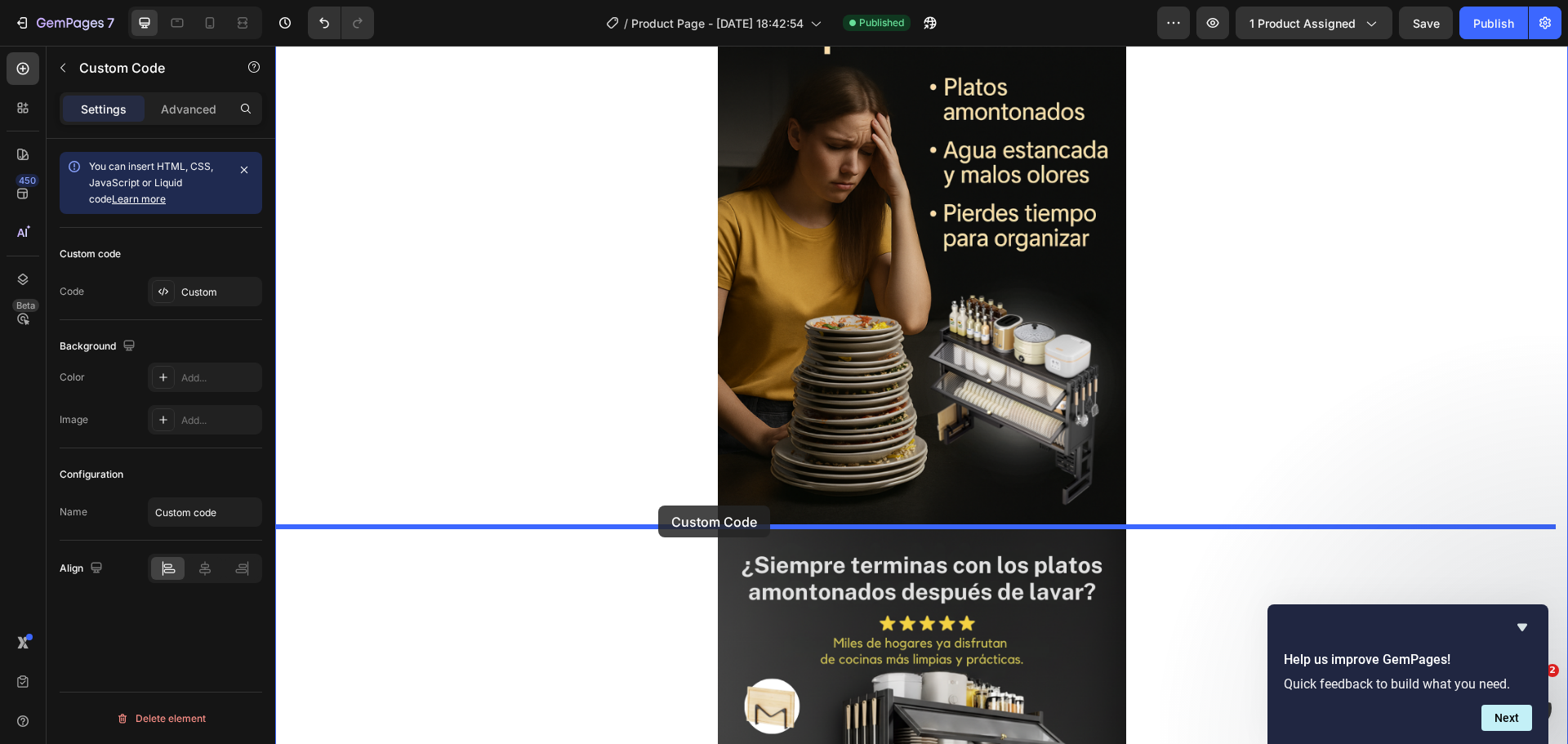
drag, startPoint x: 288, startPoint y: 407, endPoint x: 658, endPoint y: 505, distance: 382.8
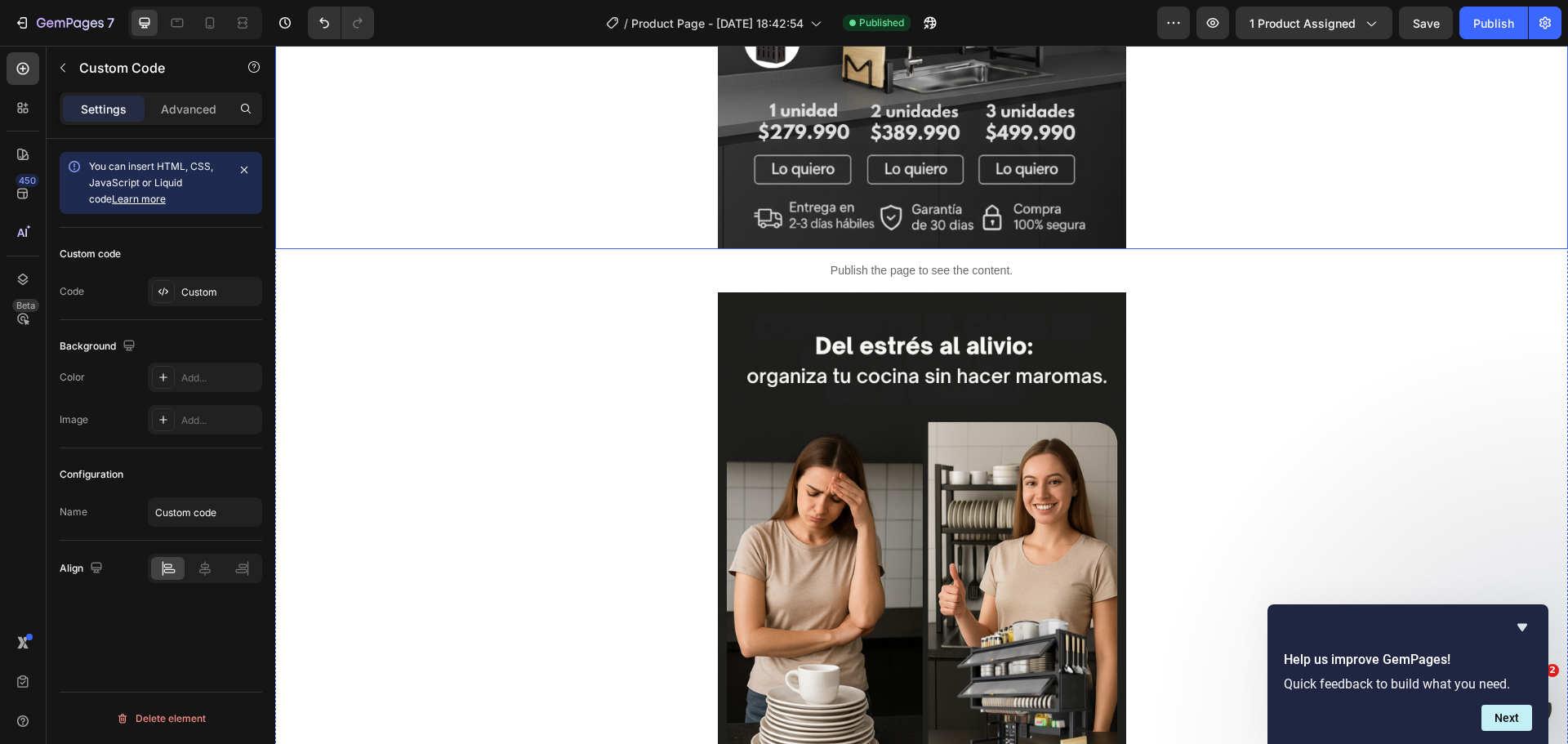
scroll to position [1787, 0]
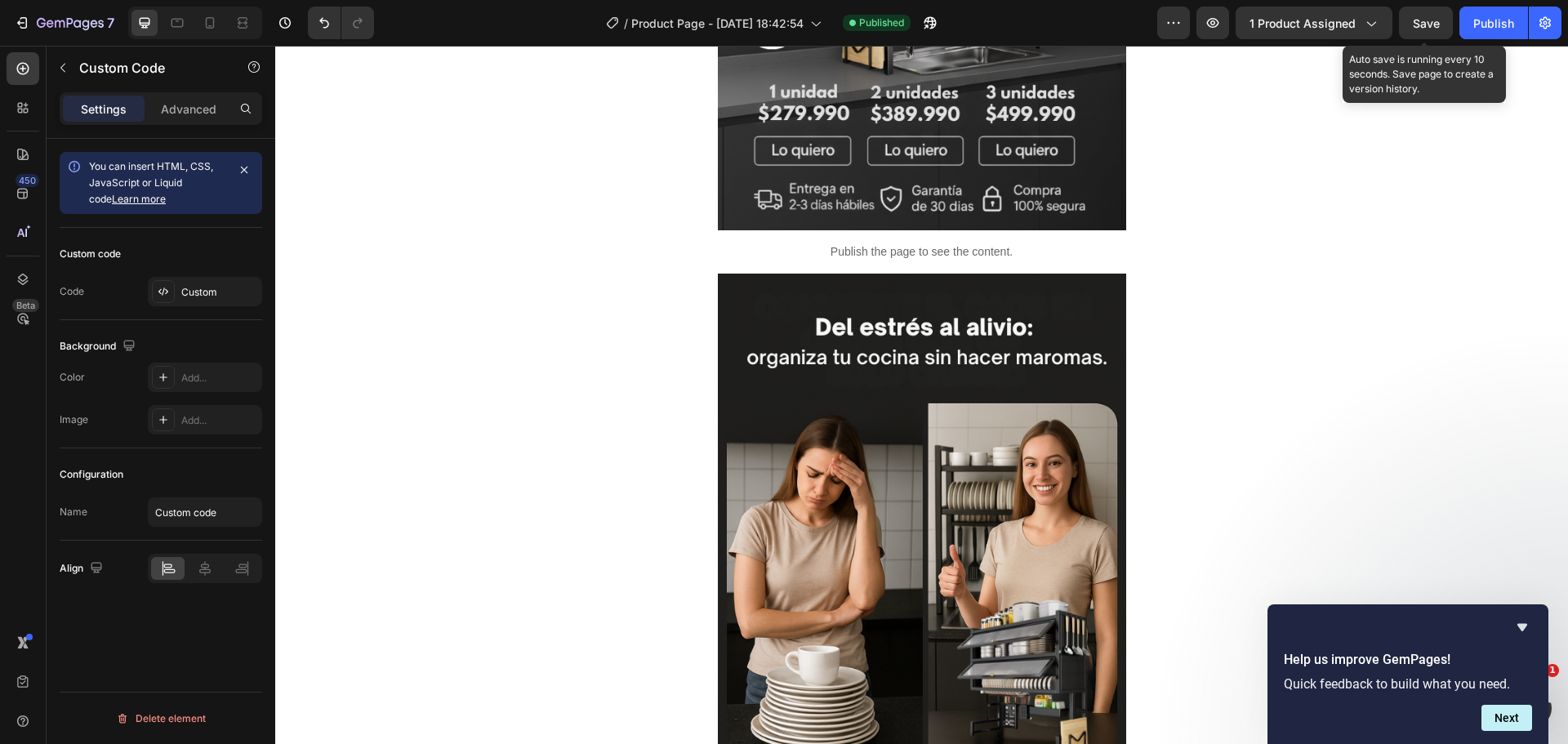
click at [1434, 26] on span "Save" at bounding box center [1426, 22] width 27 height 13
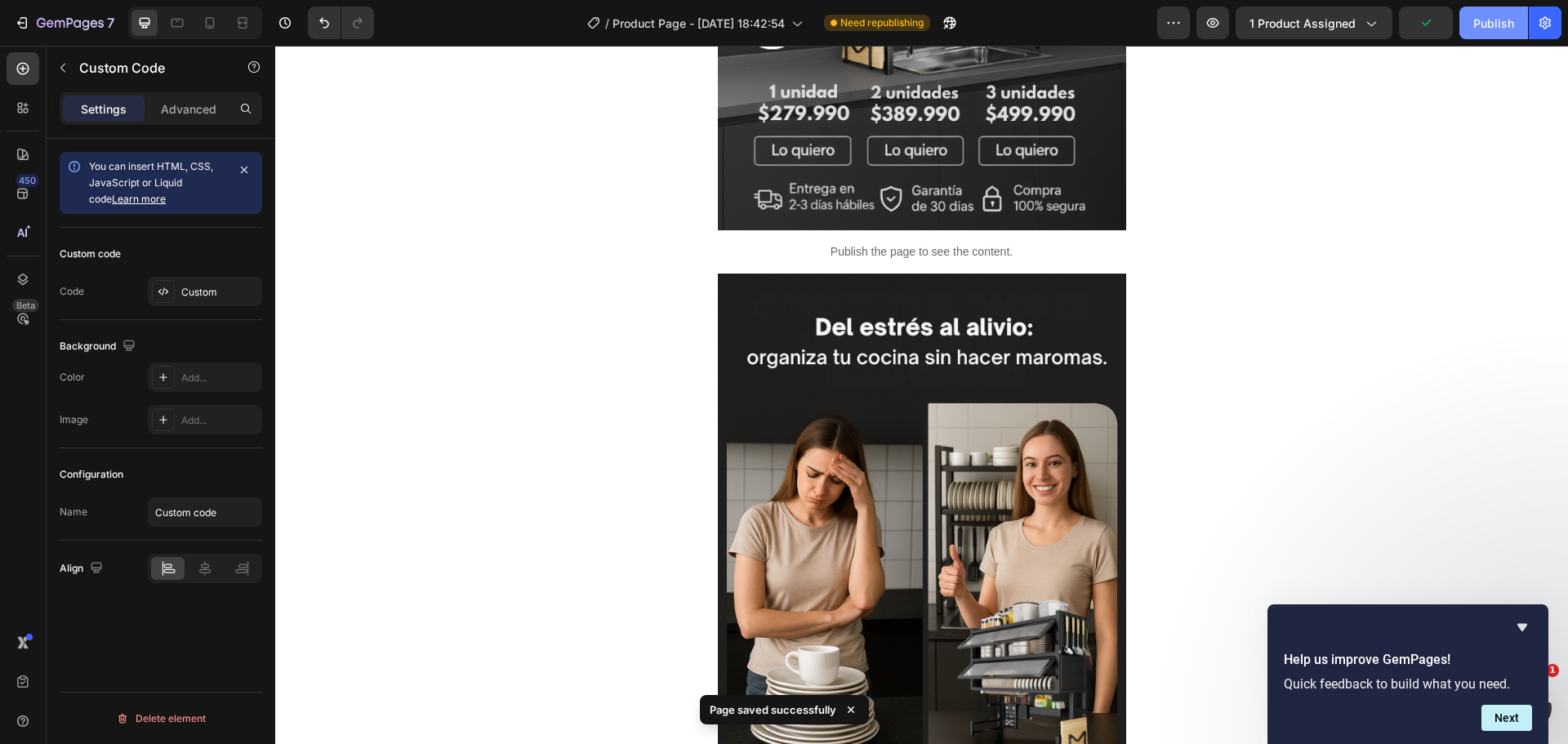
click at [1494, 30] on div "Publish" at bounding box center [1494, 22] width 41 height 17
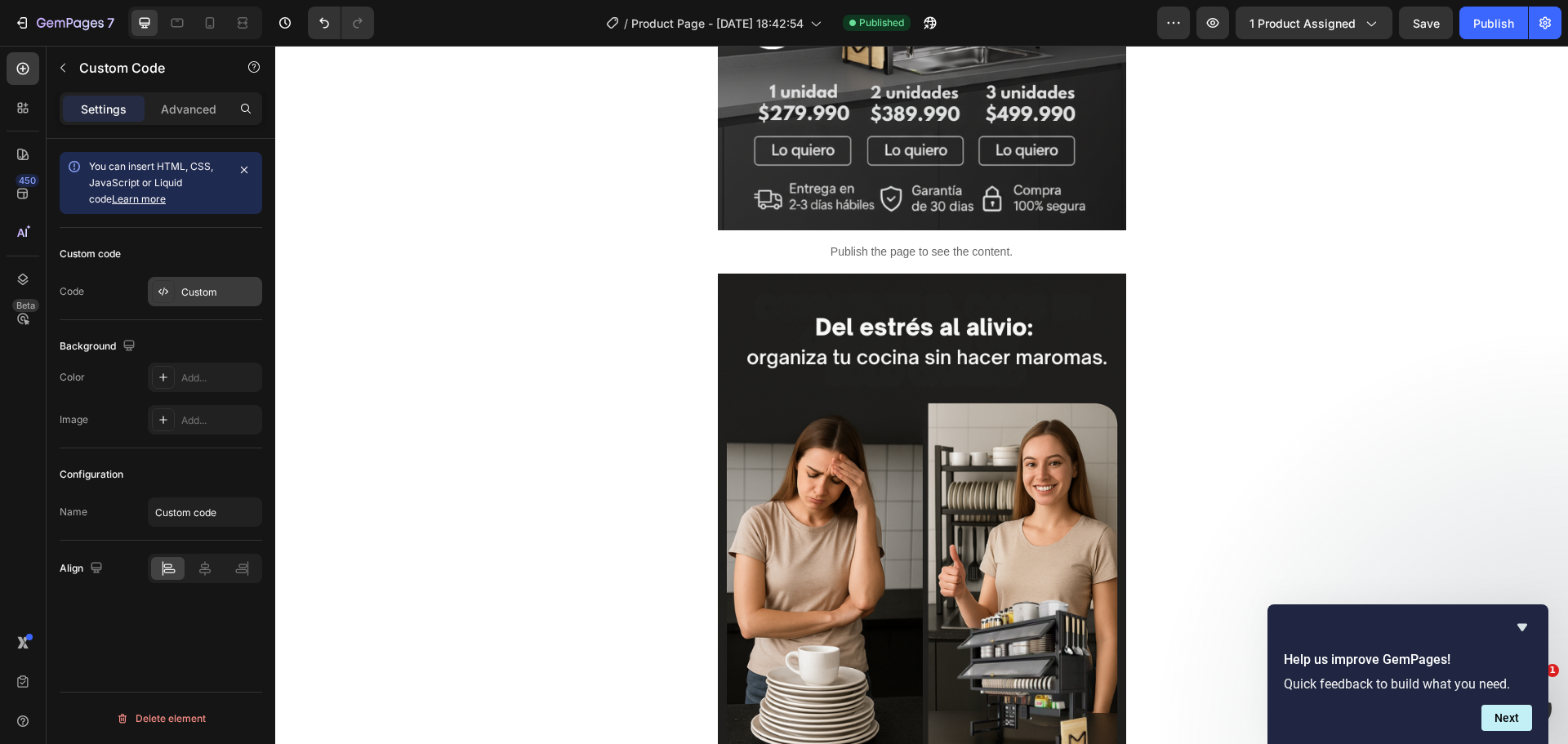
click at [201, 291] on div "Custom" at bounding box center [220, 293] width 77 height 14
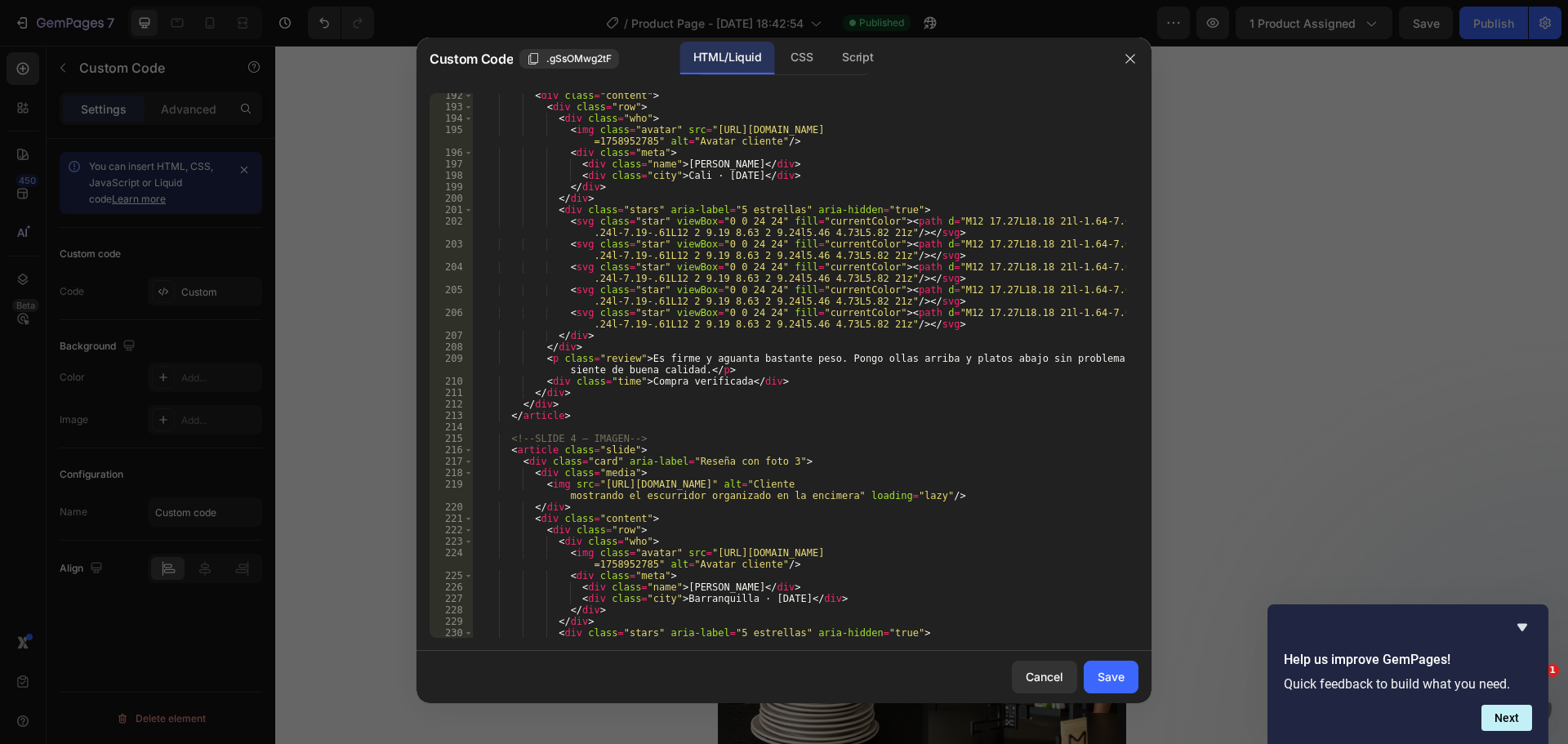
scroll to position [2353, 0]
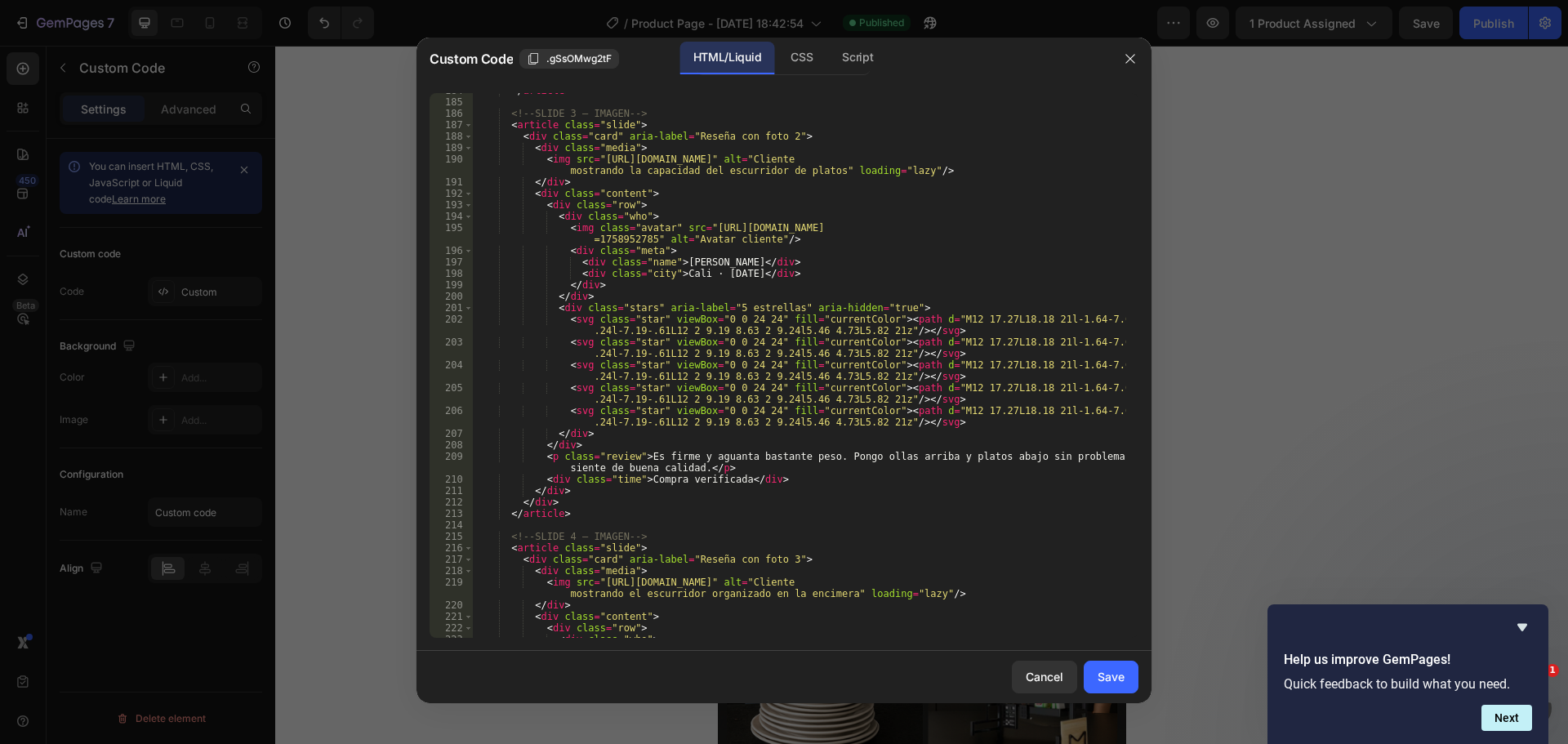
click at [814, 459] on div "</ article > <!-- SLIDE 3 — IMAGEN --> < article class = "slide" > < div class …" at bounding box center [799, 369] width 653 height 568
click at [830, 458] on div "</ article > <!-- SLIDE 3 — IMAGEN --> < article class = "slide" > < div class …" at bounding box center [799, 369] width 653 height 568
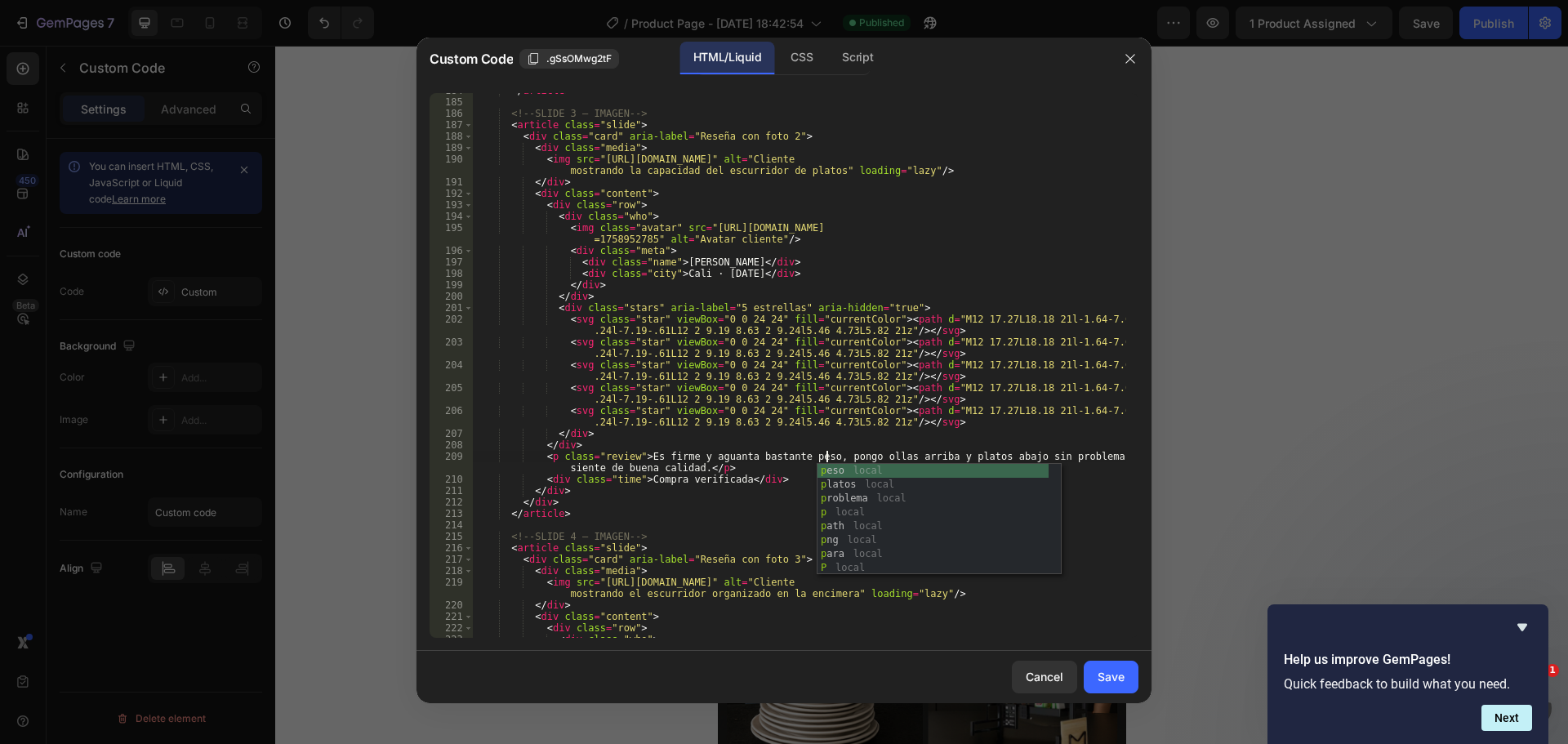
scroll to position [0, 29]
click at [880, 448] on div "</ article > <!-- SLIDE 3 — IMAGEN --> < article class = "slide" > < div class …" at bounding box center [799, 369] width 653 height 568
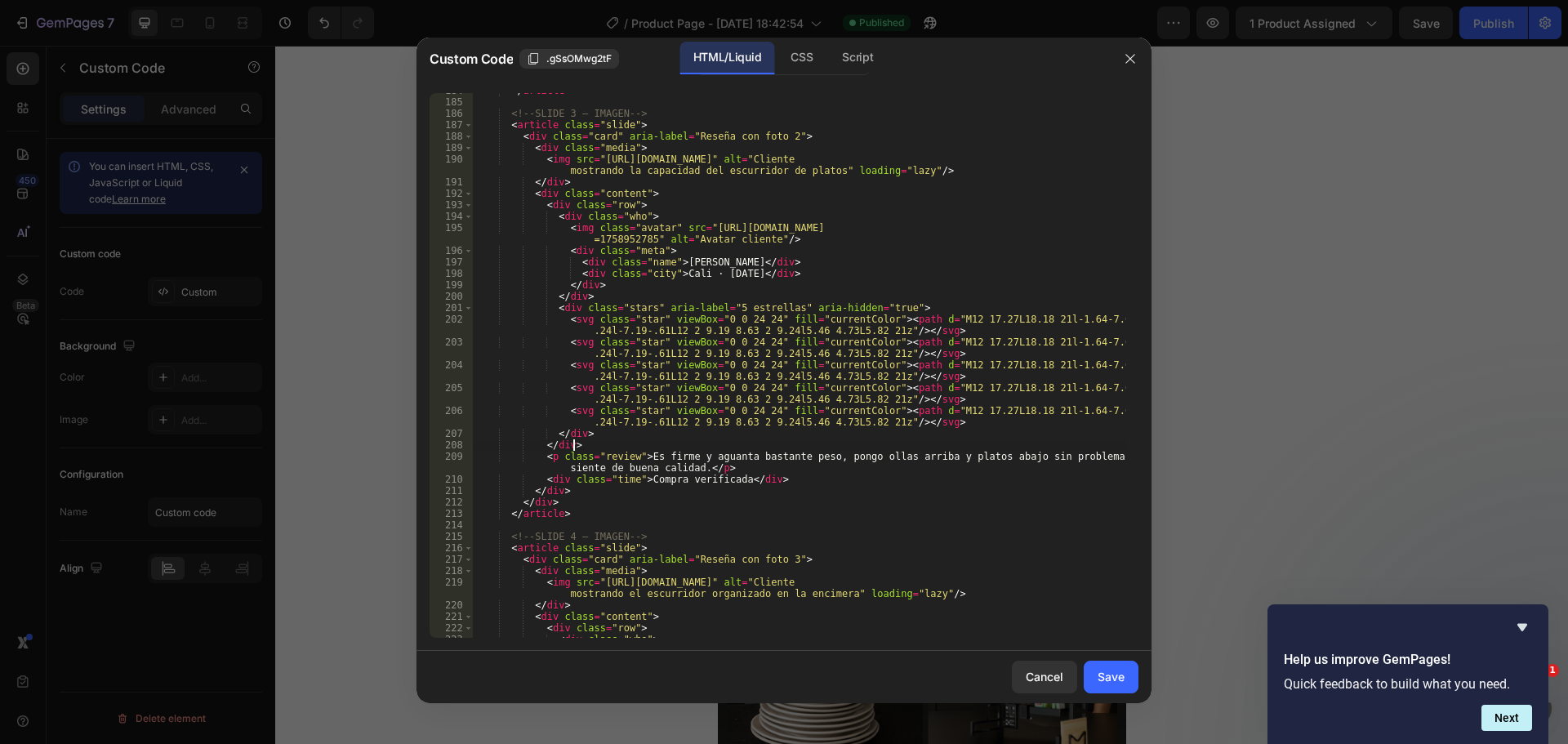
scroll to position [0, 7]
click at [1076, 460] on div "</ article > <!-- SLIDE 3 — IMAGEN --> < article class = "slide" > < div class …" at bounding box center [799, 369] width 653 height 568
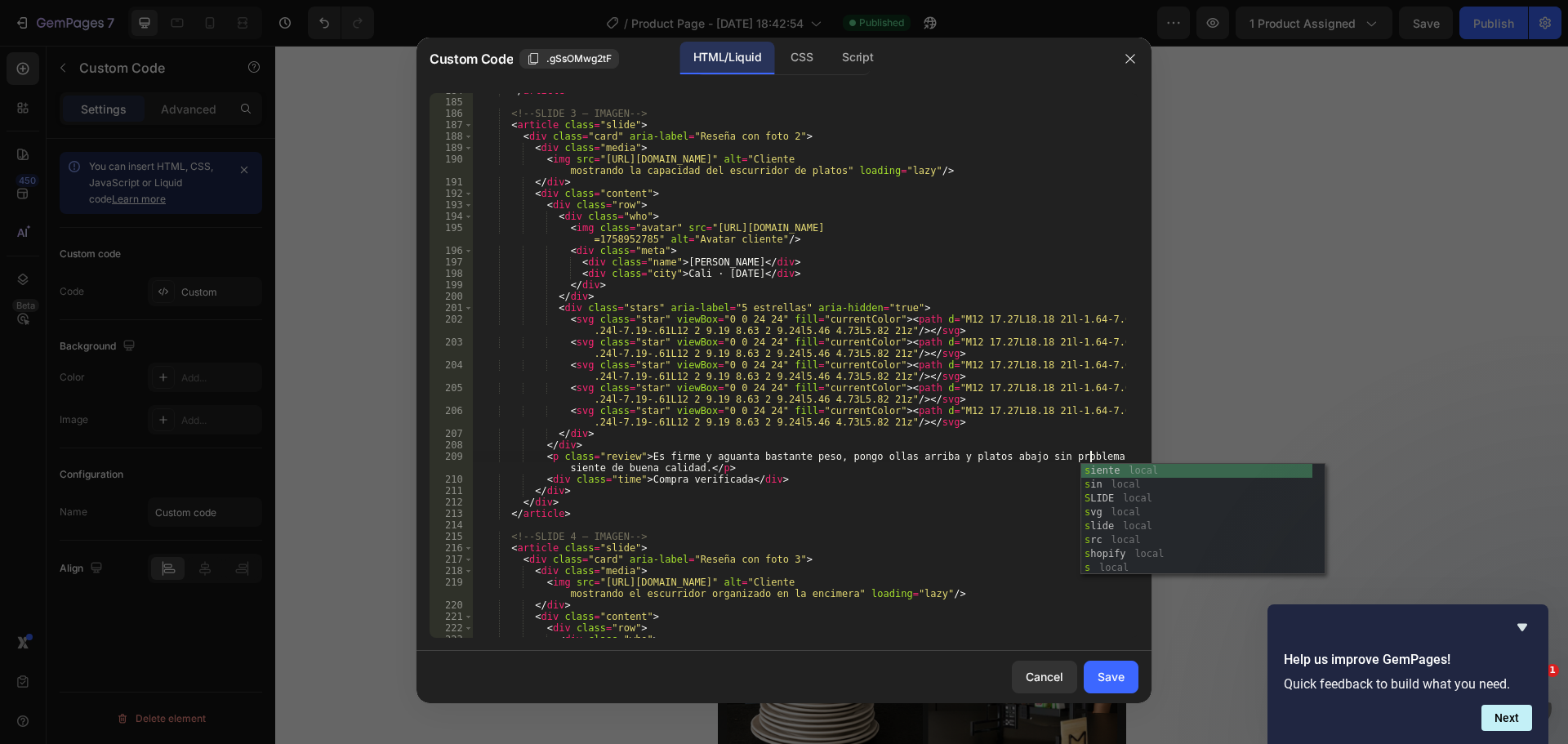
click at [814, 454] on div "</ article > <!-- SLIDE 3 — IMAGEN --> < article class = "slide" > < div class …" at bounding box center [799, 369] width 653 height 568
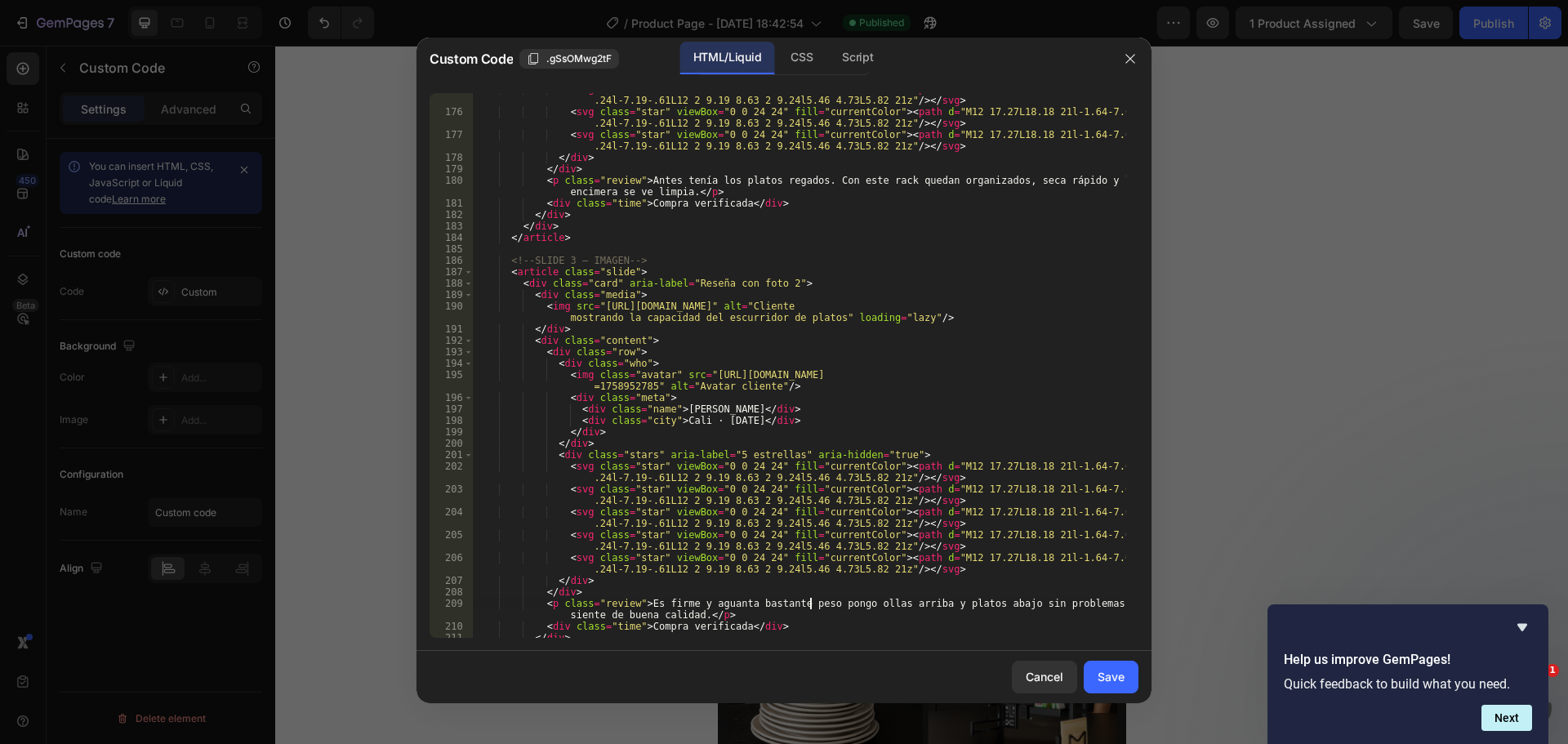
scroll to position [2157, 0]
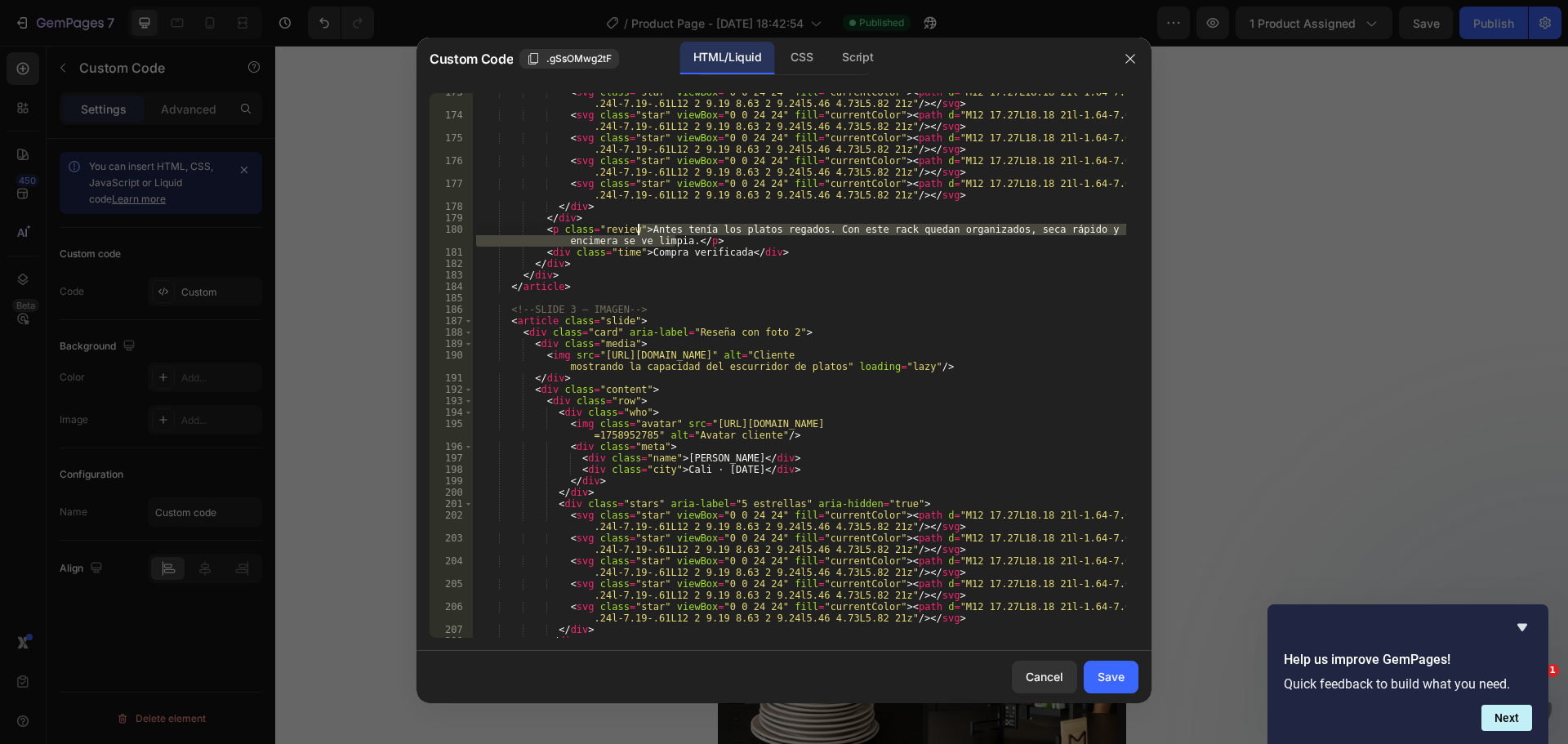
drag, startPoint x: 676, startPoint y: 244, endPoint x: 637, endPoint y: 229, distance: 41.8
click at [637, 229] on div "< svg class = "star" viewBox = "0 0 24 24" fill = "currentColor" > < path d = "…" at bounding box center [799, 375] width 653 height 579
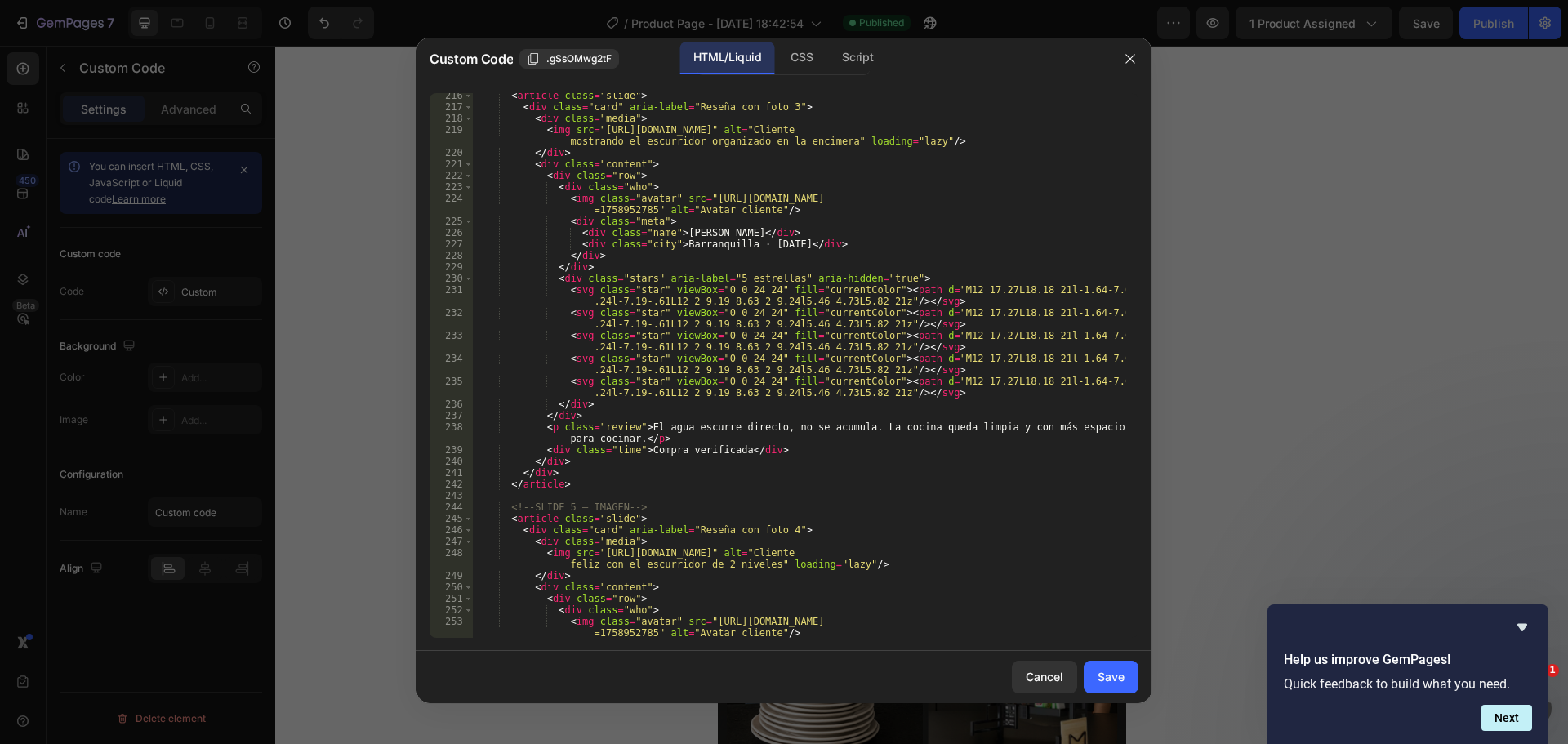
scroll to position [2843, 0]
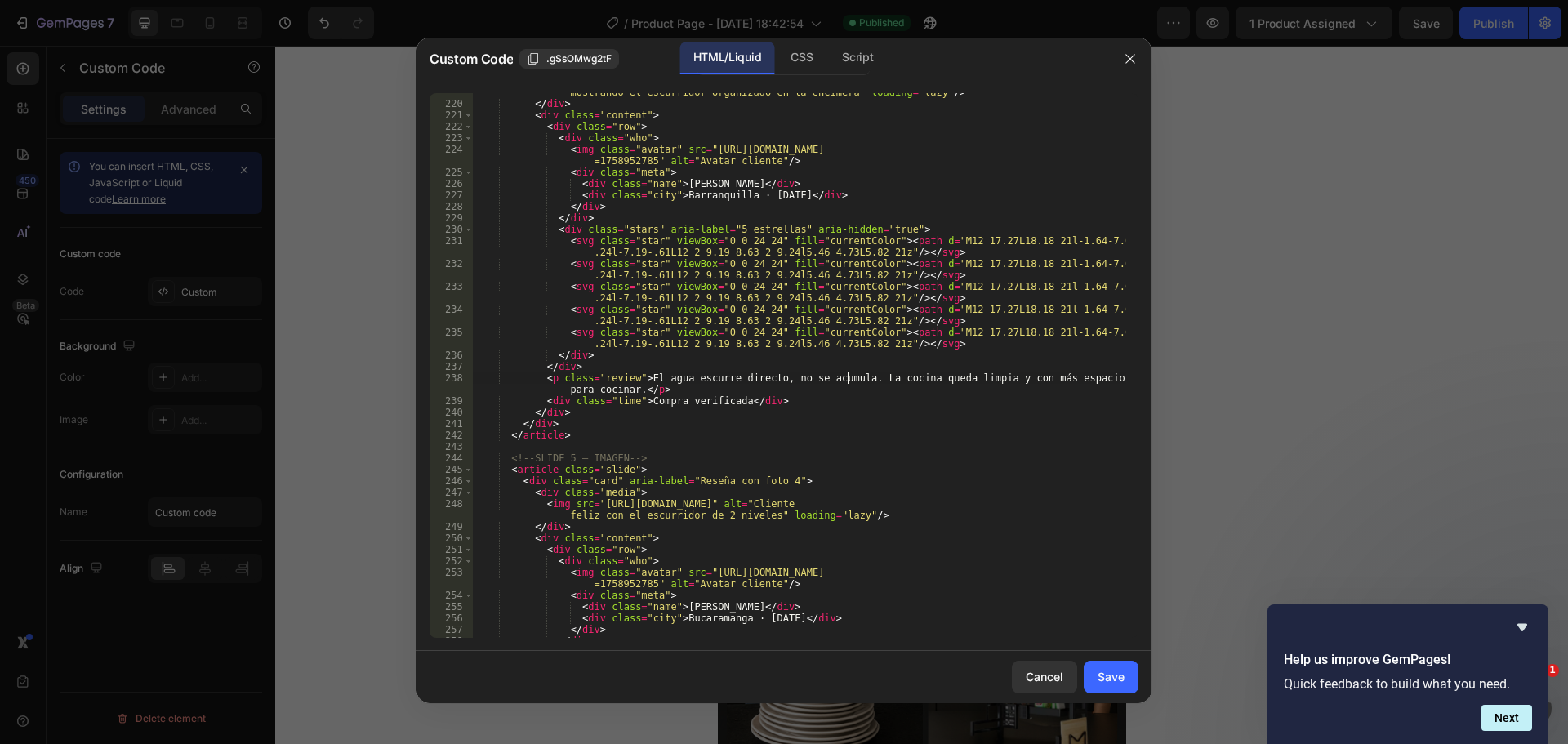
click at [848, 383] on div "< img src = "https://cdn.shopify.com/s/files/1/0637/6639/6981/files/comprador_3…" at bounding box center [799, 364] width 653 height 579
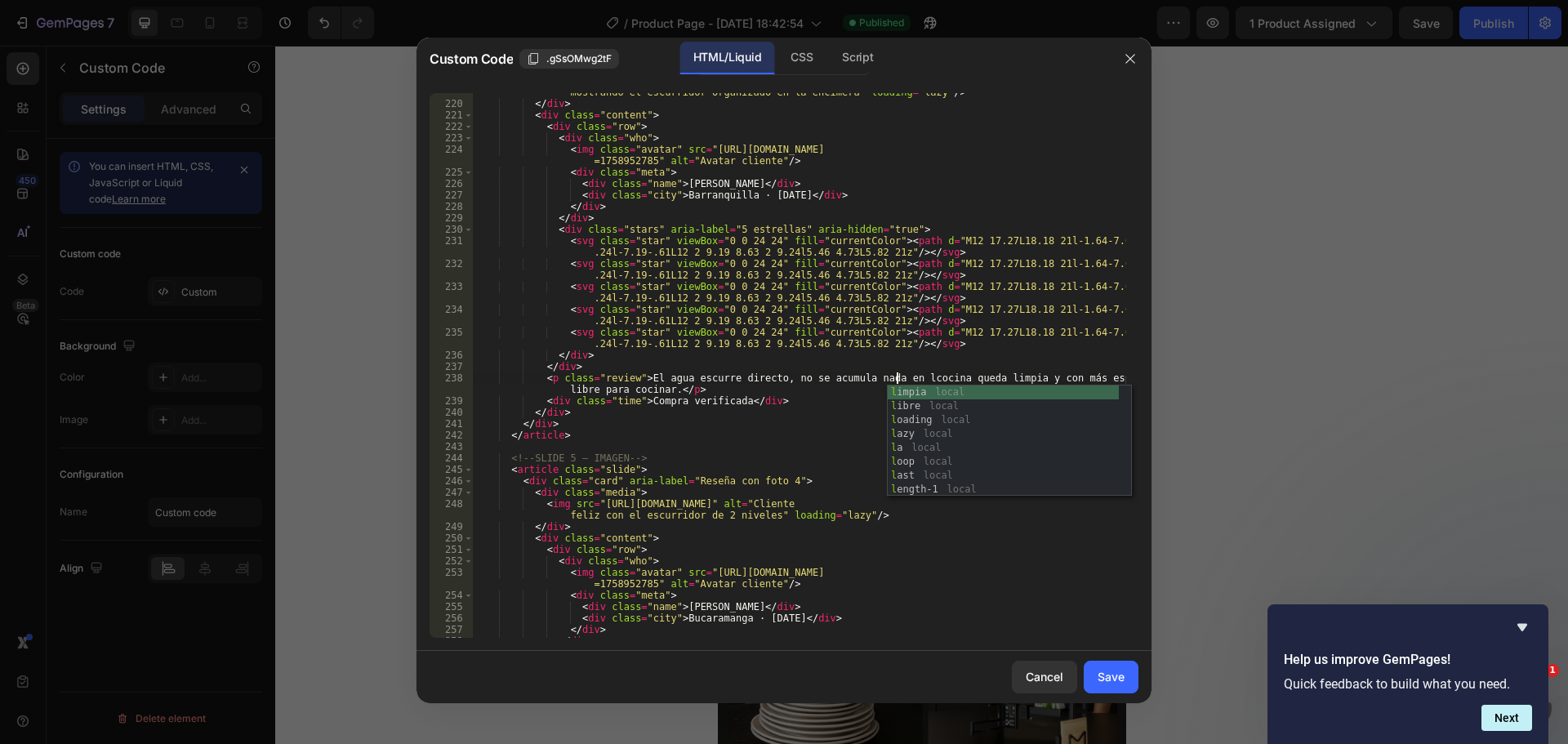
scroll to position [0, 35]
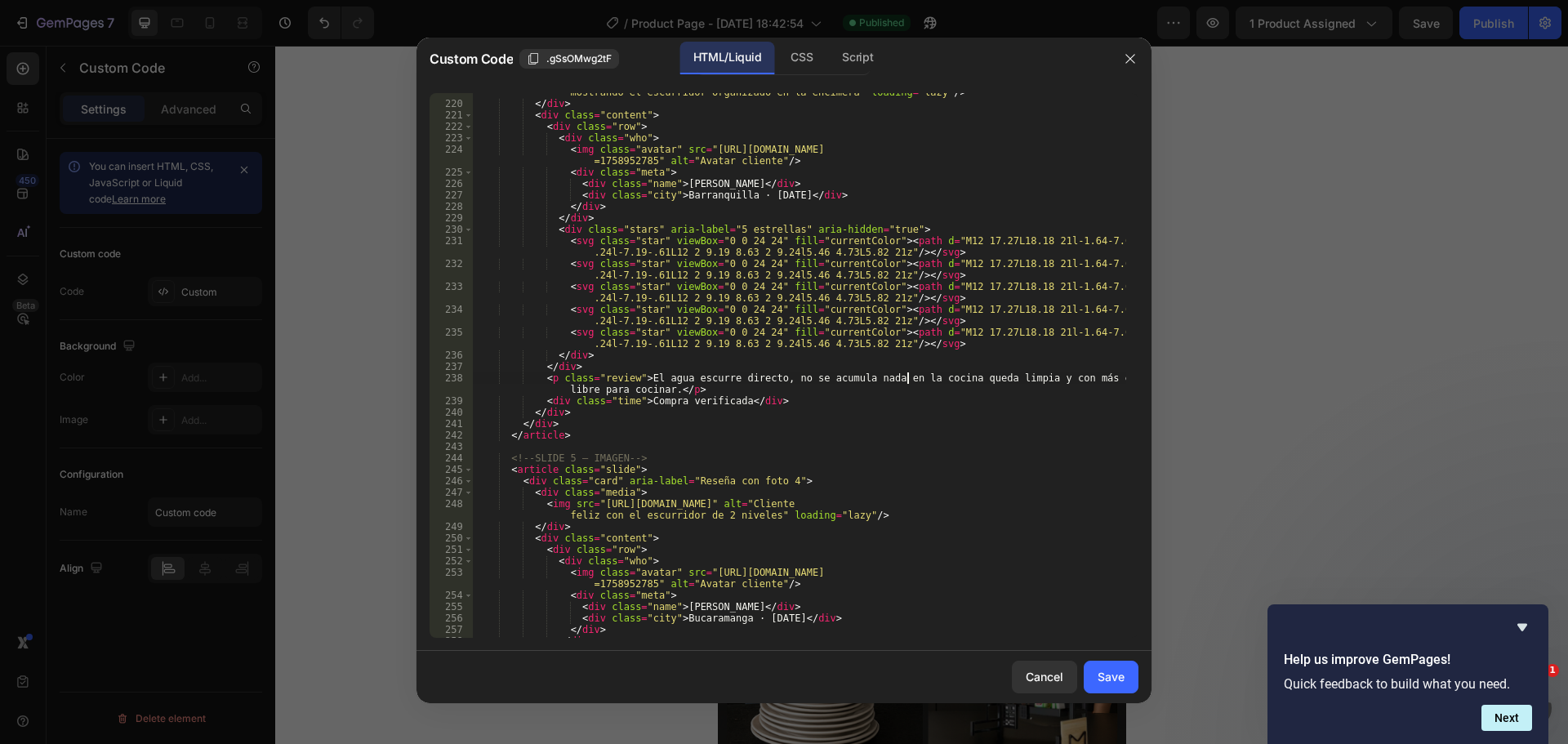
click at [945, 380] on div "< img src = "https://cdn.shopify.com/s/files/1/0637/6639/6981/files/comprador_3…" at bounding box center [799, 364] width 653 height 579
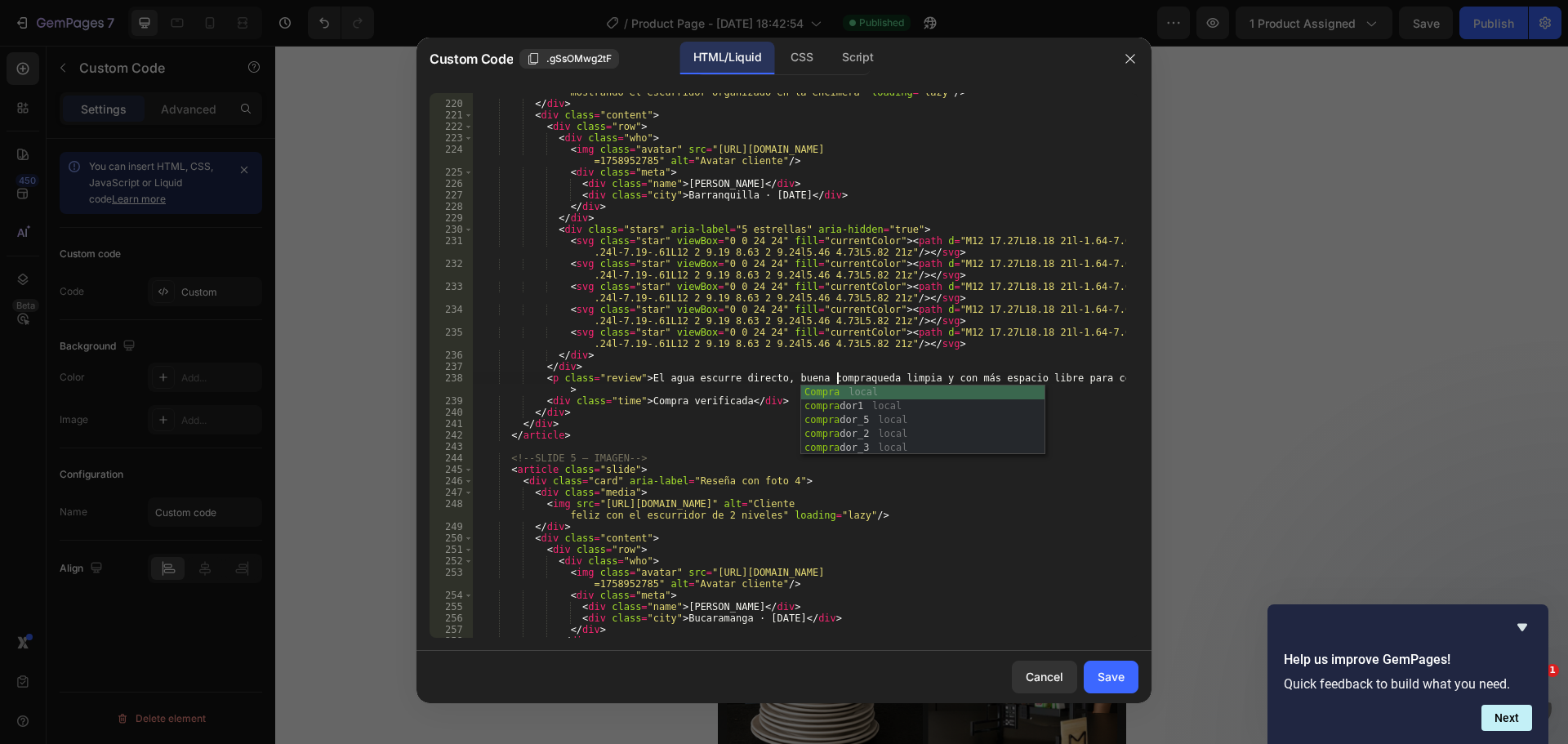
scroll to position [0, 30]
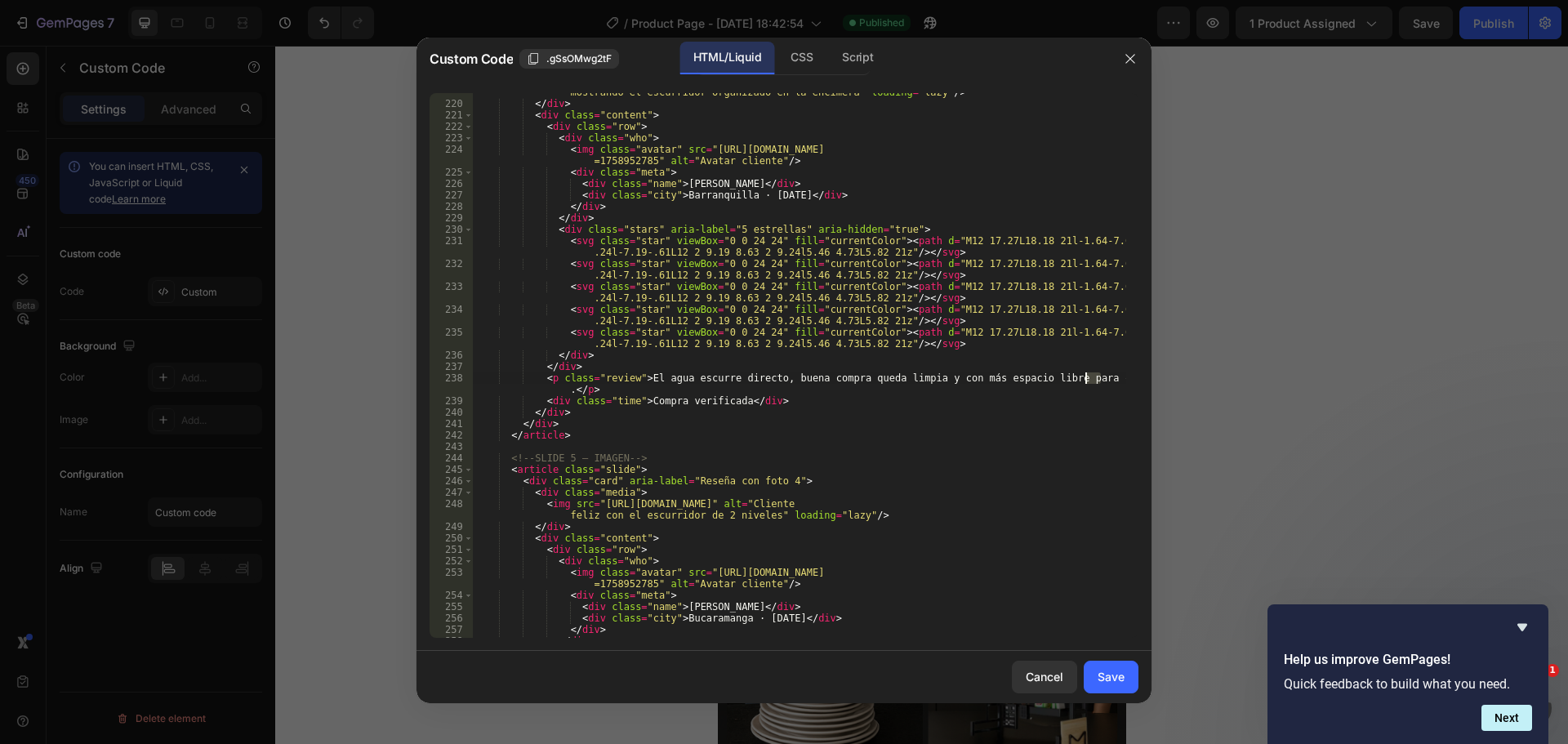
drag, startPoint x: 1109, startPoint y: 373, endPoint x: 1090, endPoint y: 391, distance: 26.2
click at [1084, 380] on div "< img src = "https://cdn.shopify.com/s/files/1/0637/6639/6981/files/comprador_3…" at bounding box center [799, 364] width 653 height 579
click at [1113, 396] on div "< img src = "https://cdn.shopify.com/s/files/1/0637/6639/6981/files/comprador_3…" at bounding box center [799, 364] width 653 height 579
drag, startPoint x: 1109, startPoint y: 378, endPoint x: 1115, endPoint y: 364, distance: 15.2
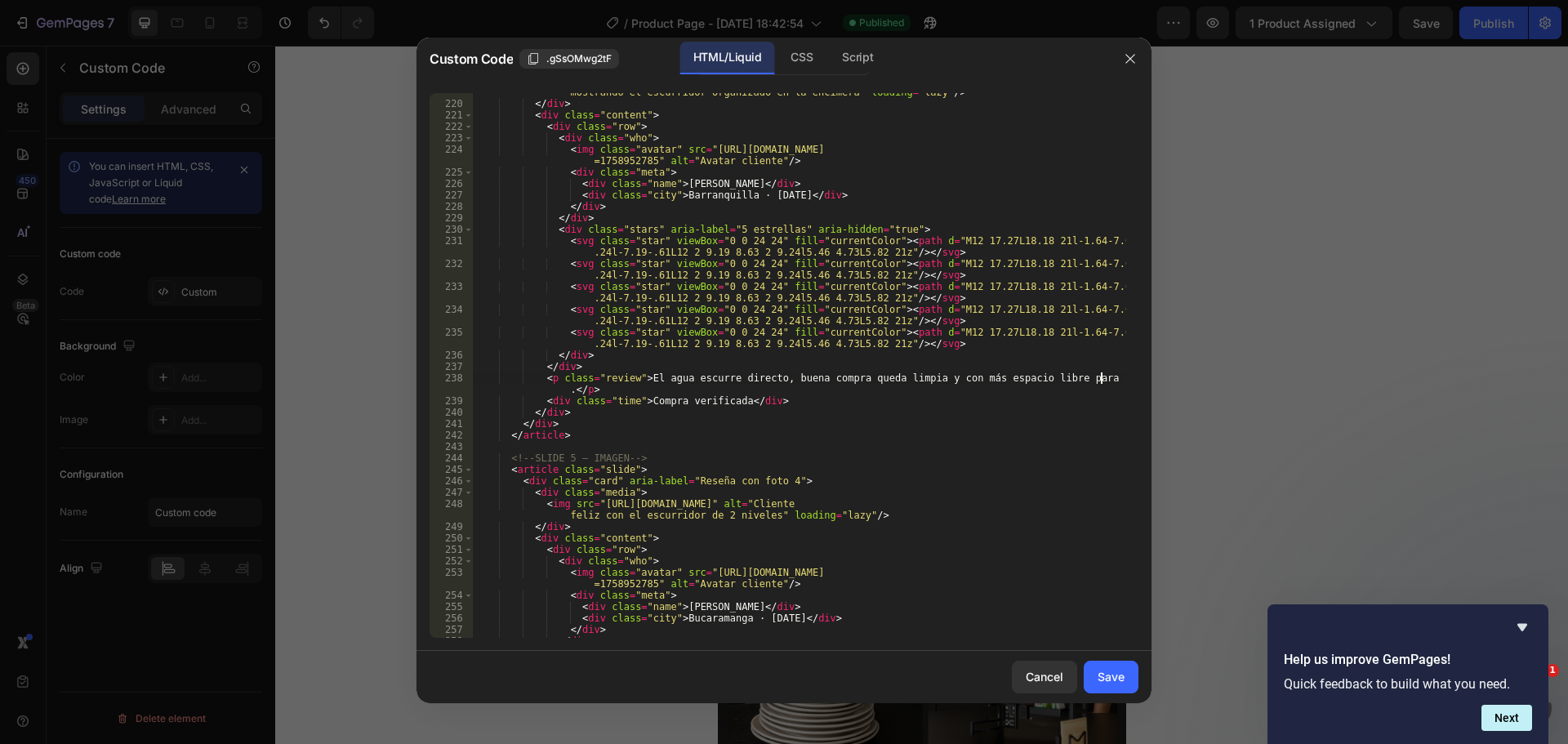
click at [1109, 378] on div "< img src = "https://cdn.shopify.com/s/files/1/0637/6639/6981/files/comprador_3…" at bounding box center [799, 364] width 653 height 579
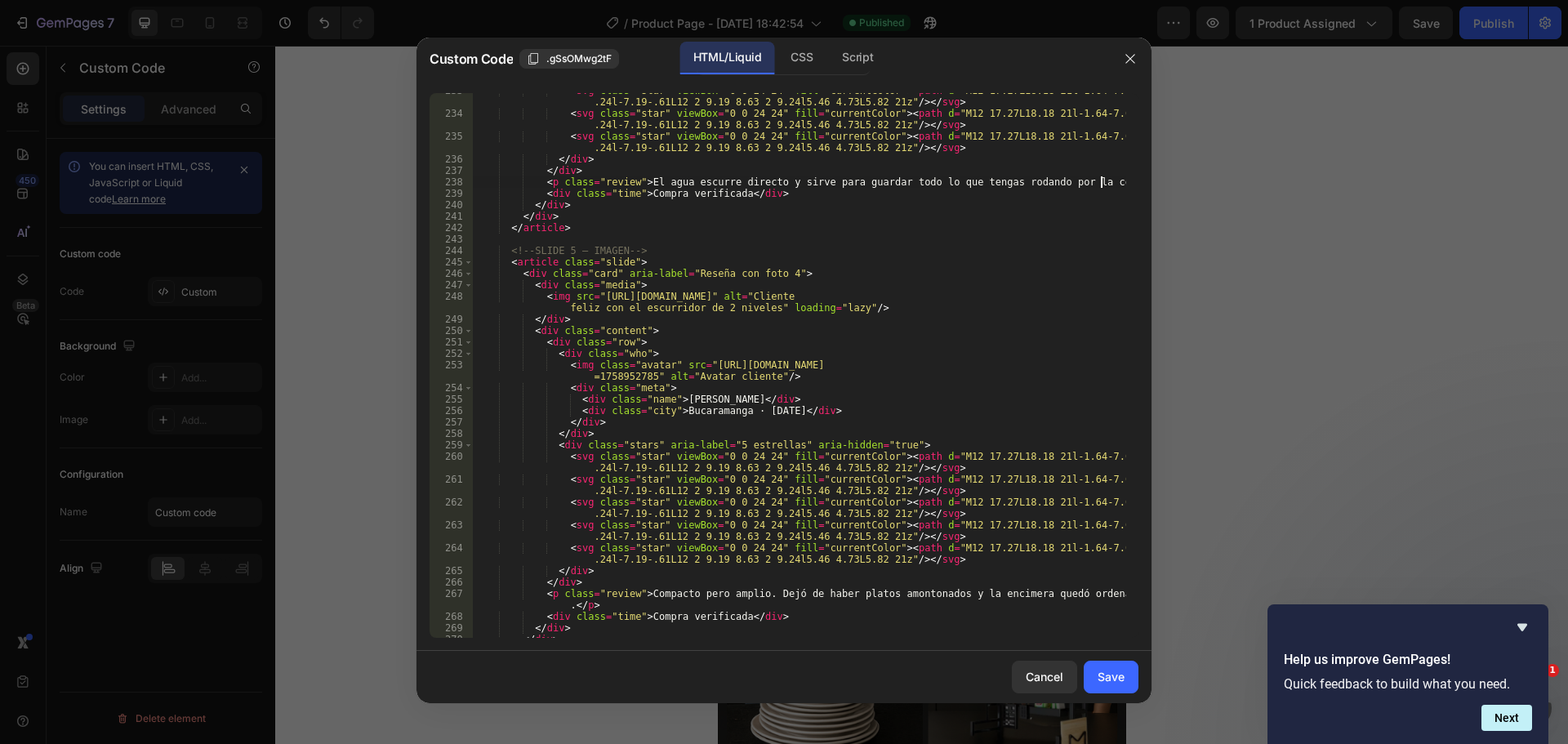
scroll to position [3186, 0]
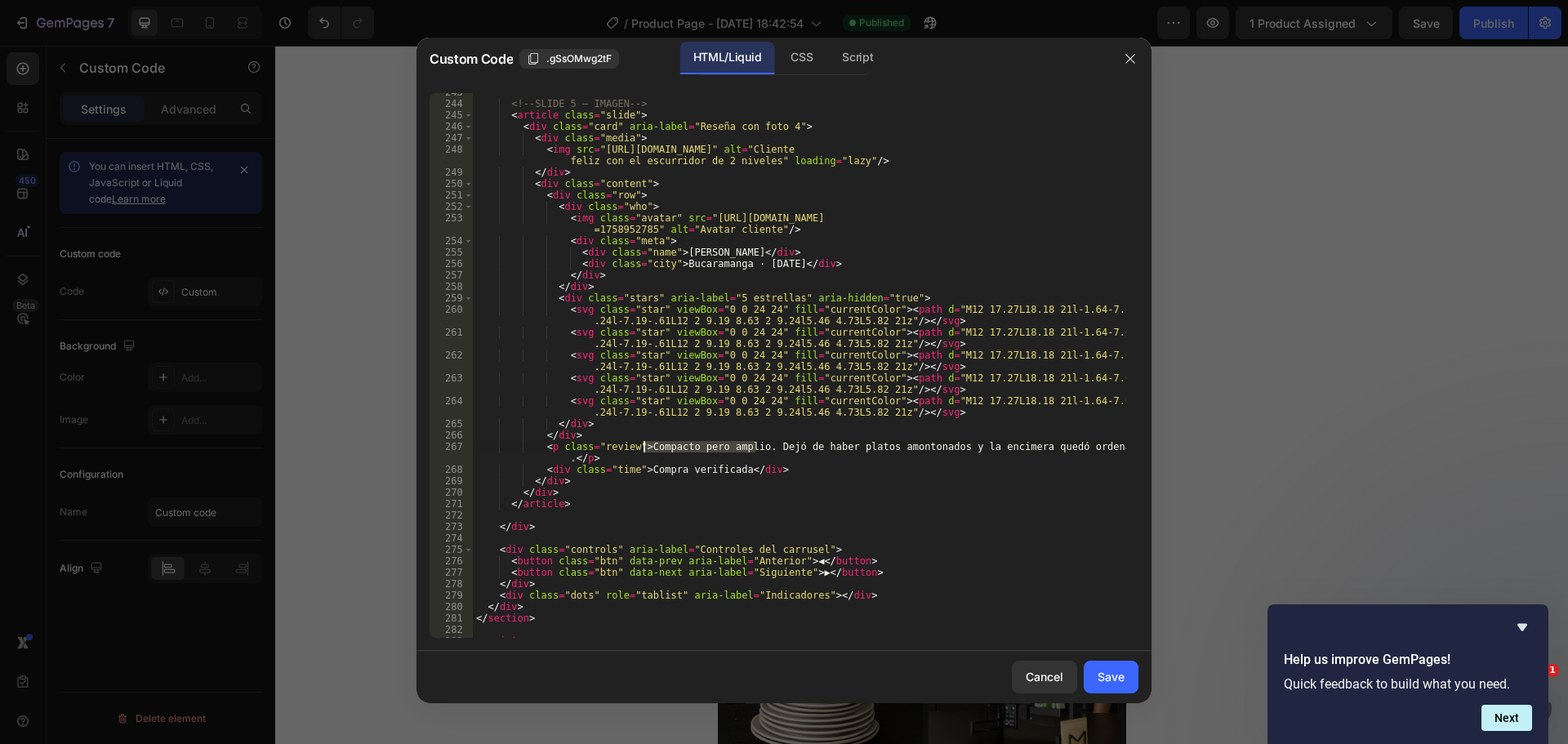
drag, startPoint x: 754, startPoint y: 445, endPoint x: 641, endPoint y: 442, distance: 113.0
click at [641, 442] on div "<!-- SLIDE 5 — IMAGEN --> < article class = "slide" > < div class = "card" aria…" at bounding box center [799, 370] width 653 height 568
drag, startPoint x: 1115, startPoint y: 448, endPoint x: 973, endPoint y: 445, distance: 142.0
click at [973, 445] on div "<!-- SLIDE 5 — IMAGEN --> < article class = "slide" > < div class = "card" aria…" at bounding box center [799, 370] width 653 height 568
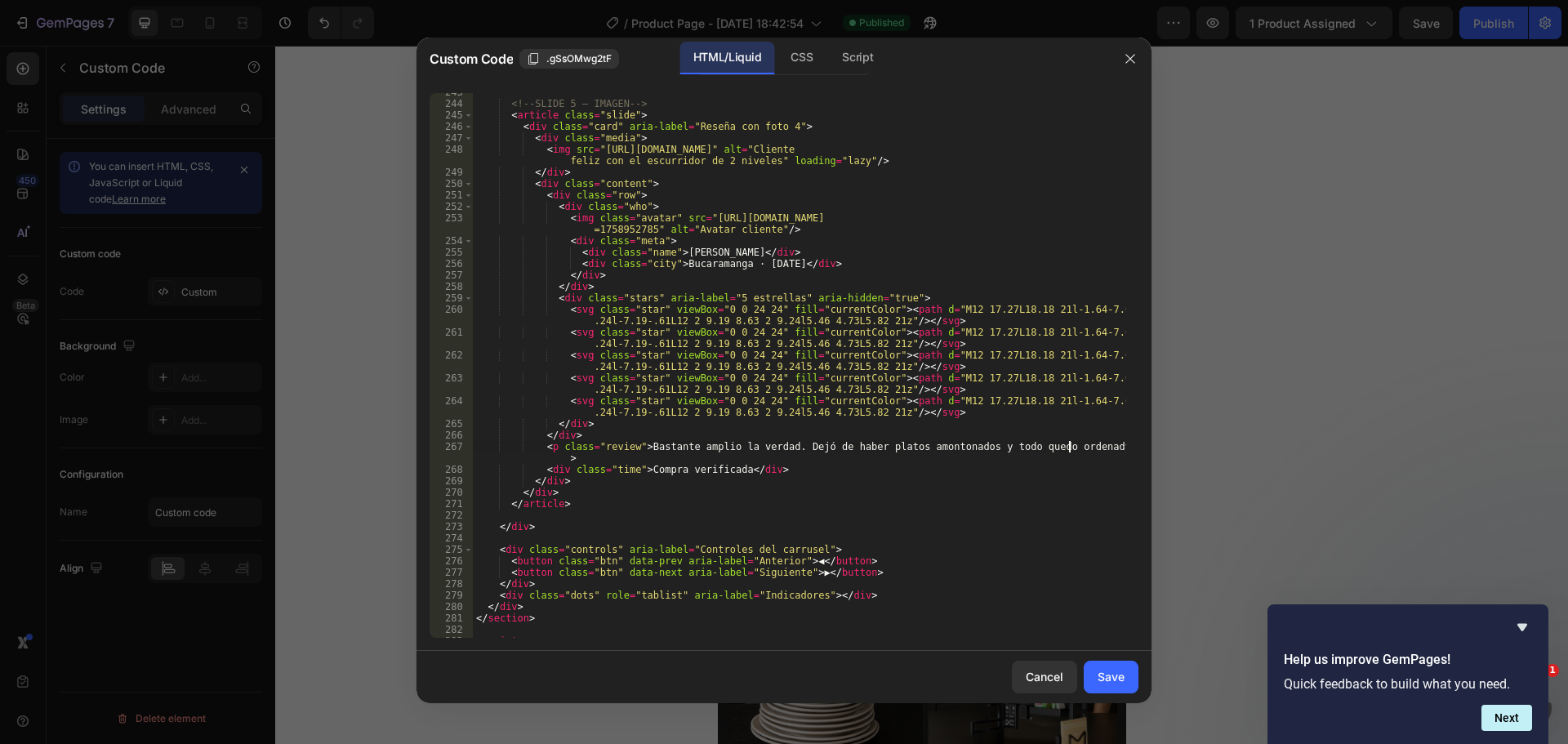
scroll to position [0, 50]
click at [1111, 447] on div "<!-- SLIDE 5 — IMAGEN --> < article class = "slide" > < div class = "card" aria…" at bounding box center [799, 370] width 653 height 568
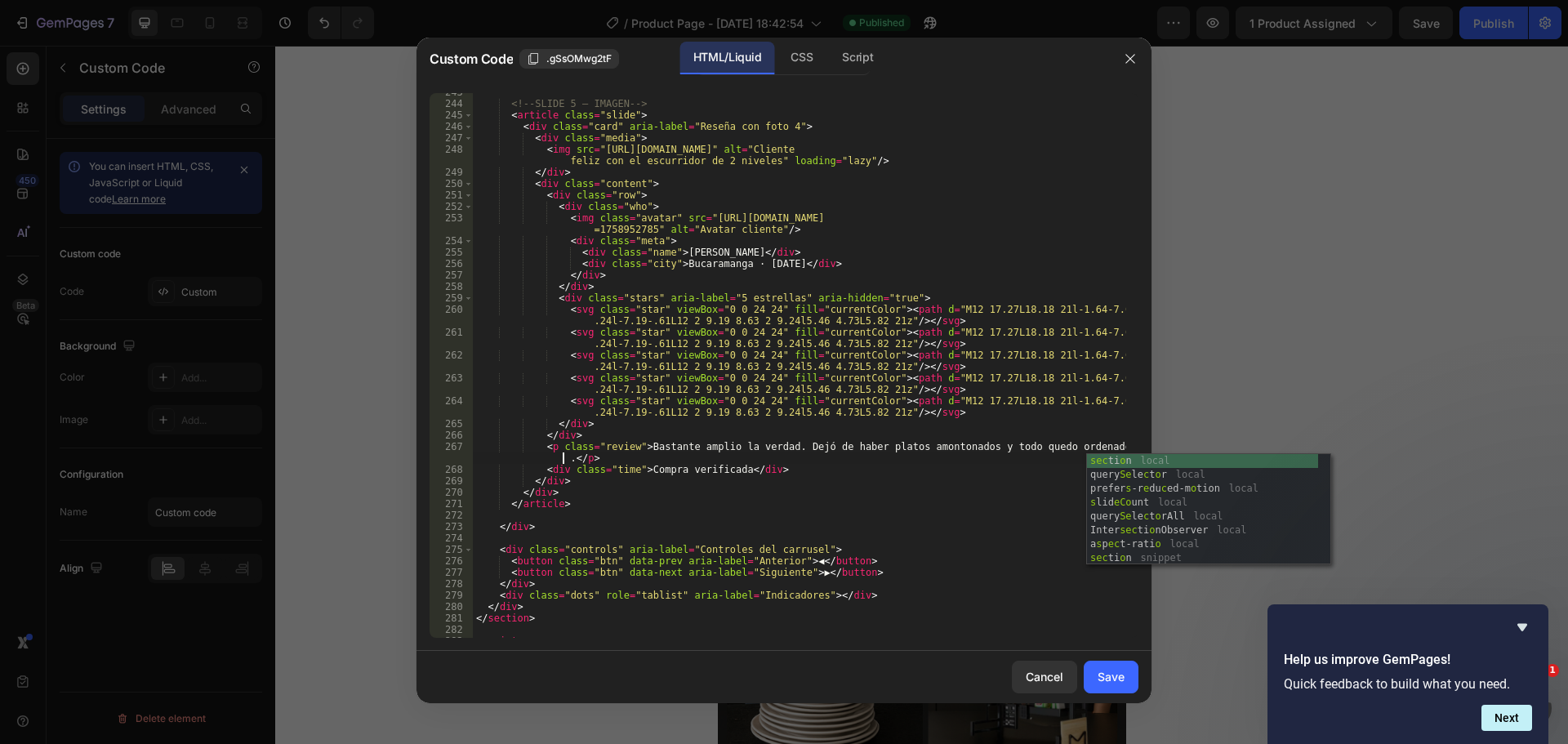
scroll to position [0, 52]
click at [961, 264] on div "<!-- SLIDE 5 — IMAGEN --> < article class = "slide" > < div class = "card" aria…" at bounding box center [799, 370] width 653 height 568
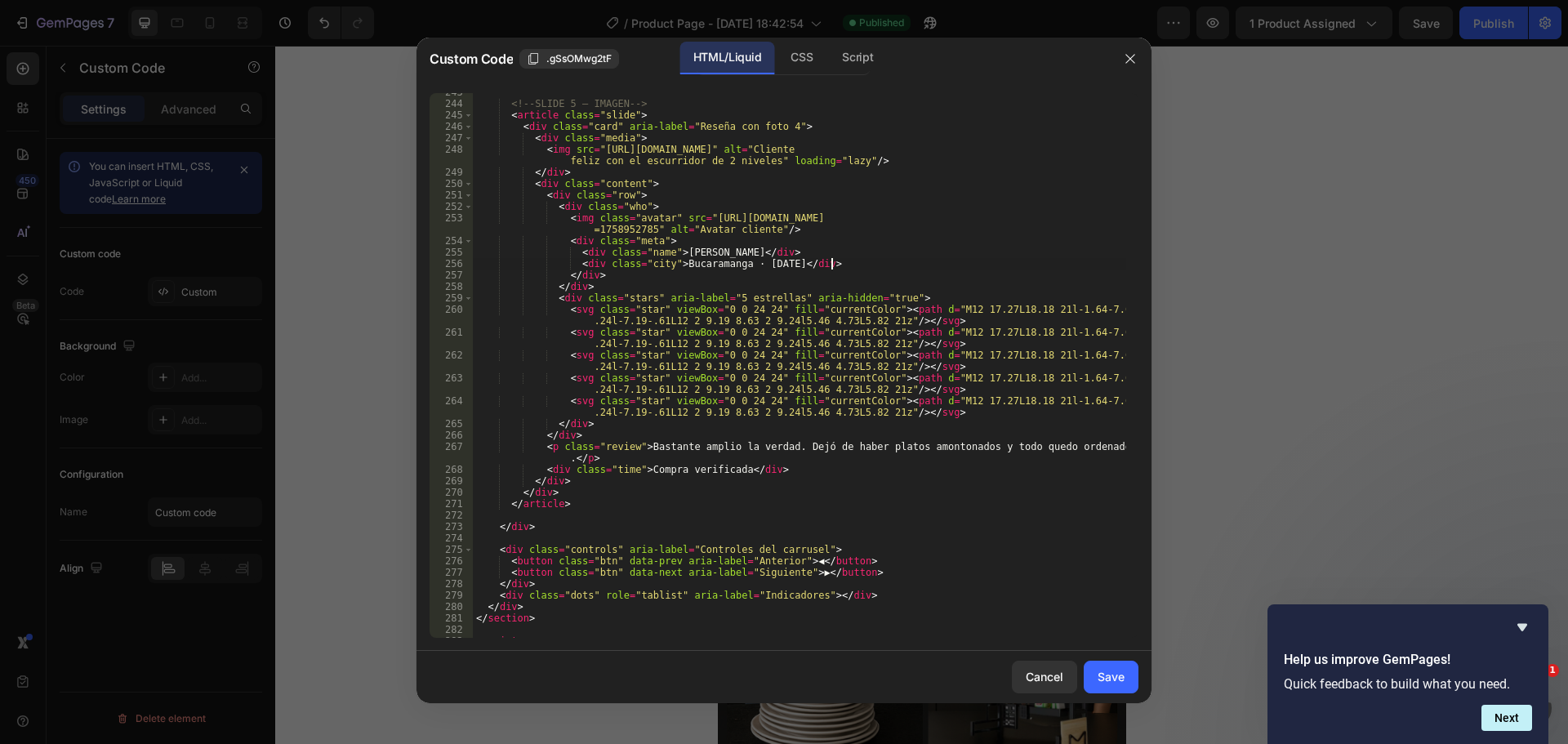
scroll to position [0, 29]
click at [688, 481] on div "<!-- SLIDE 5 — IMAGEN --> < article class = "slide" > < div class = "card" aria…" at bounding box center [799, 370] width 653 height 568
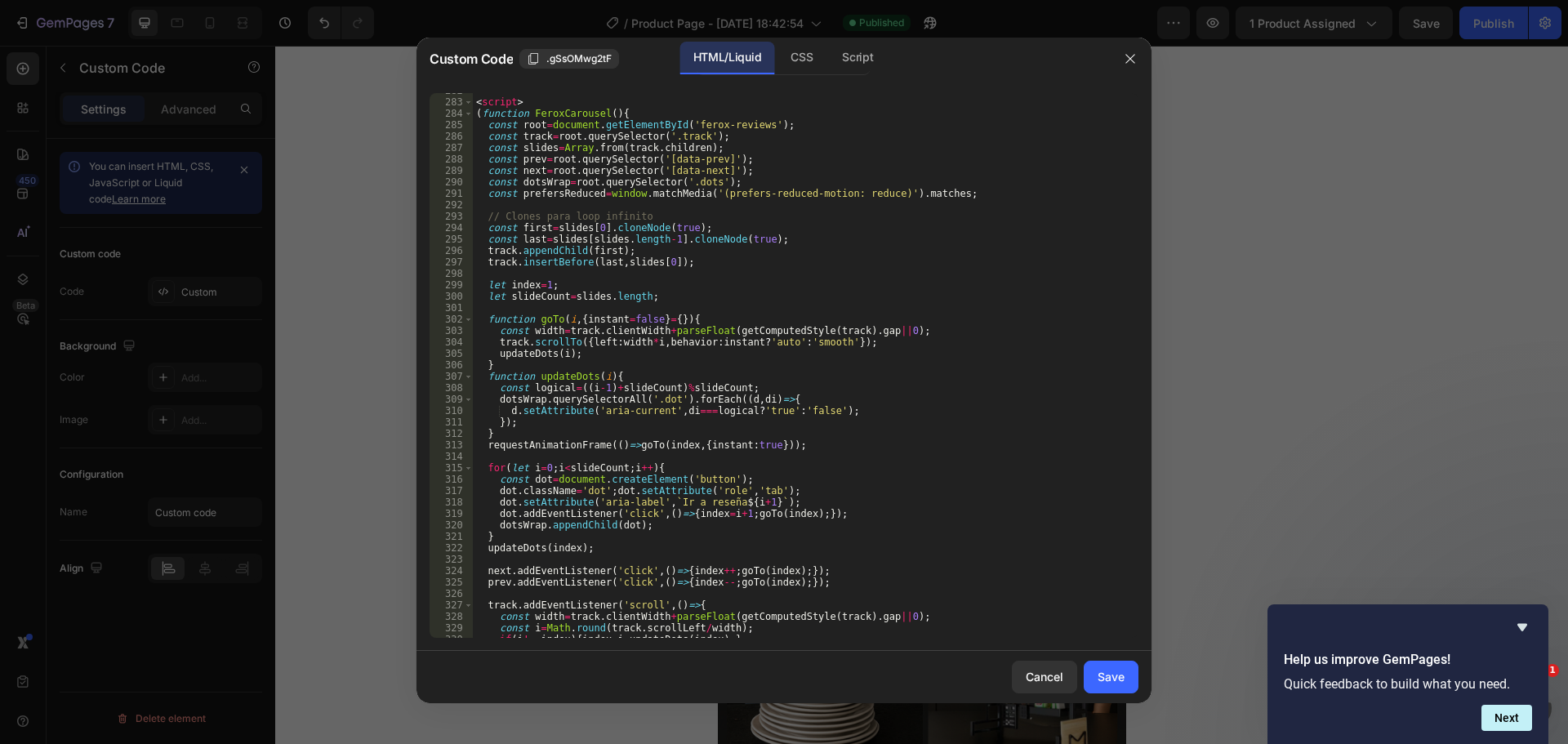
scroll to position [3823, 0]
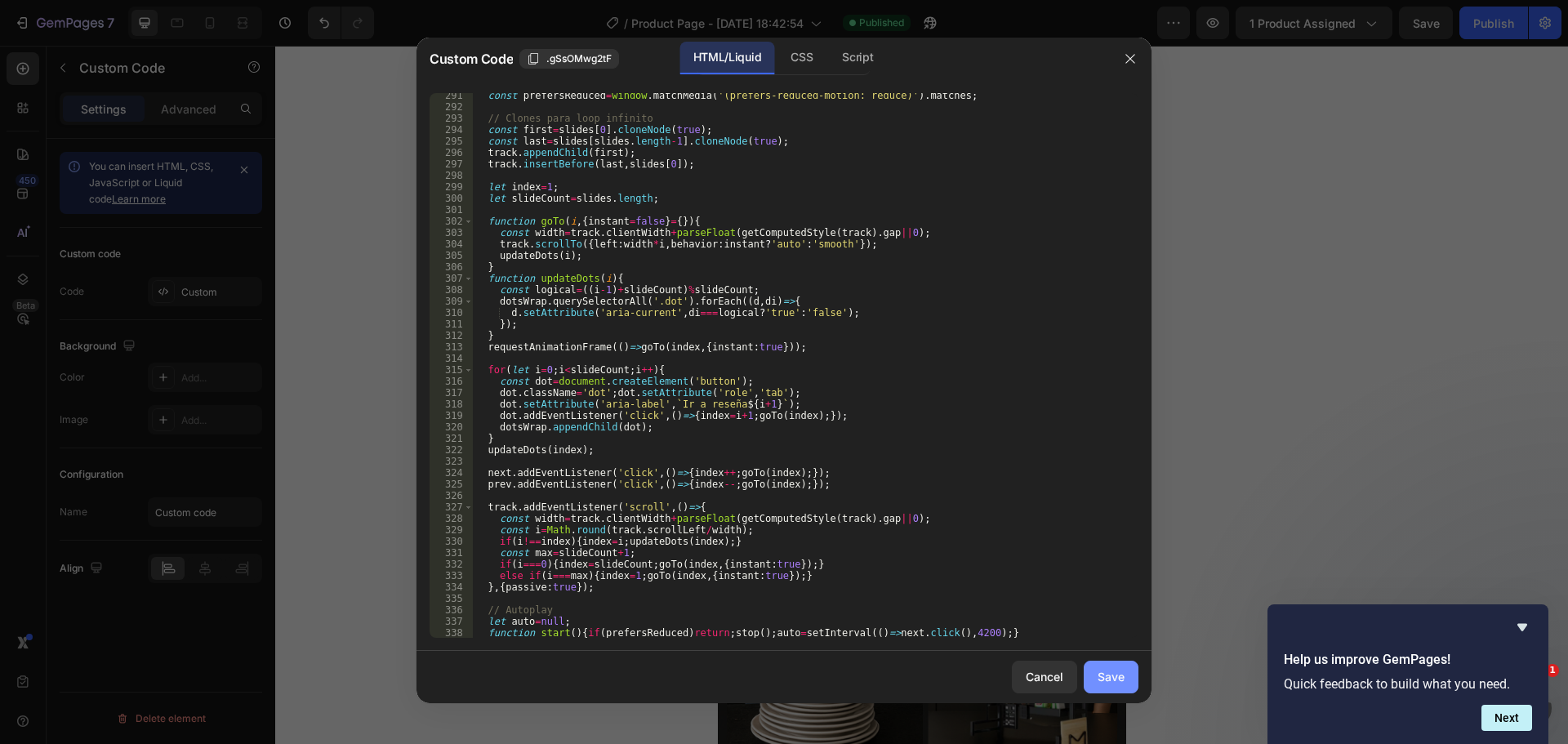
type textarea "</div>"
click at [1127, 669] on button "Save" at bounding box center [1111, 677] width 55 height 32
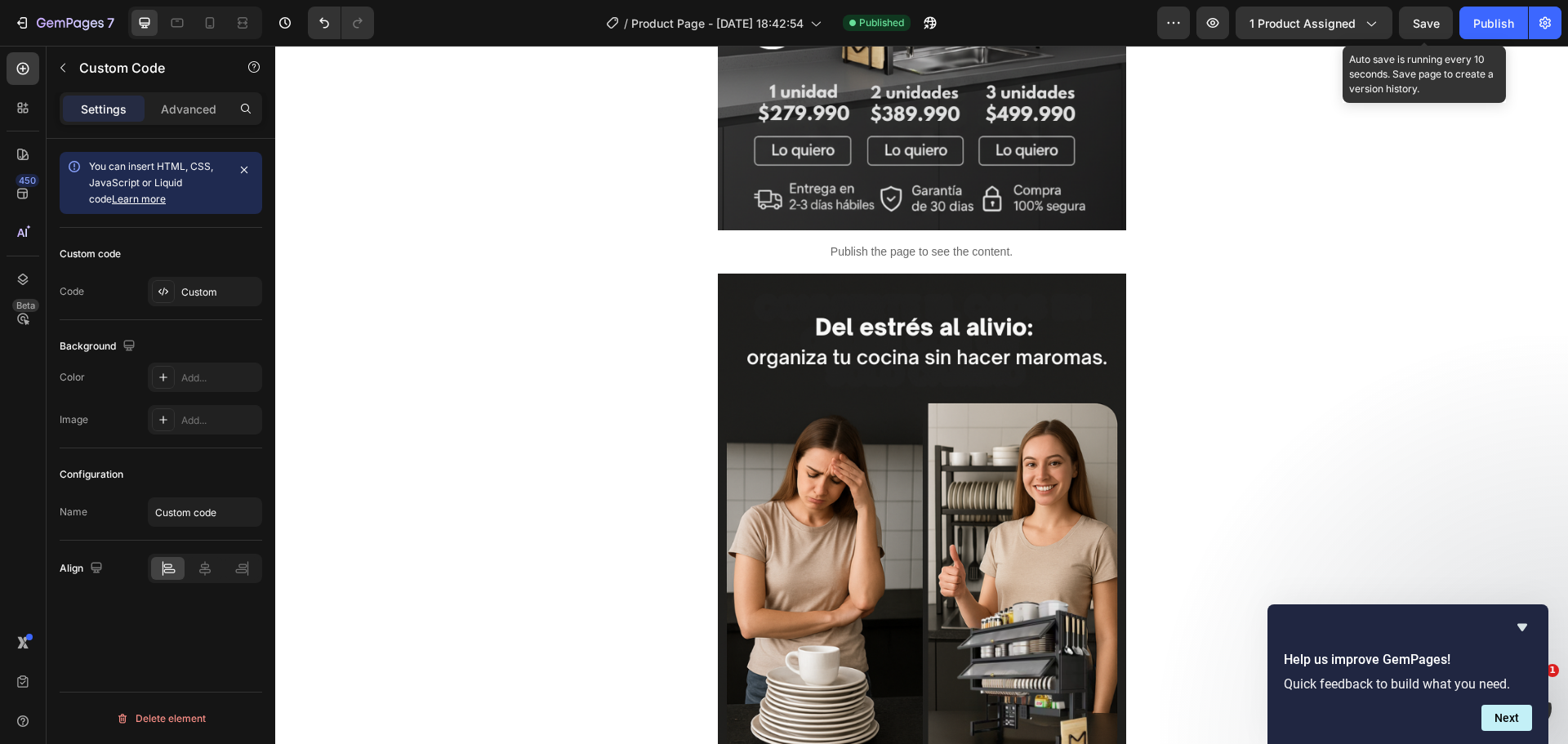
click at [1428, 4] on div "7 Version history / Product Page - Sep 24, 18:42:54 Published Preview 1 product…" at bounding box center [784, 23] width 1568 height 47
click at [1424, 16] on span "Save" at bounding box center [1426, 22] width 27 height 13
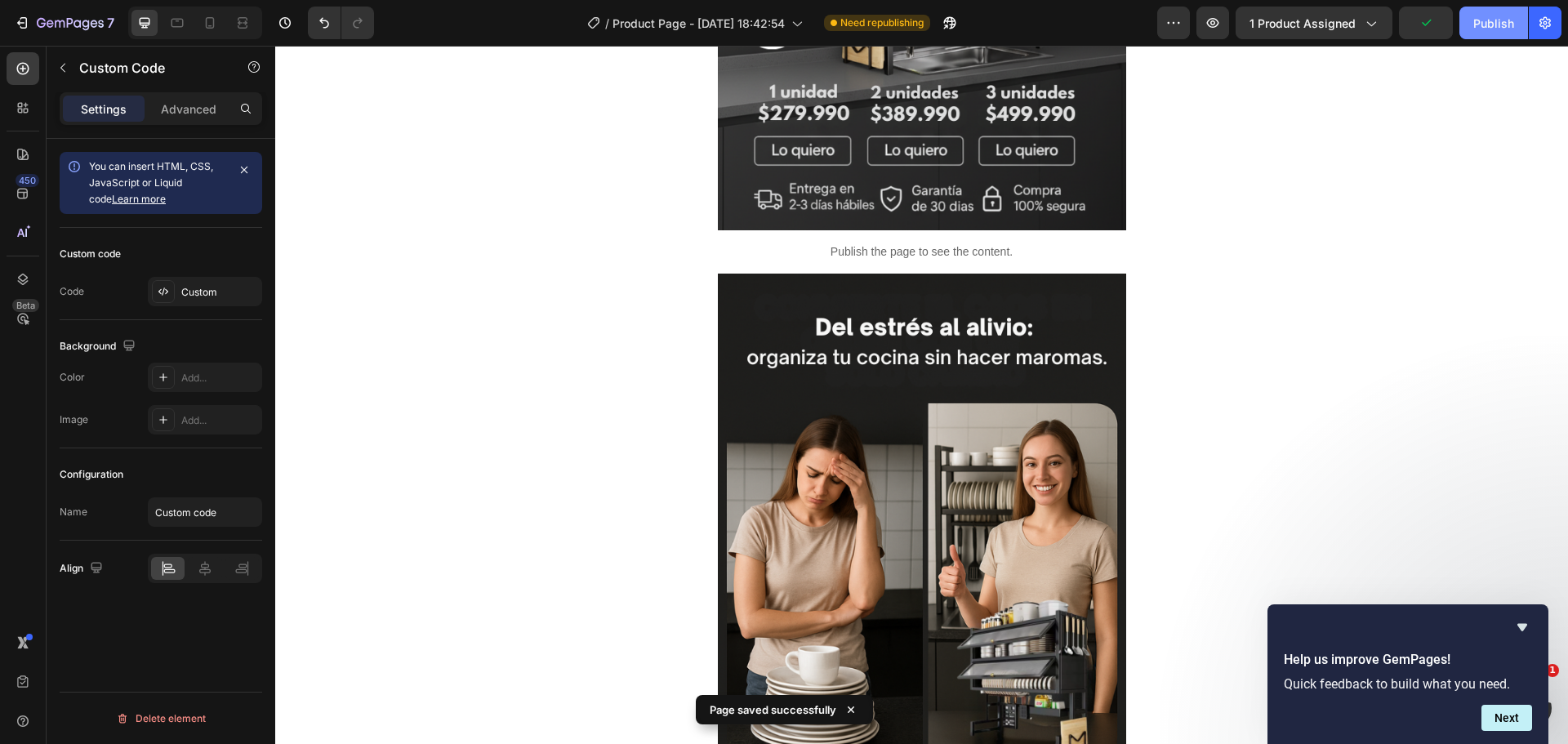
click at [1478, 22] on div "Publish" at bounding box center [1494, 22] width 41 height 17
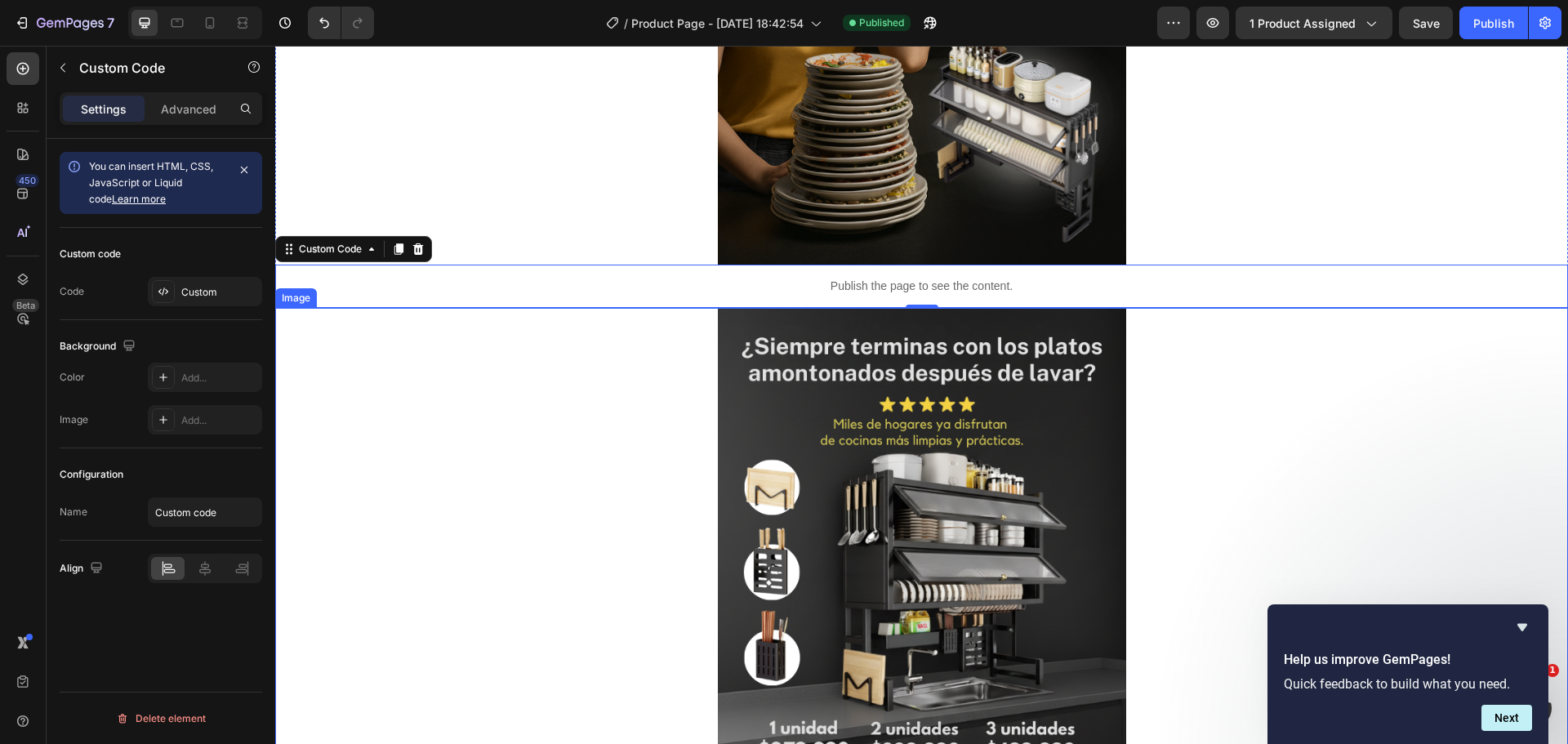
scroll to position [1225, 0]
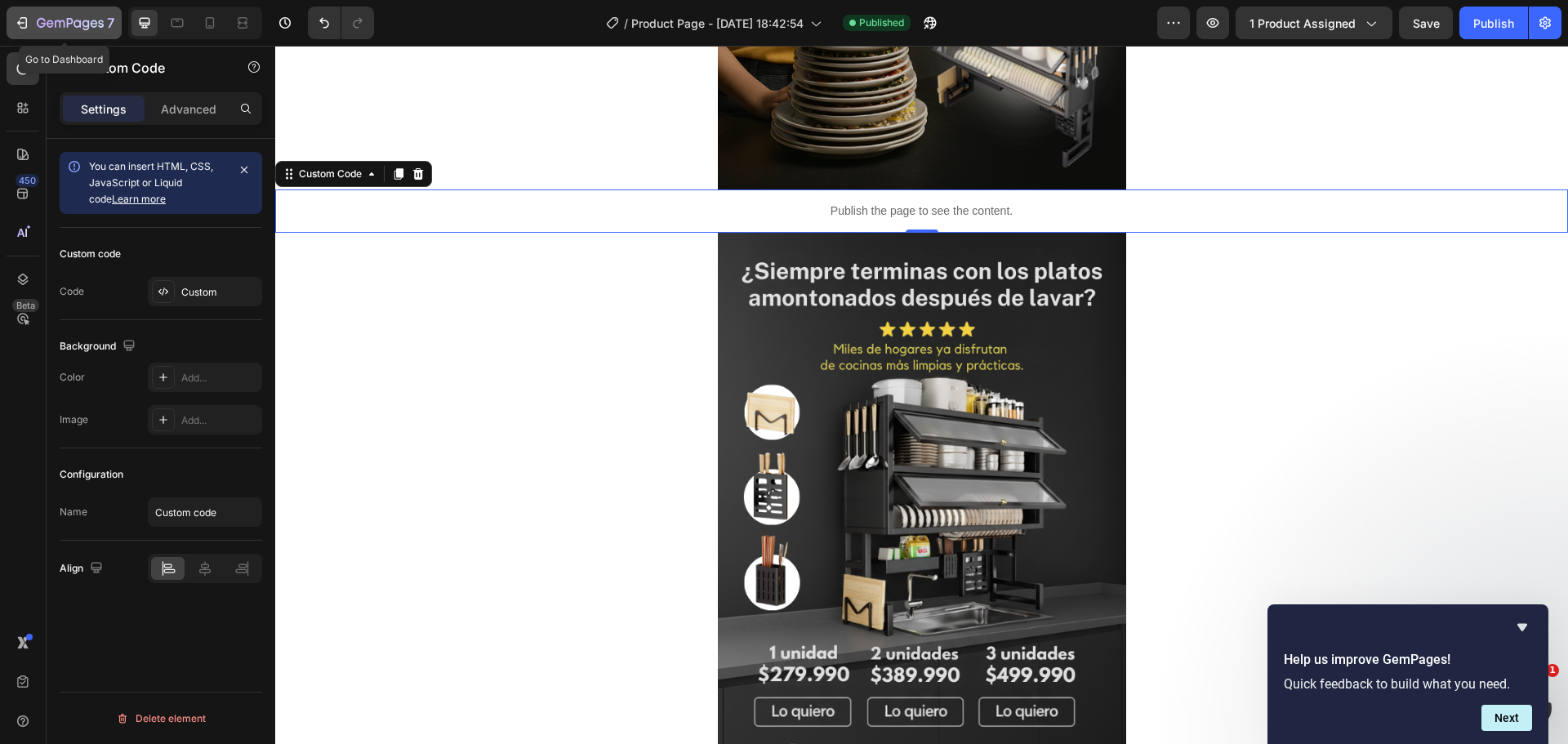
click at [22, 17] on icon "button" at bounding box center [22, 22] width 16 height 16
